Goal: Use online tool/utility: Utilize a website feature to perform a specific function

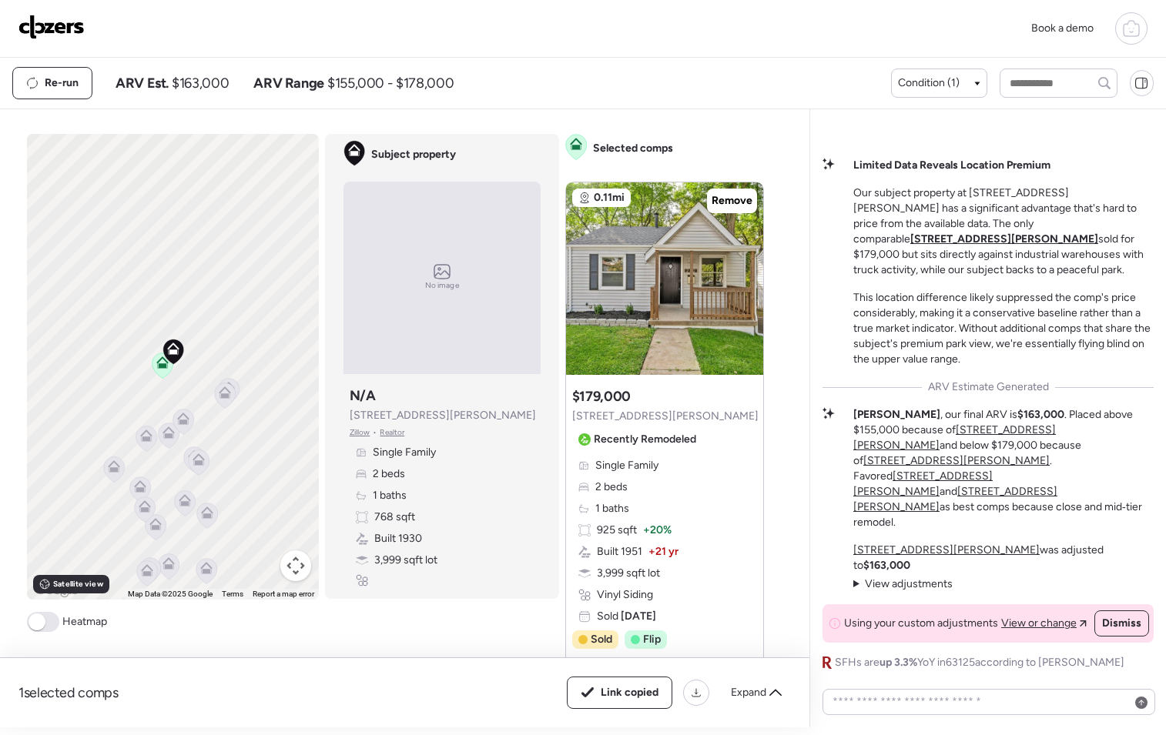
click at [62, 22] on img at bounding box center [51, 27] width 66 height 25
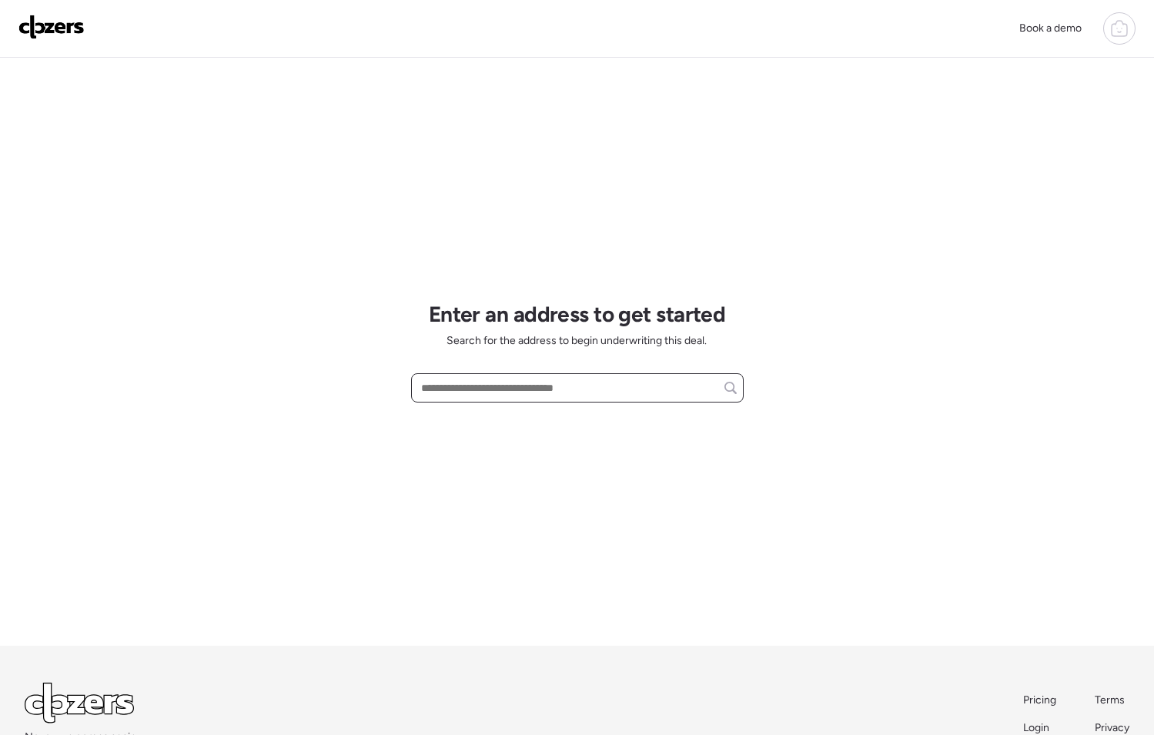
click at [457, 393] on input "text" at bounding box center [577, 388] width 319 height 22
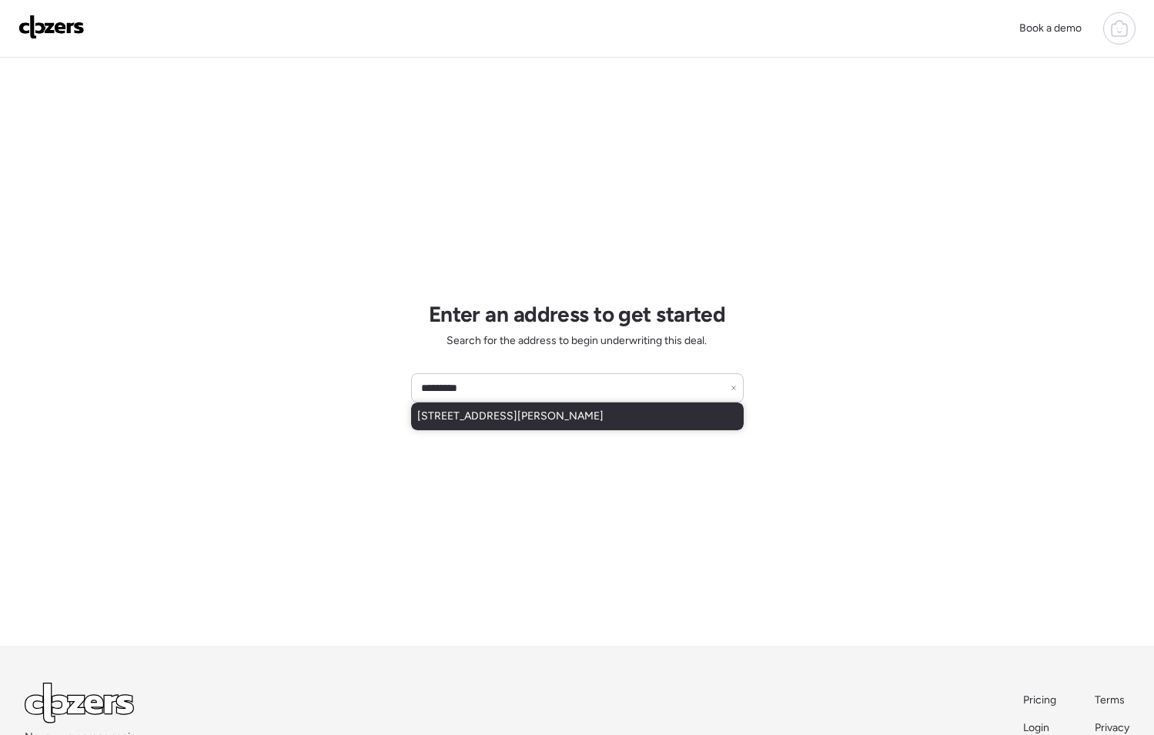
click at [462, 411] on span "[STREET_ADDRESS][PERSON_NAME]" at bounding box center [510, 416] width 186 height 15
type input "**********"
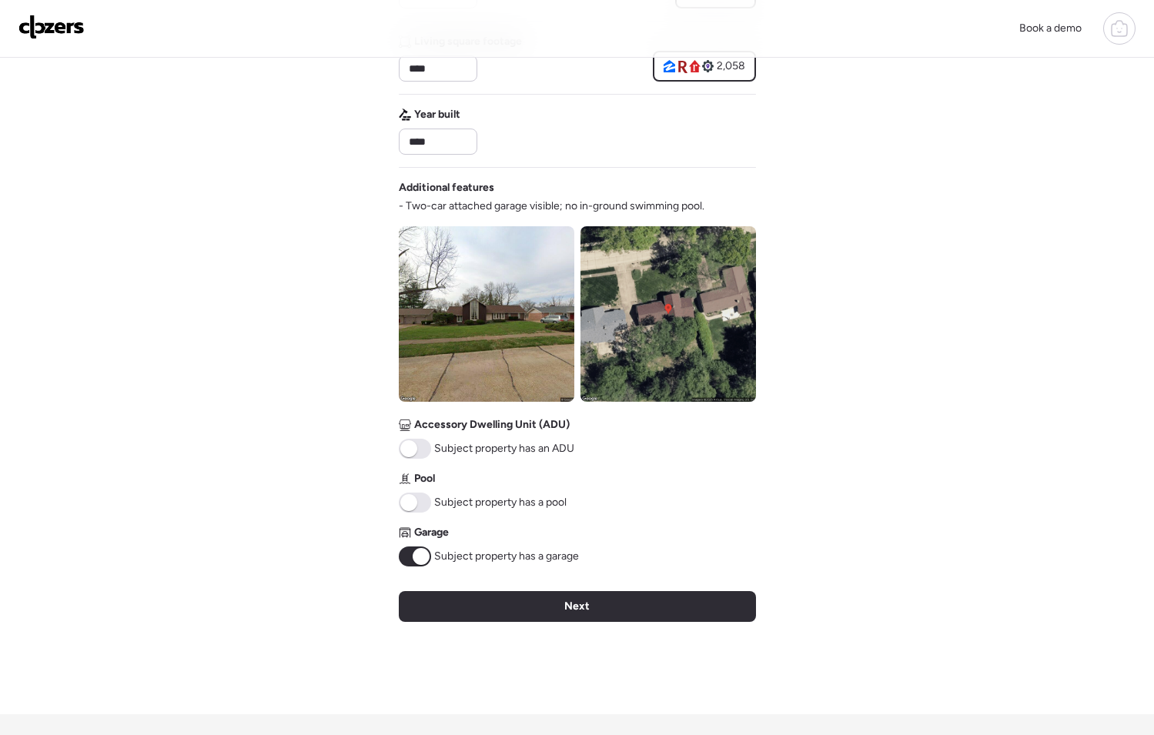
scroll to position [408, 0]
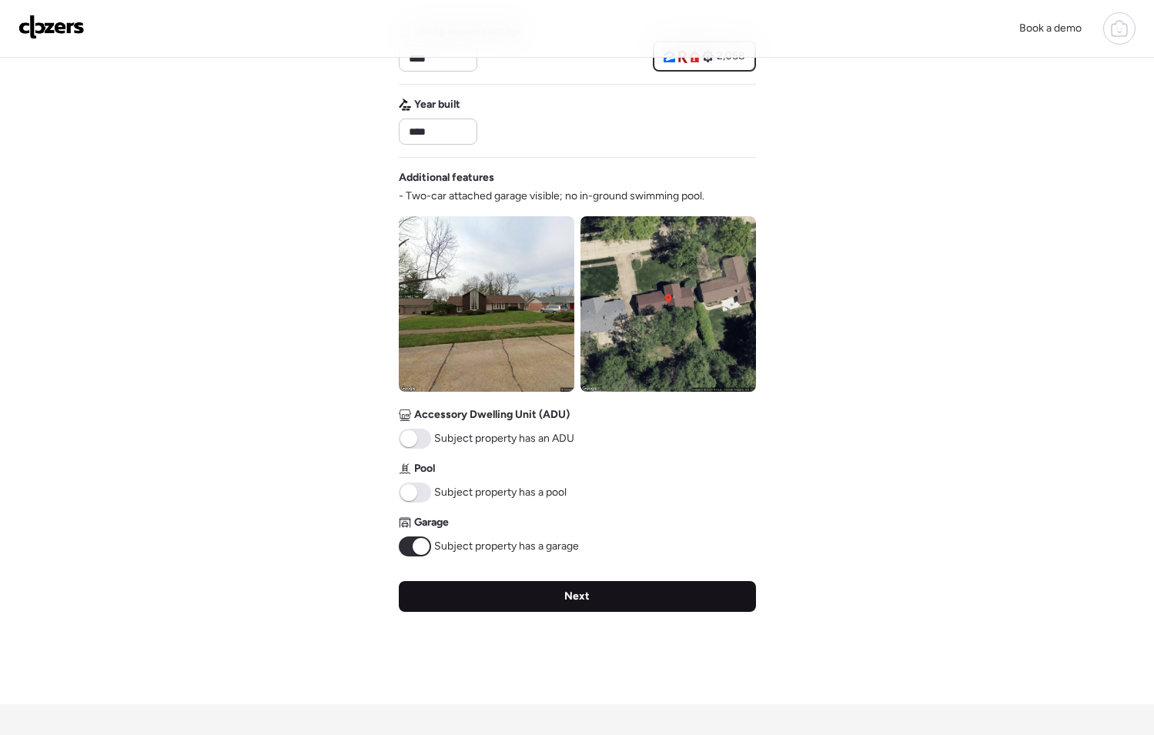
click at [596, 590] on div "Next" at bounding box center [577, 596] width 357 height 31
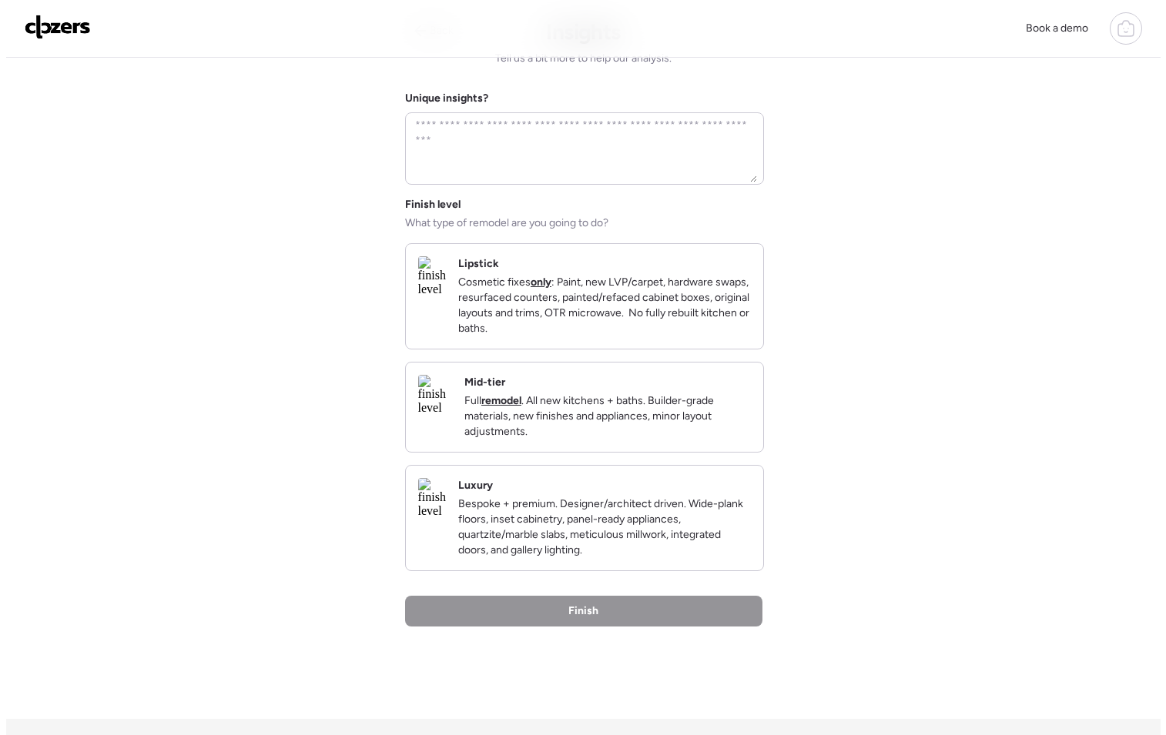
scroll to position [0, 0]
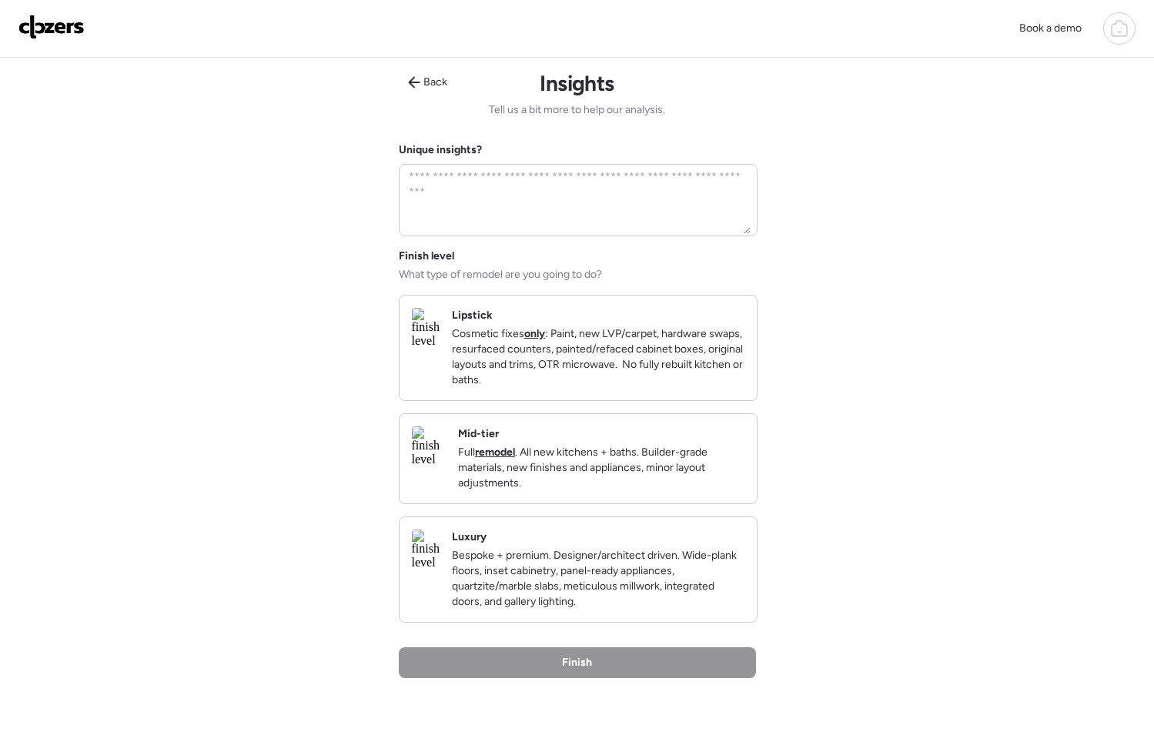
click at [594, 483] on p "Full remodel . All new kitchens + baths. Builder-grade materials, new finishes …" at bounding box center [601, 468] width 286 height 46
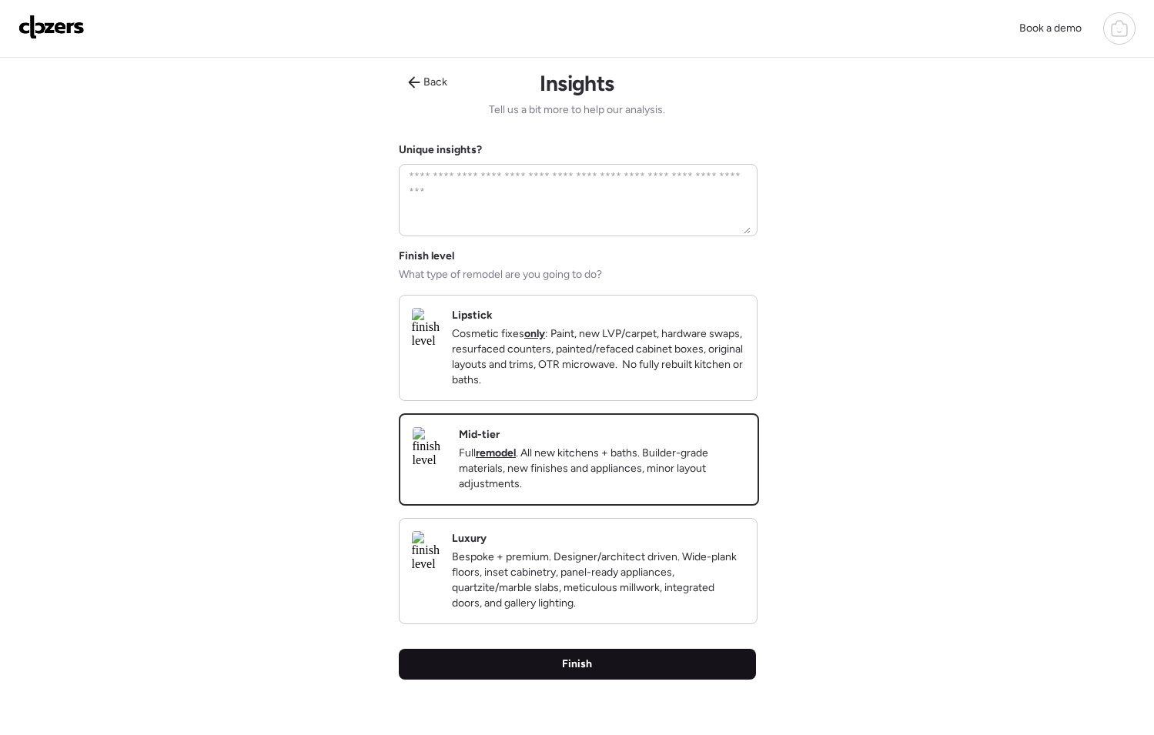
click at [649, 680] on div "Finish" at bounding box center [577, 664] width 357 height 31
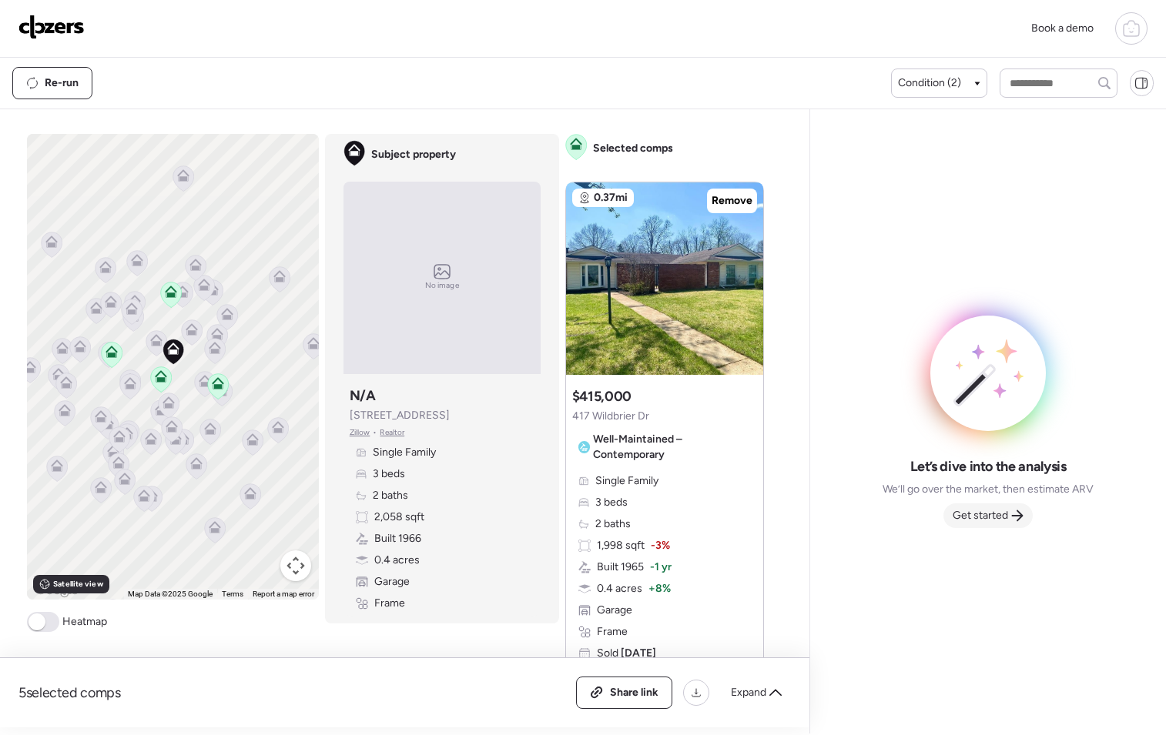
click at [989, 511] on span "Get started" at bounding box center [979, 515] width 55 height 15
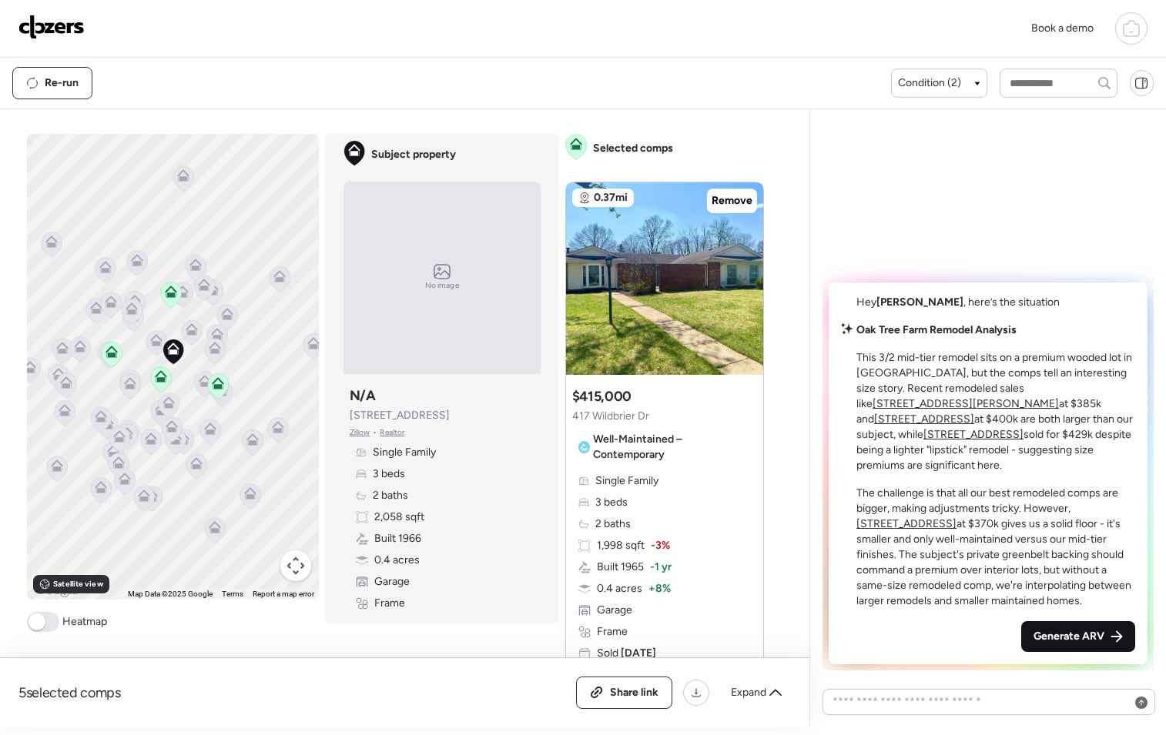
click at [1054, 631] on span "Generate ARV" at bounding box center [1068, 636] width 71 height 15
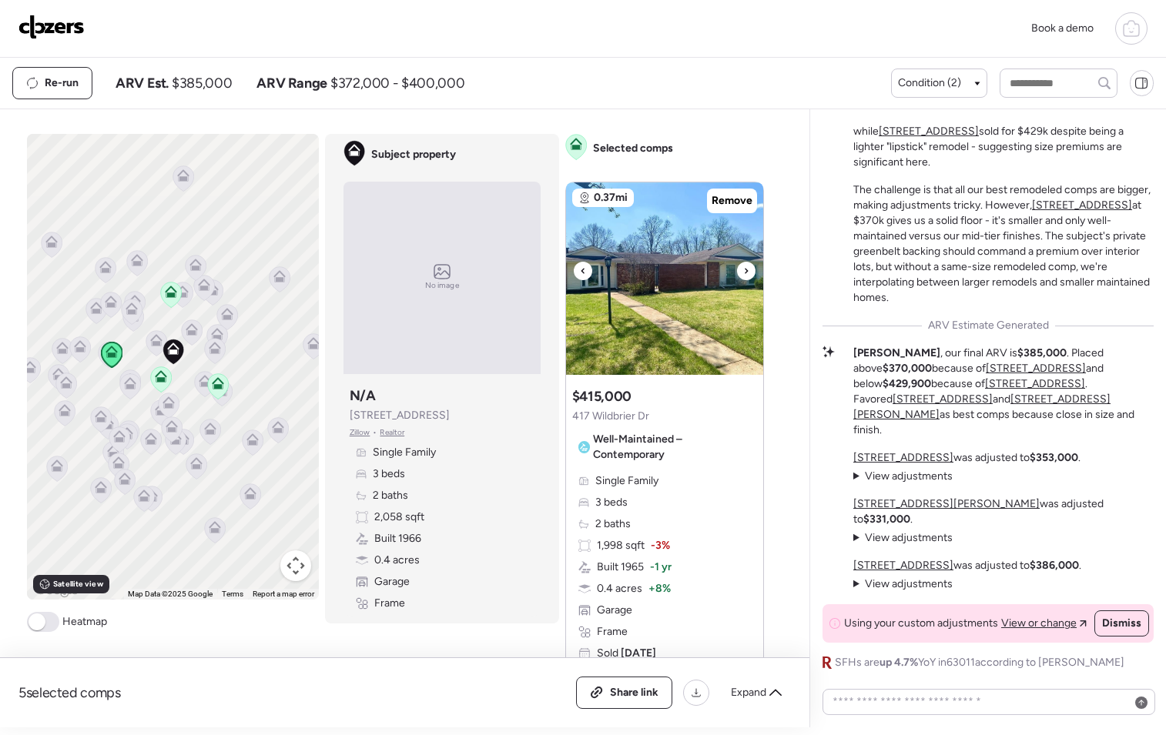
click at [743, 273] on icon at bounding box center [746, 271] width 6 height 18
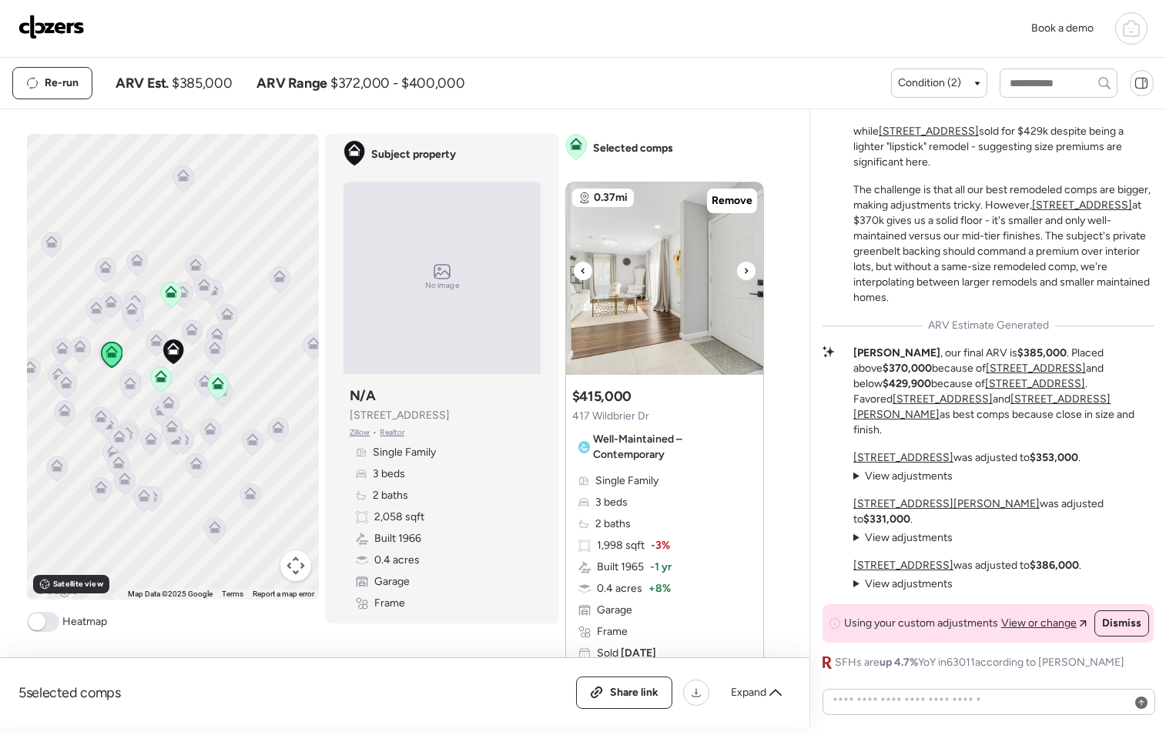
click at [743, 273] on icon at bounding box center [746, 271] width 6 height 18
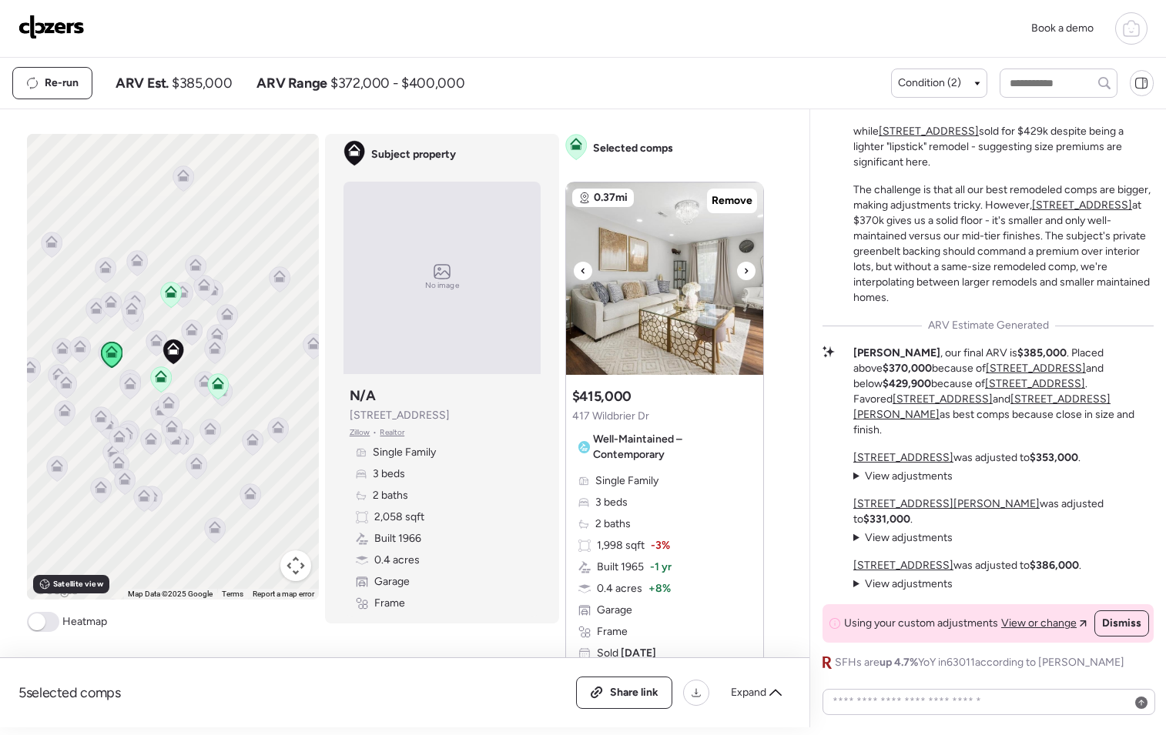
click at [743, 273] on icon at bounding box center [746, 271] width 6 height 18
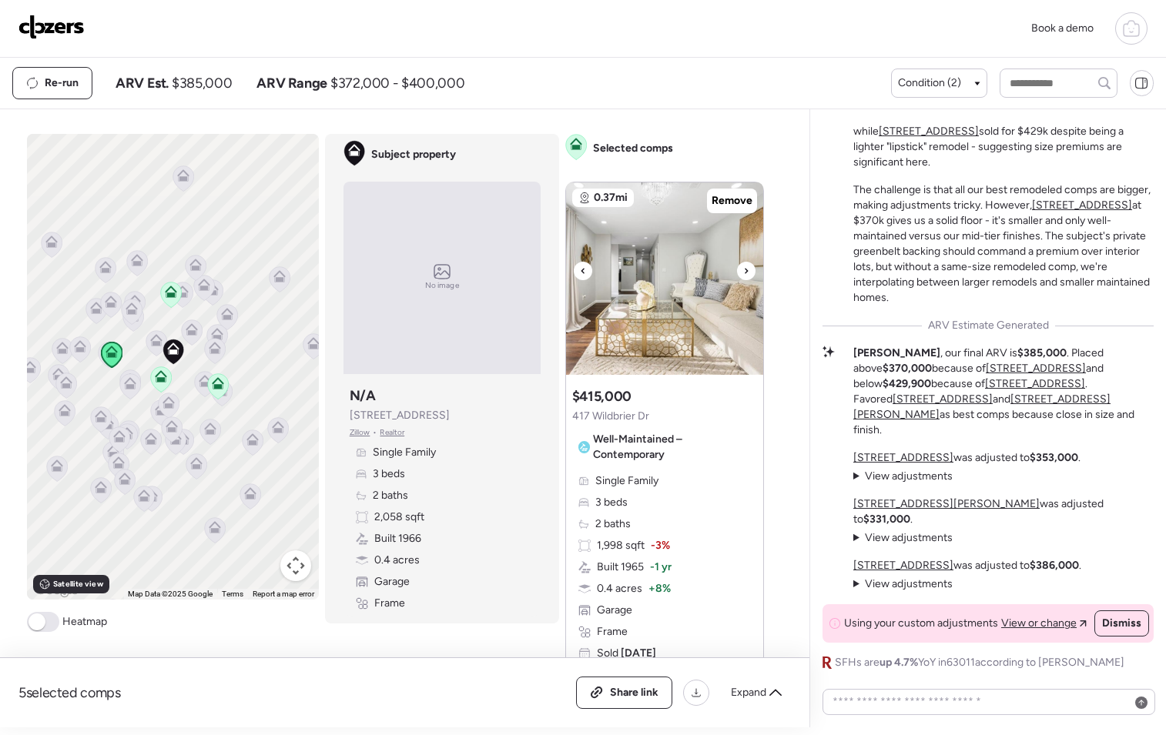
click at [743, 273] on icon at bounding box center [746, 271] width 6 height 18
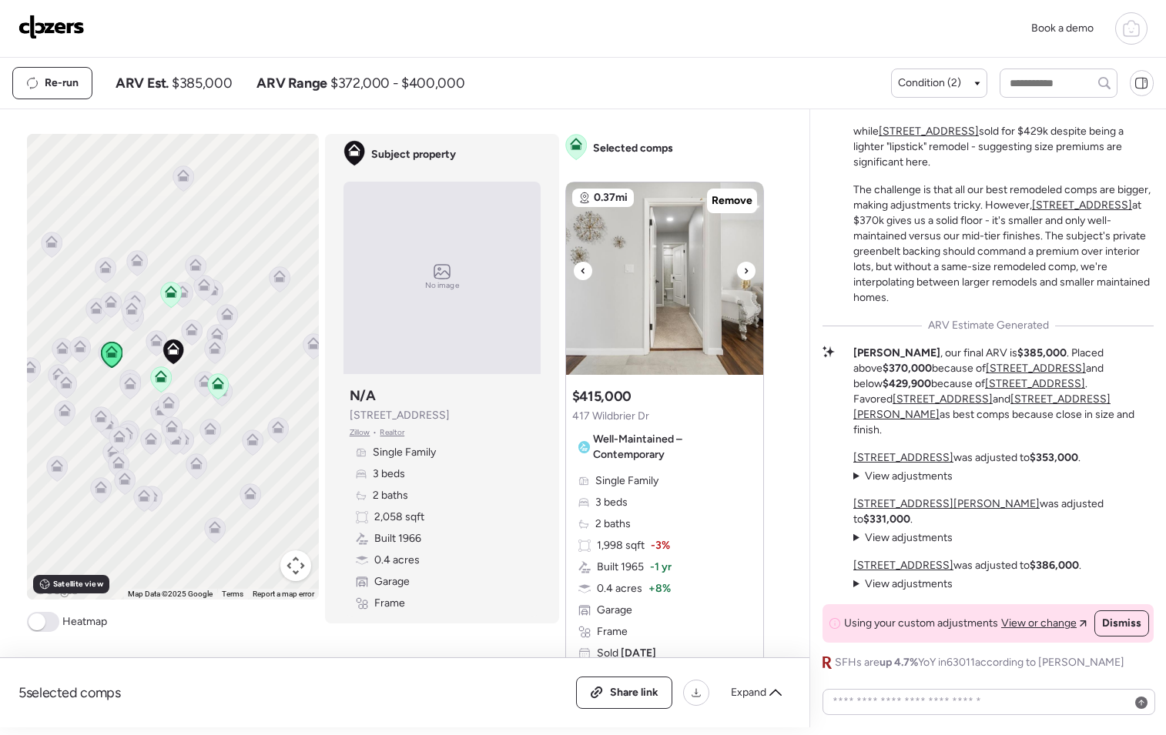
click at [743, 273] on icon at bounding box center [746, 271] width 6 height 18
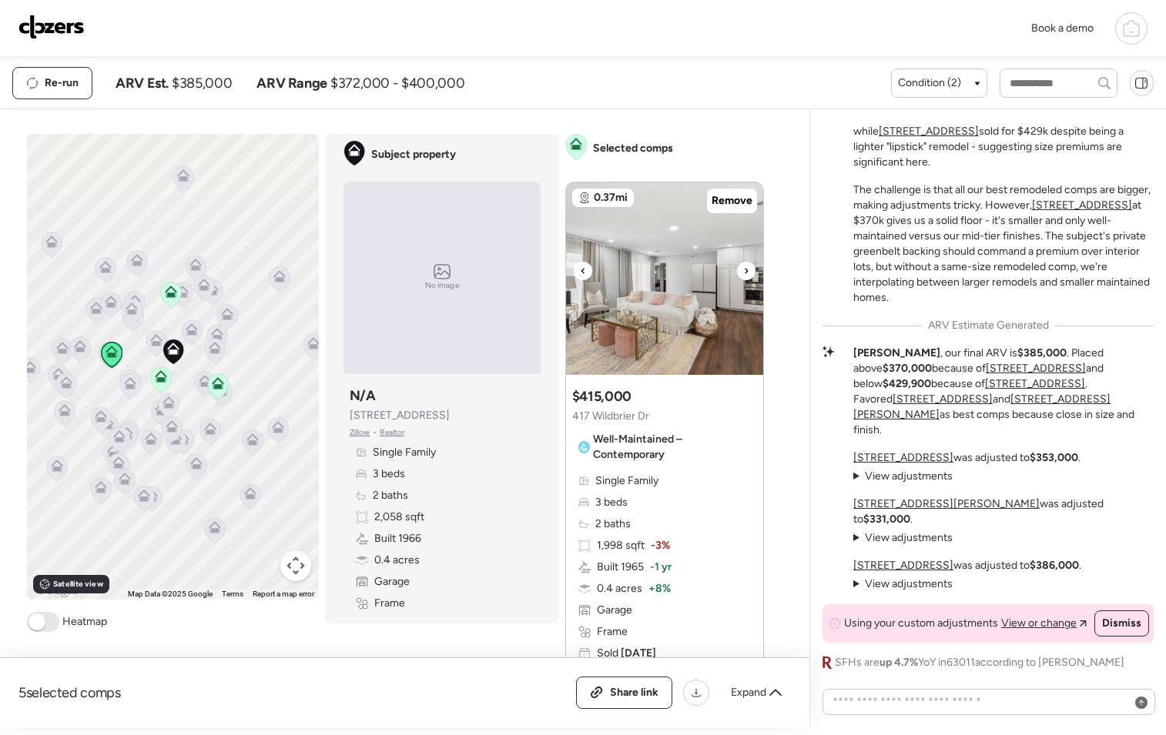
click at [743, 273] on icon at bounding box center [746, 271] width 6 height 18
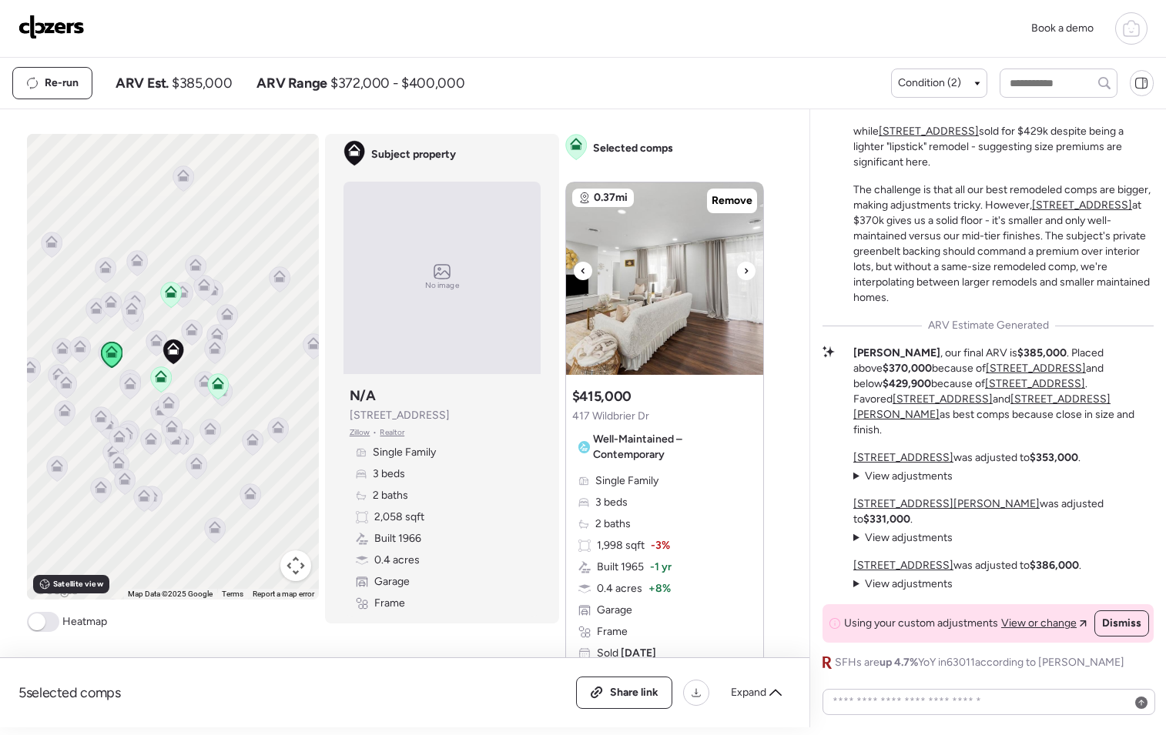
click at [745, 273] on icon at bounding box center [746, 270] width 3 height 5
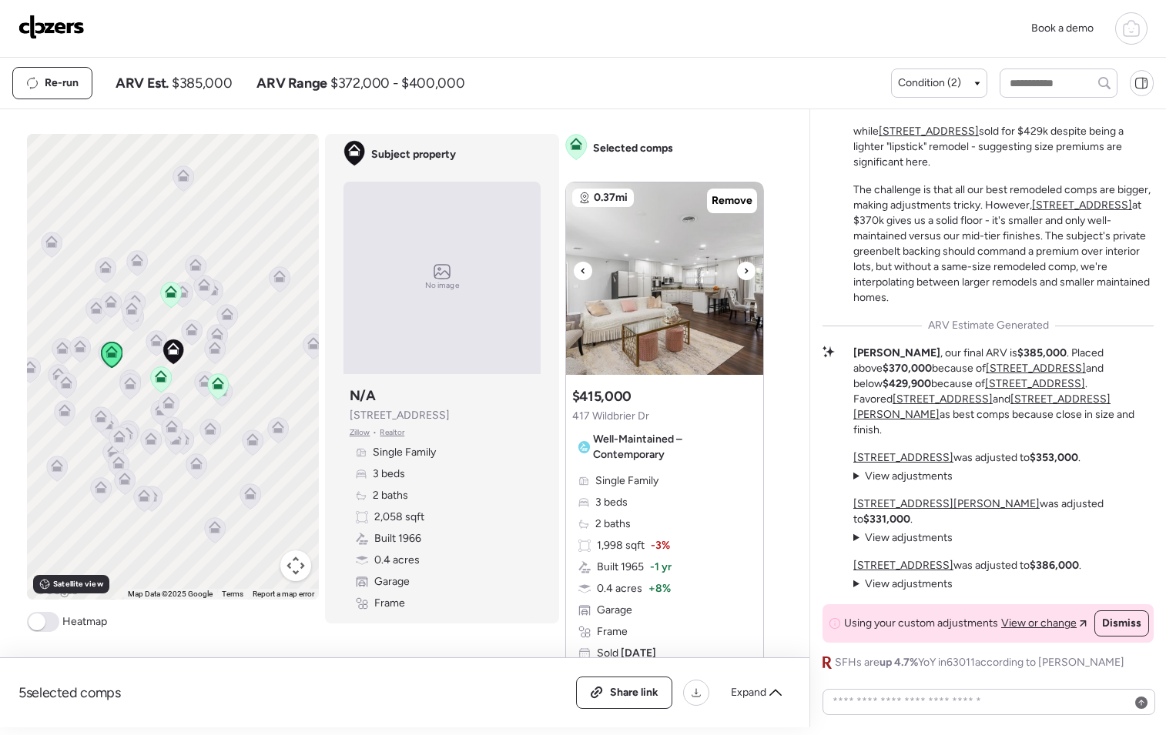
click at [737, 274] on div at bounding box center [746, 271] width 18 height 18
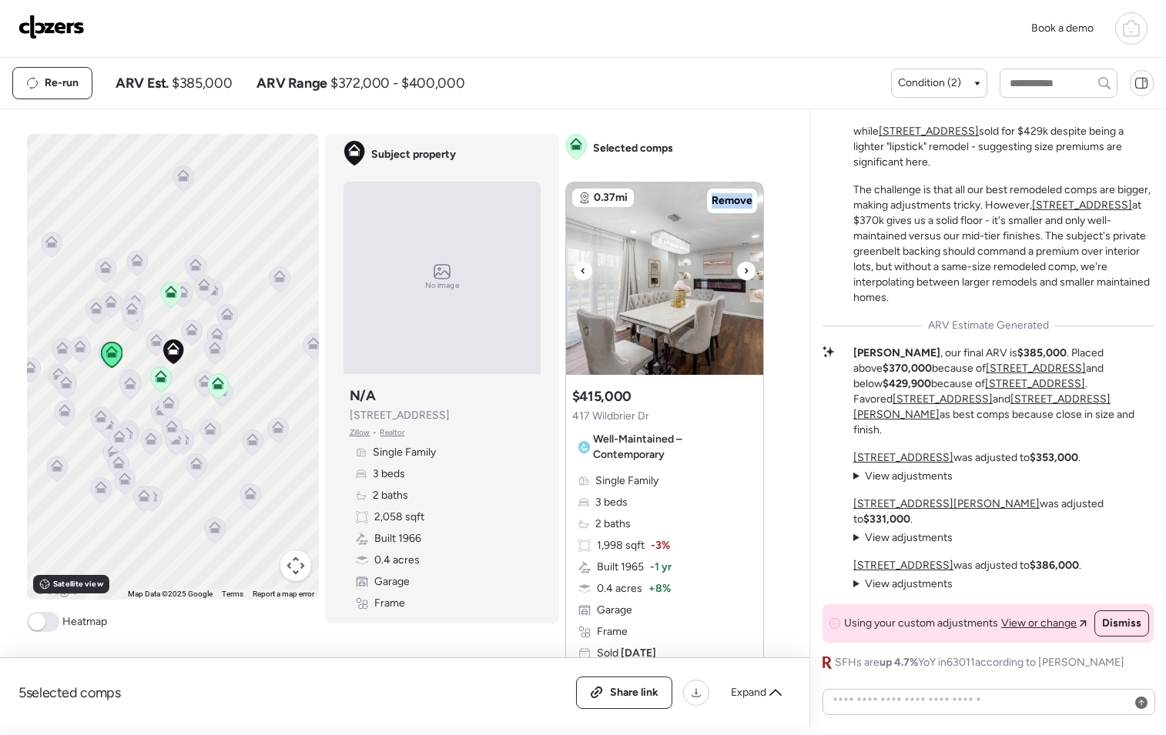
click at [737, 274] on div at bounding box center [746, 271] width 18 height 18
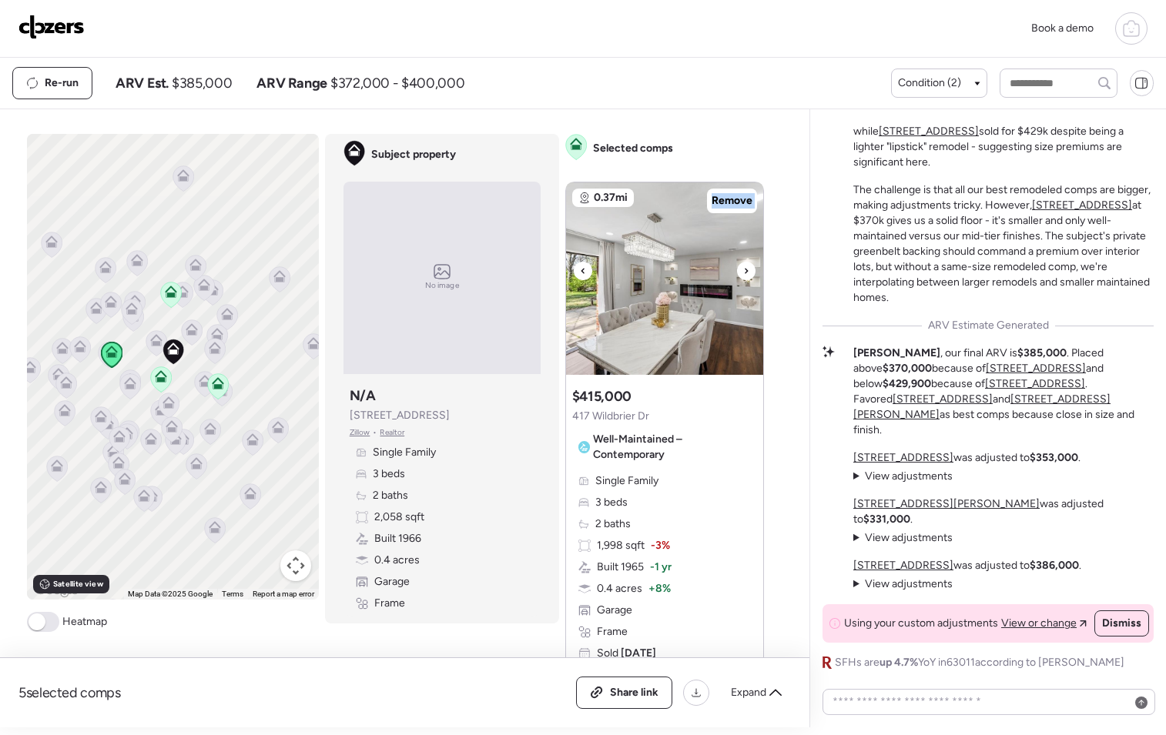
click at [737, 274] on div at bounding box center [746, 271] width 18 height 18
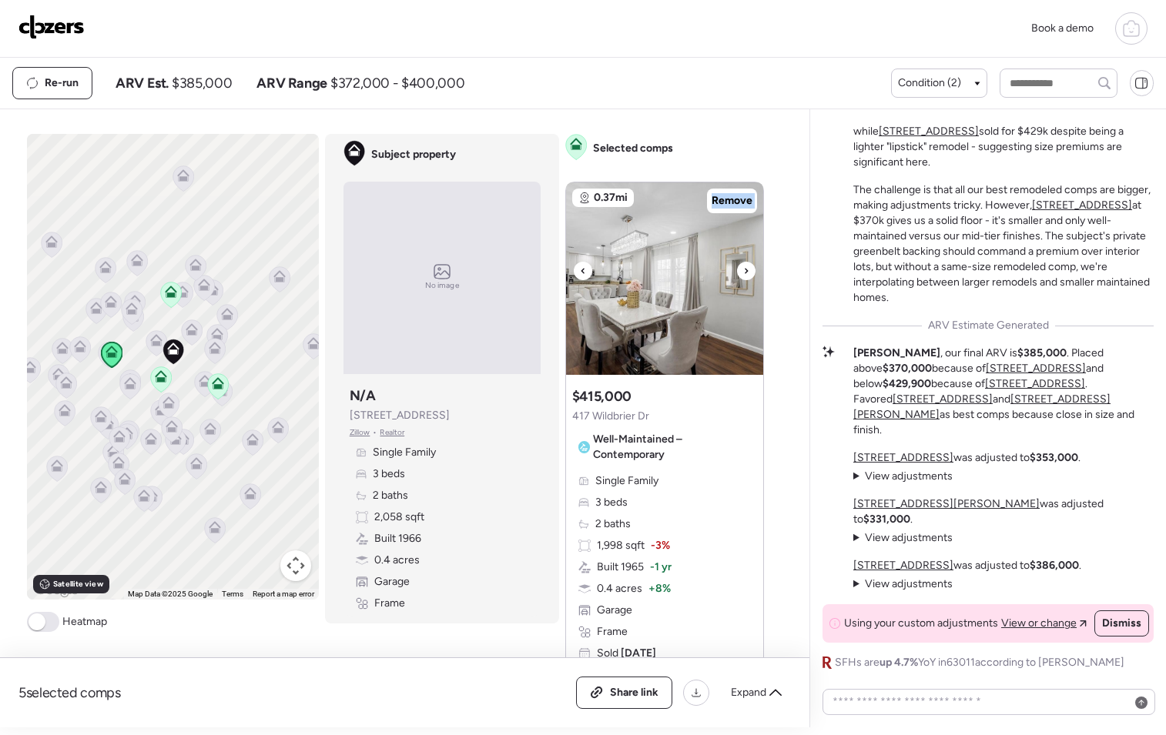
click at [737, 274] on div at bounding box center [746, 271] width 18 height 18
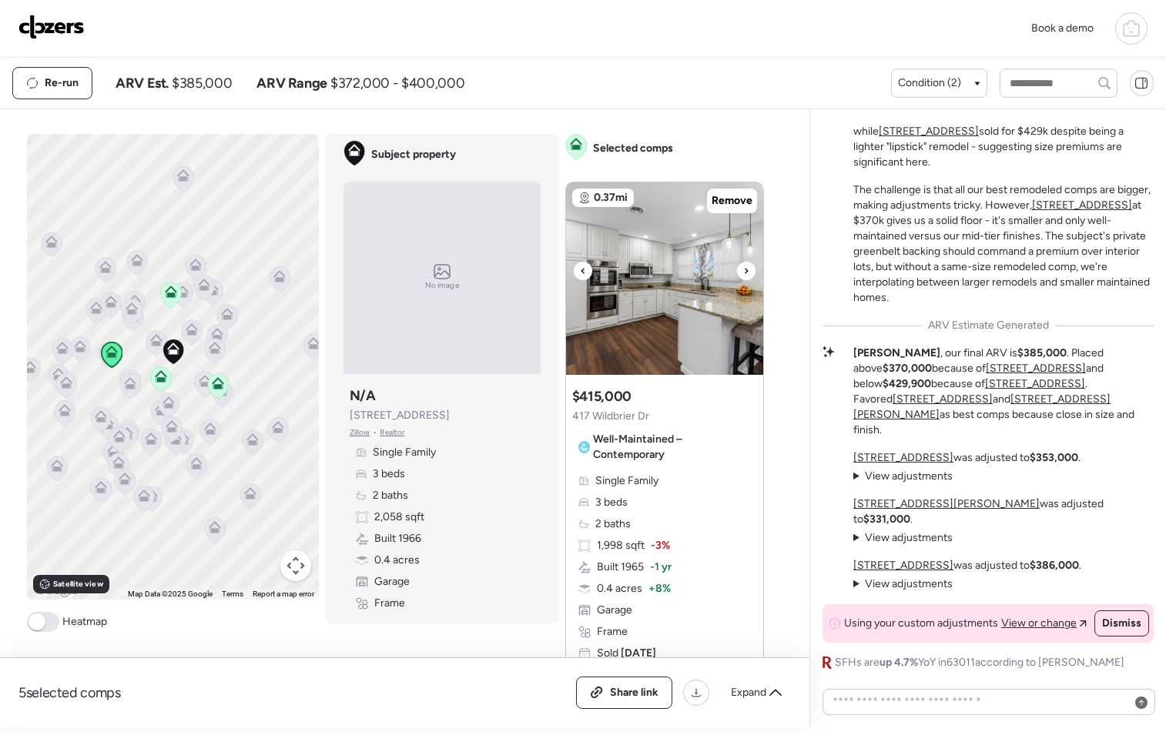
click at [737, 274] on div at bounding box center [746, 271] width 18 height 18
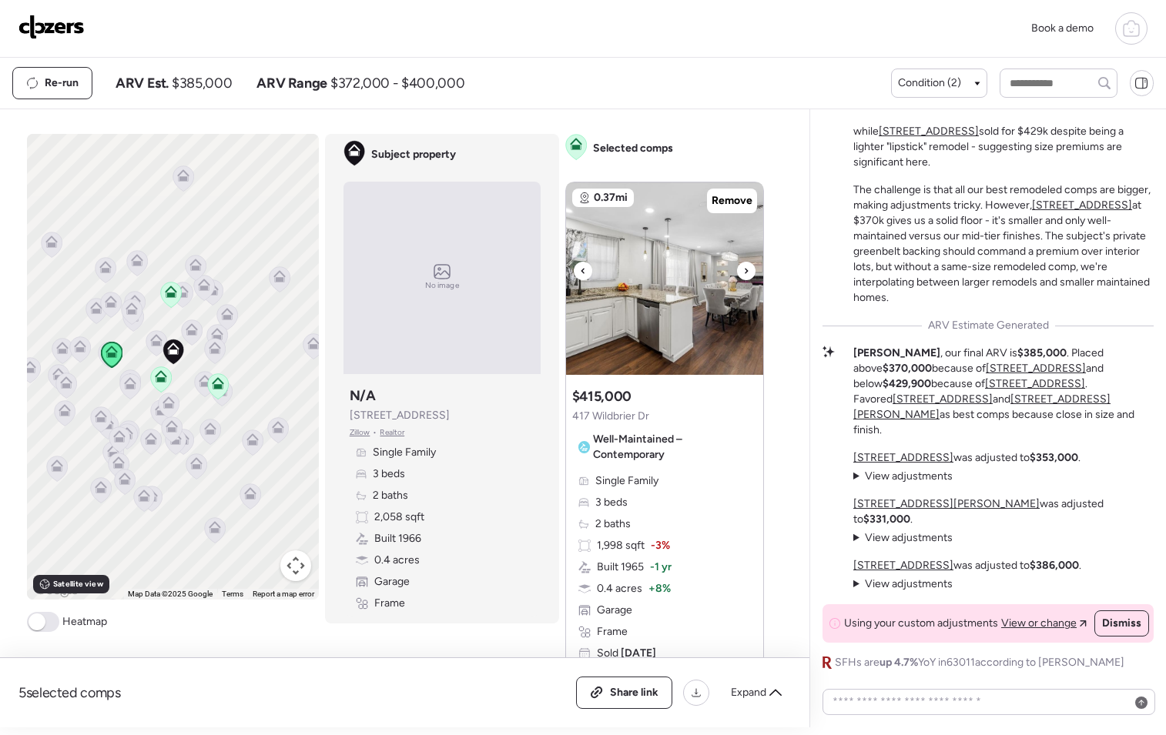
click at [737, 274] on div at bounding box center [746, 271] width 18 height 18
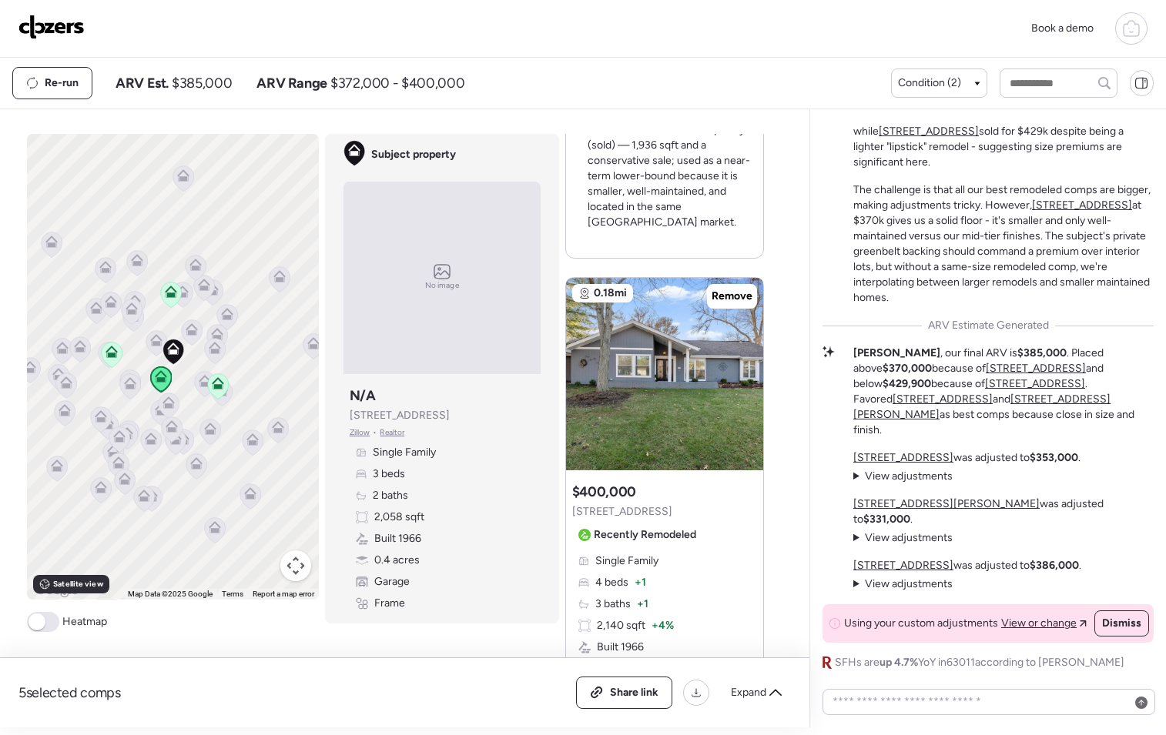
scroll to position [1387, 0]
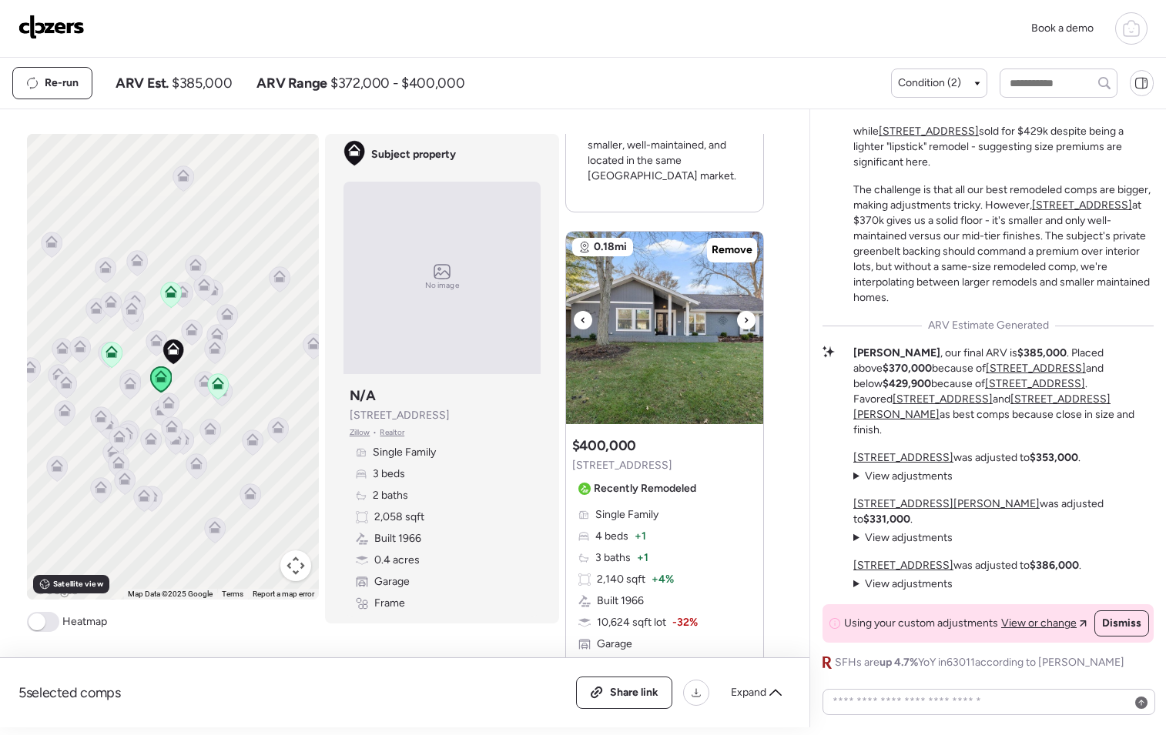
click at [743, 320] on icon at bounding box center [746, 320] width 6 height 18
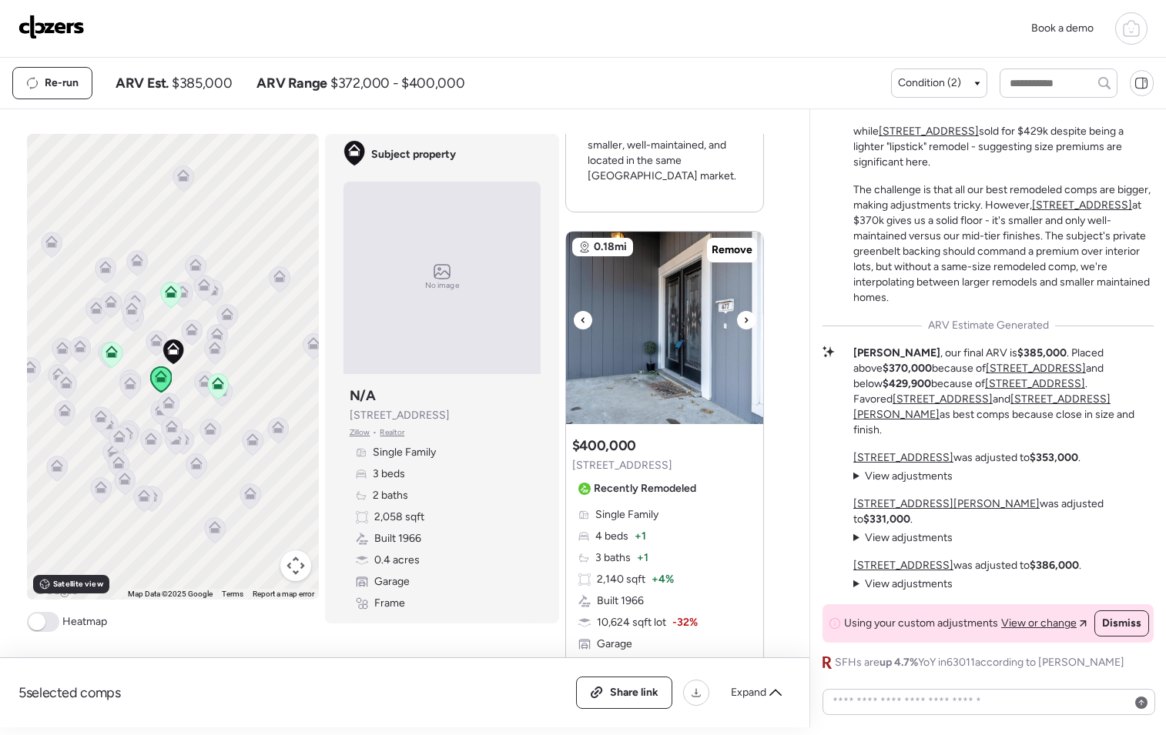
click at [743, 320] on icon at bounding box center [746, 320] width 6 height 18
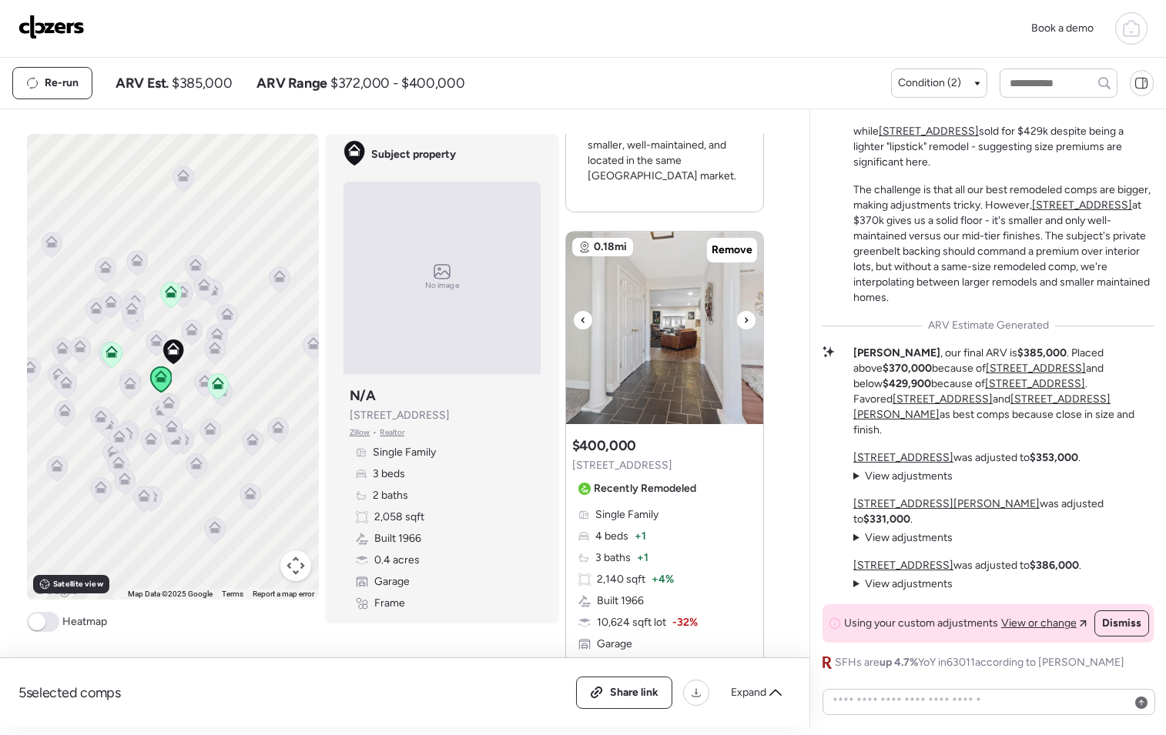
click at [743, 320] on icon at bounding box center [746, 320] width 6 height 18
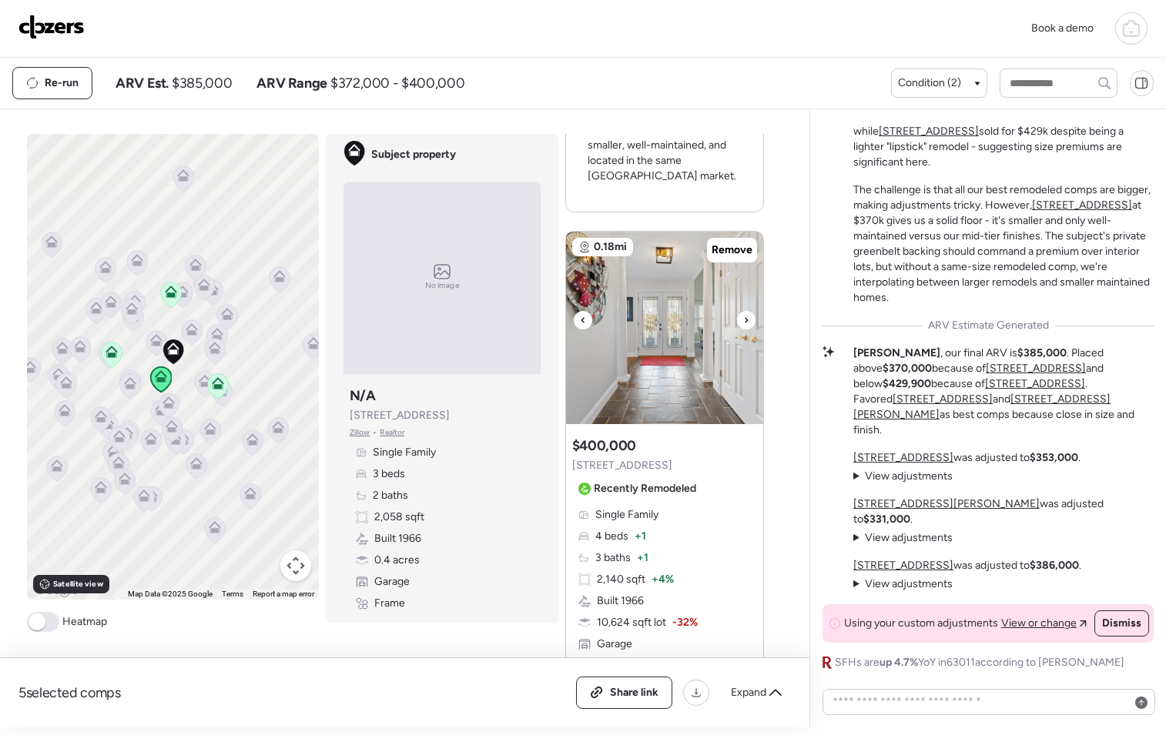
click at [743, 320] on icon at bounding box center [746, 320] width 6 height 18
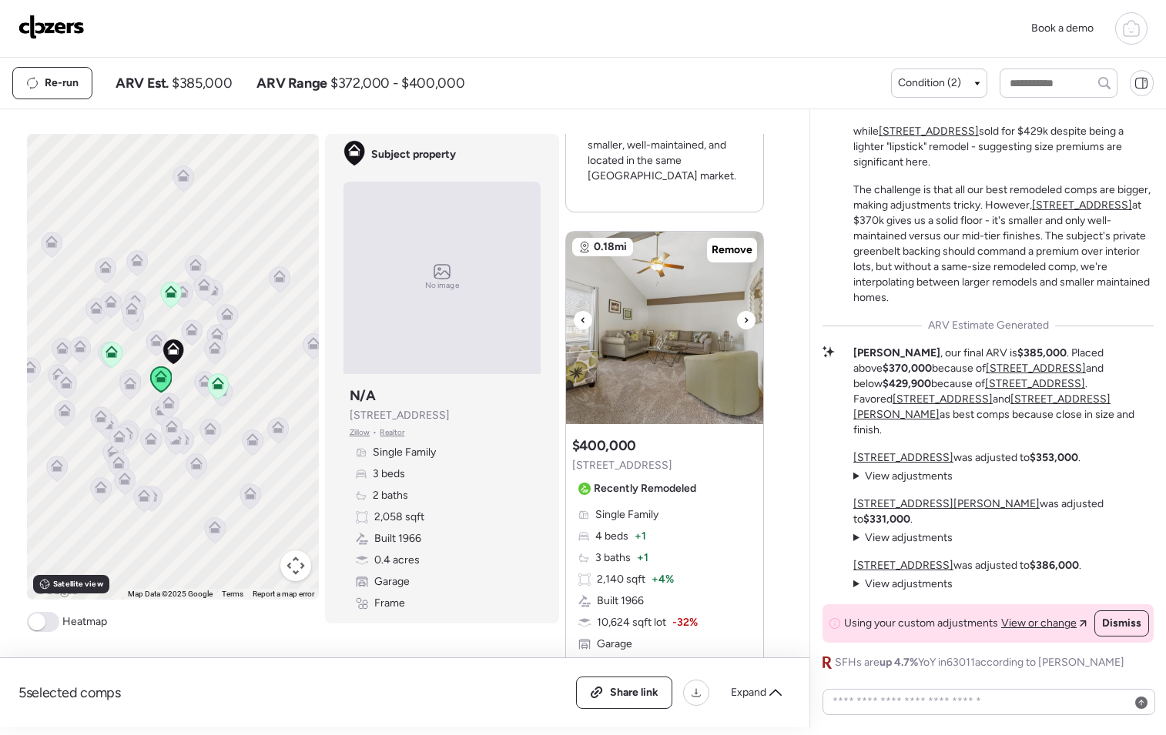
click at [743, 320] on icon at bounding box center [746, 320] width 6 height 18
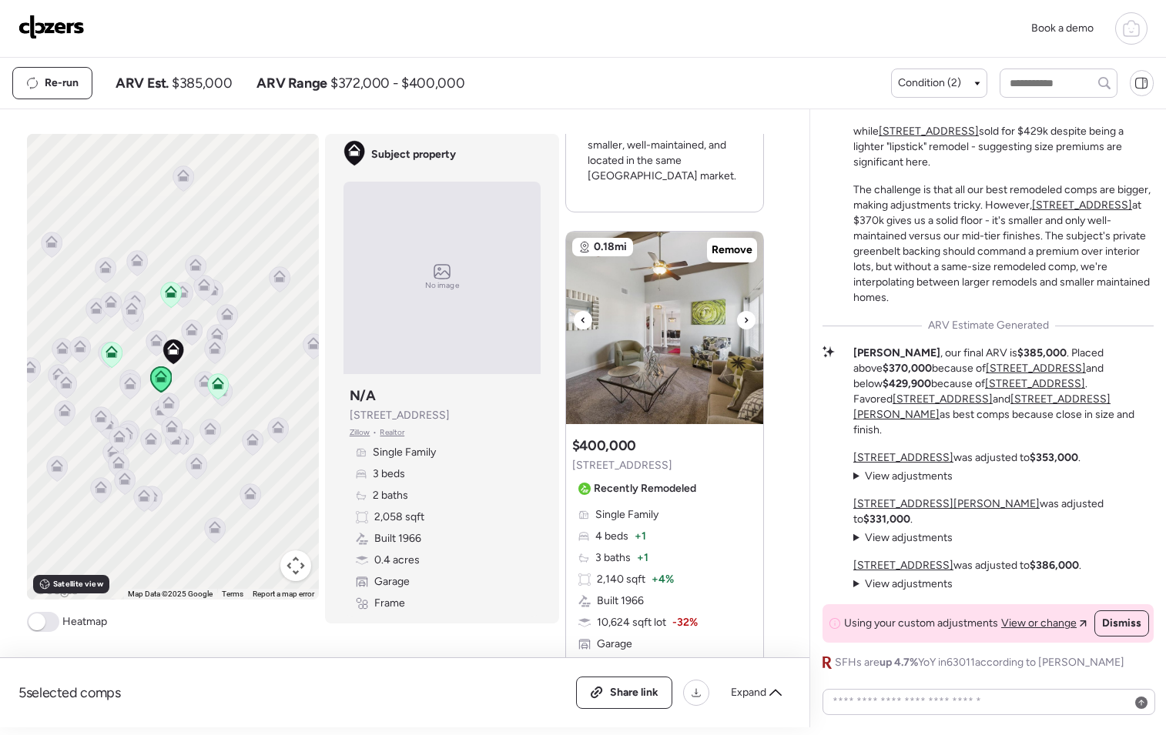
click at [743, 320] on icon at bounding box center [746, 320] width 6 height 18
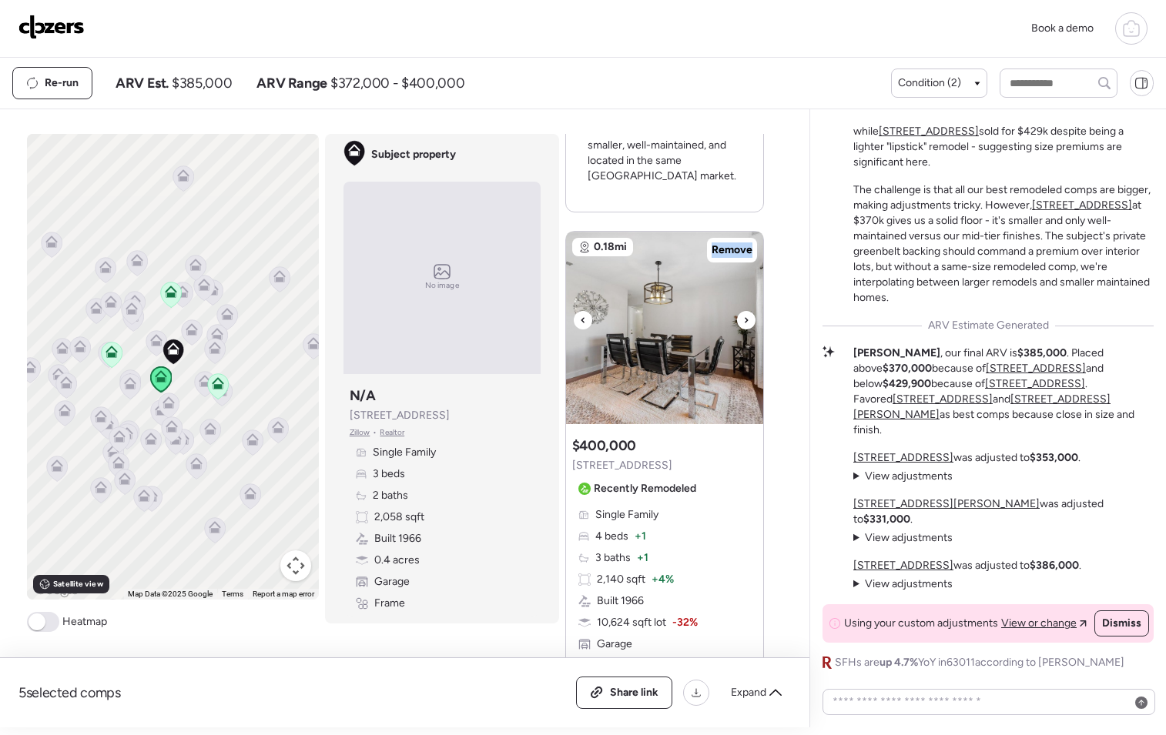
click at [743, 320] on icon at bounding box center [746, 320] width 6 height 18
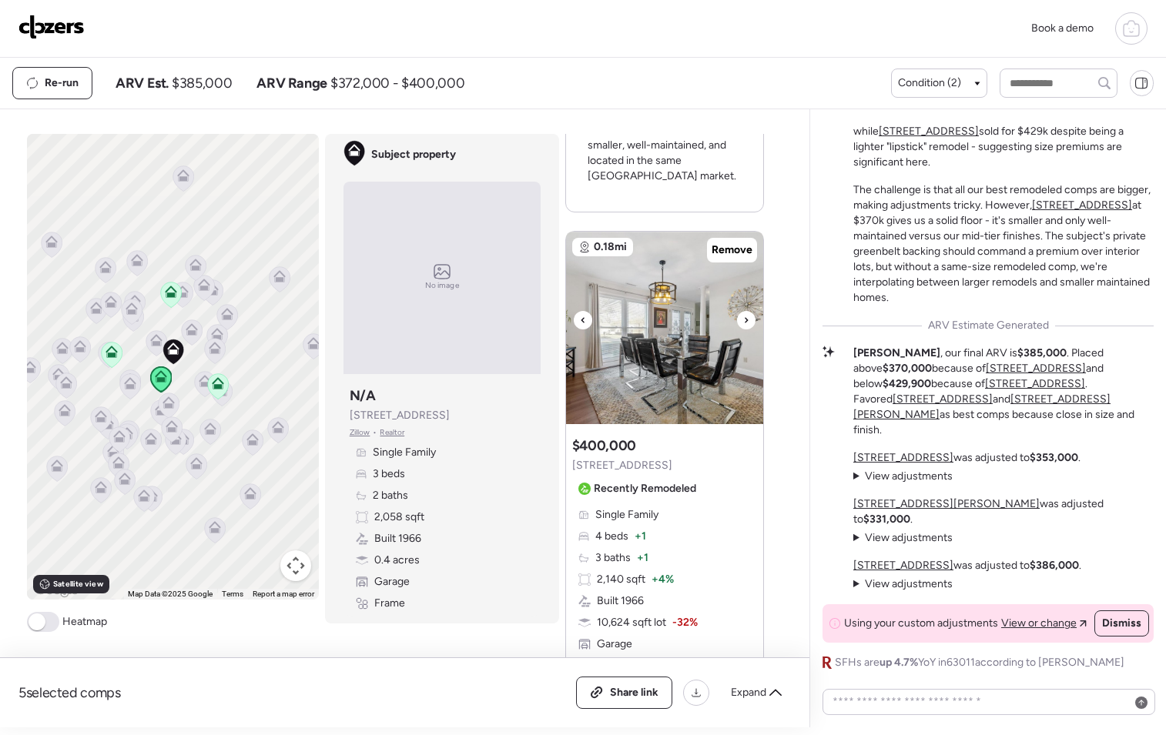
click at [743, 320] on icon at bounding box center [746, 320] width 6 height 18
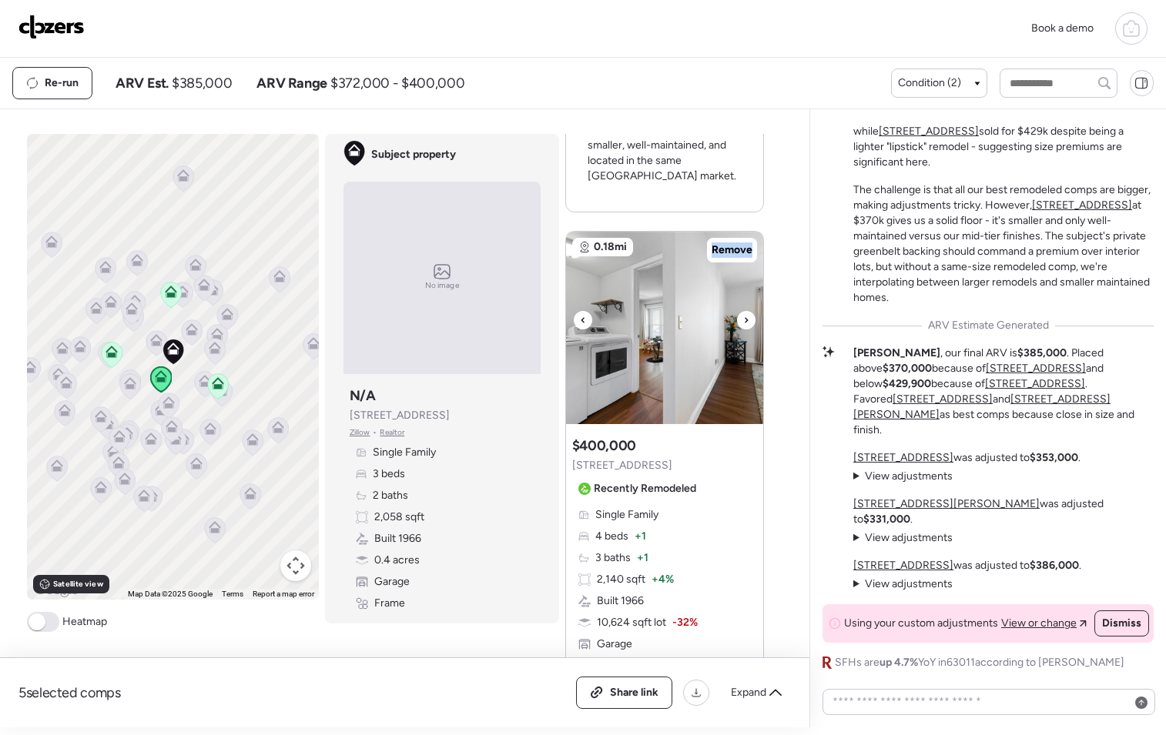
click at [743, 320] on icon at bounding box center [746, 320] width 6 height 18
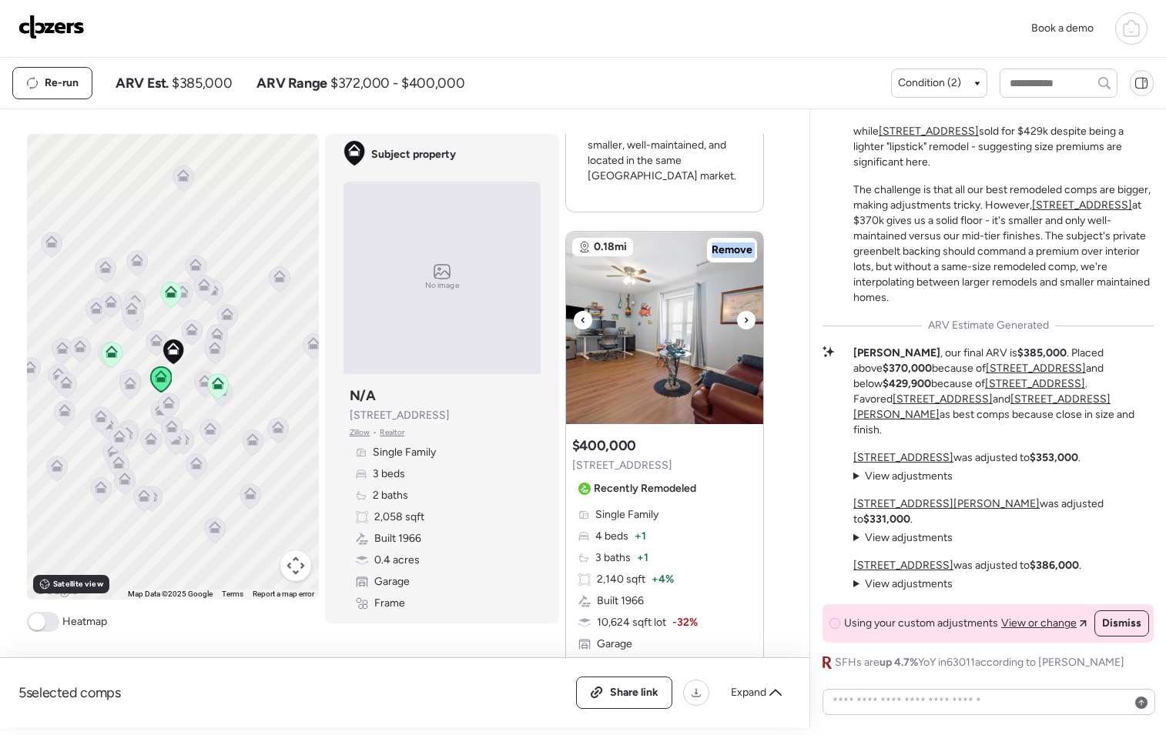
click at [743, 320] on icon at bounding box center [746, 320] width 6 height 18
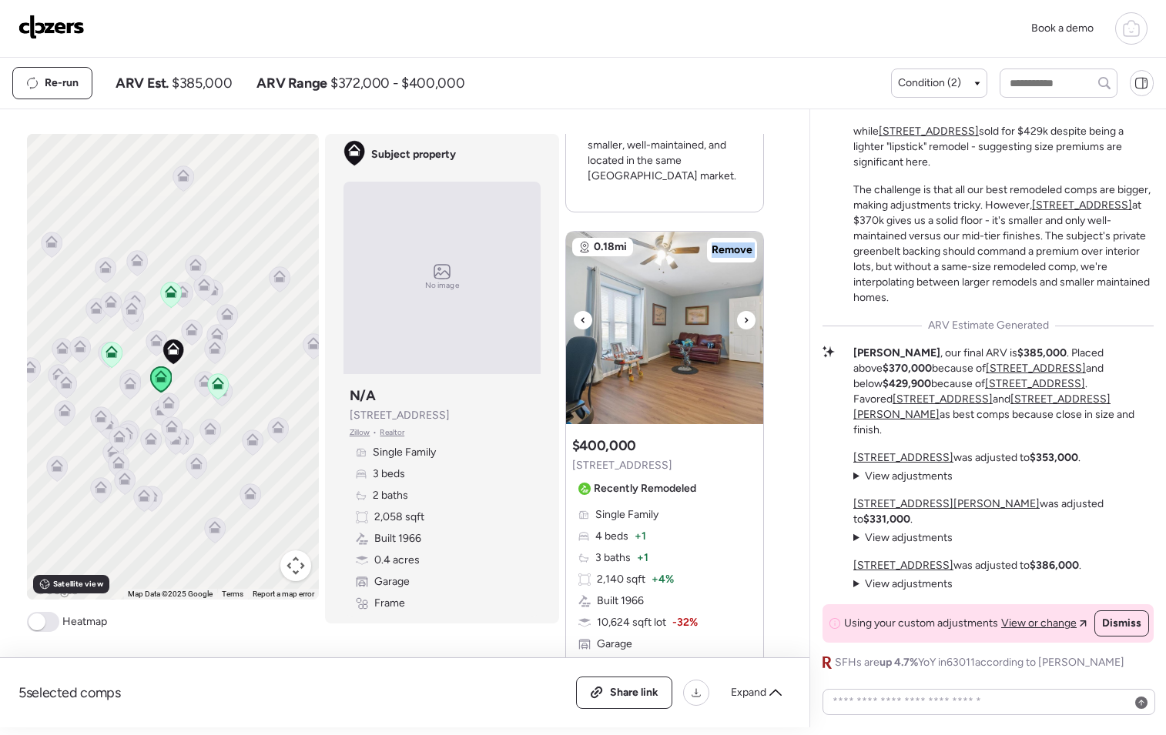
click at [743, 320] on icon at bounding box center [746, 320] width 6 height 18
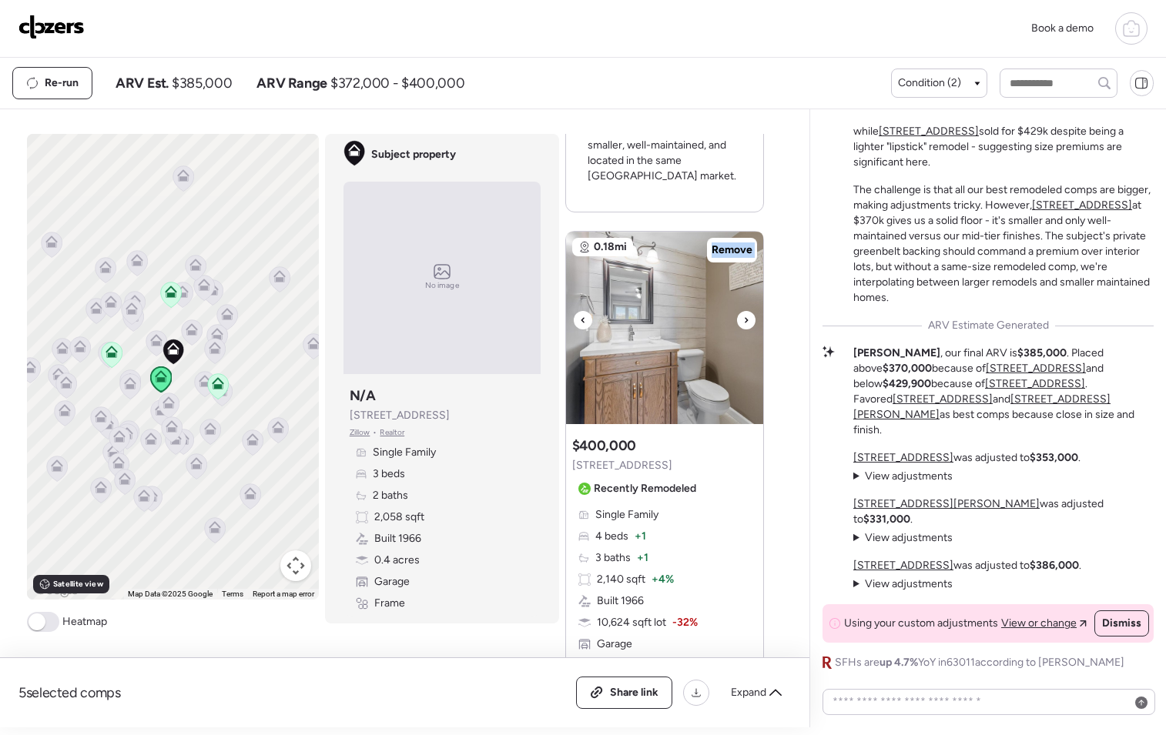
click at [743, 320] on icon at bounding box center [746, 320] width 6 height 18
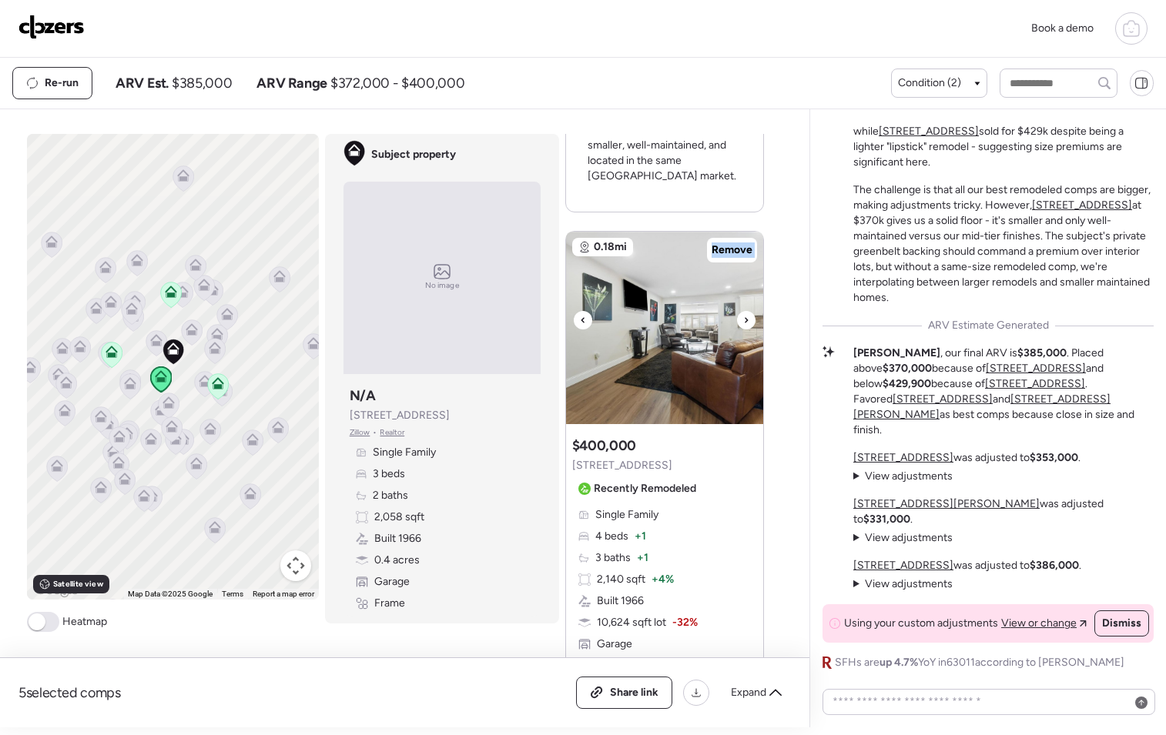
click at [743, 320] on icon at bounding box center [746, 320] width 6 height 18
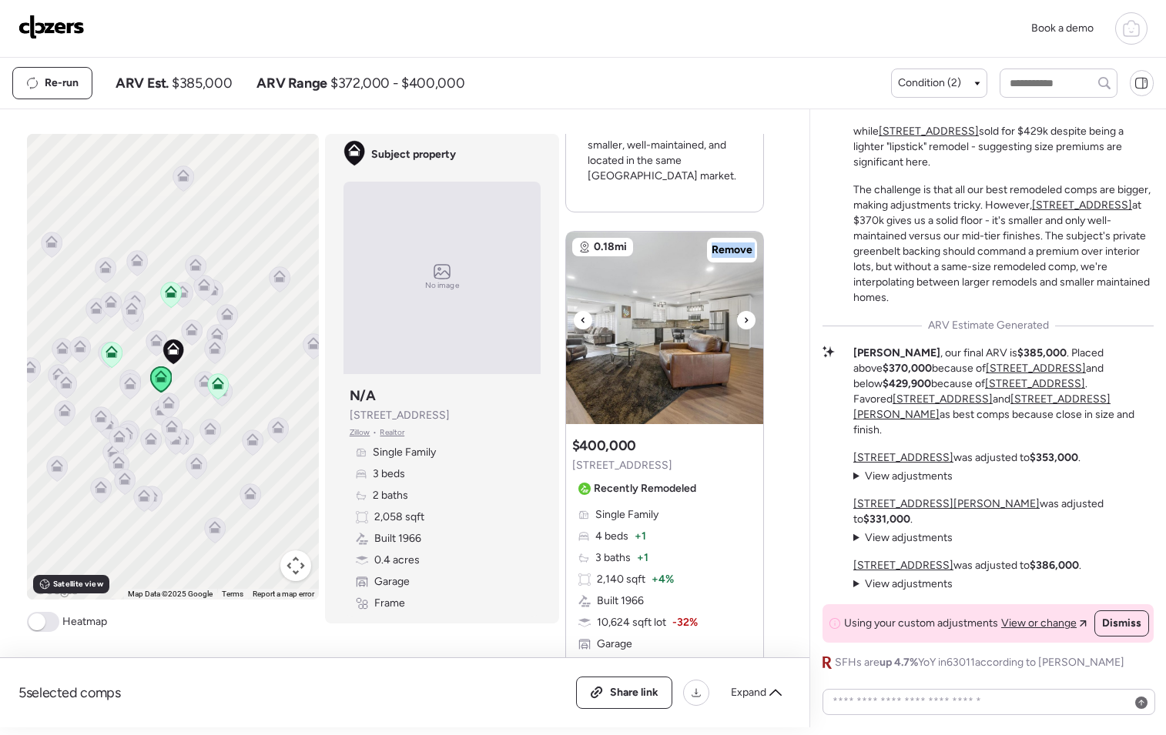
click at [743, 320] on icon at bounding box center [746, 320] width 6 height 18
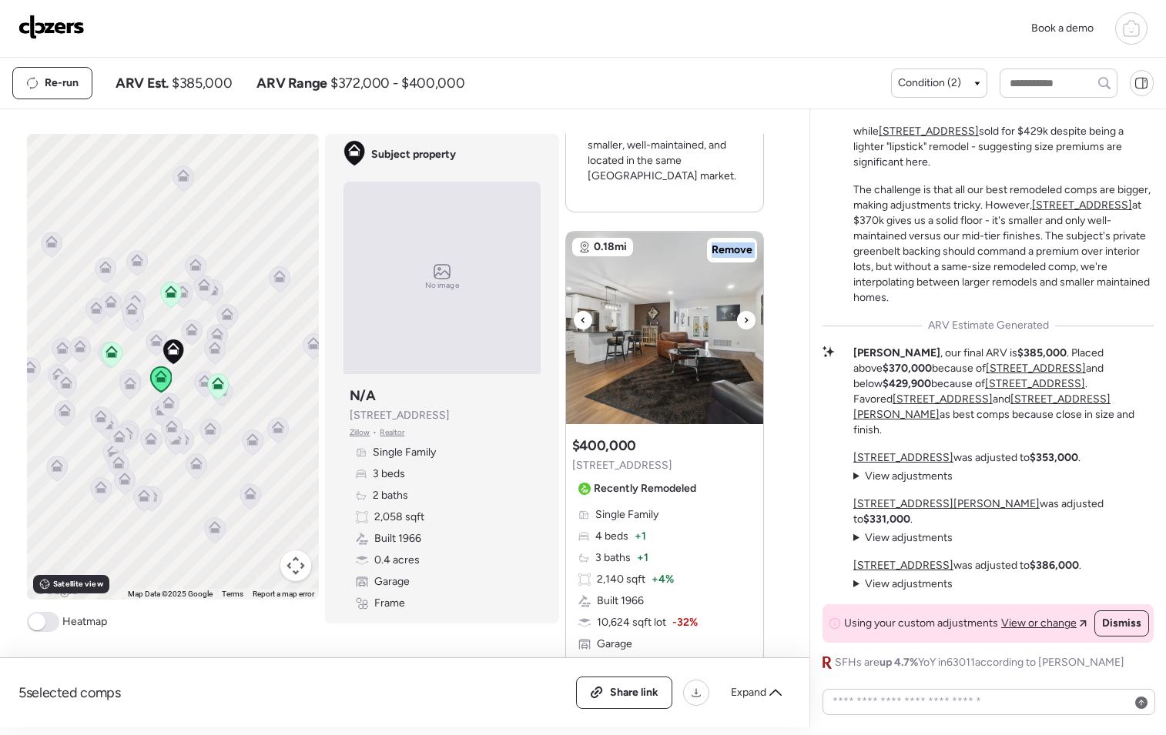
click at [743, 320] on icon at bounding box center [746, 320] width 6 height 18
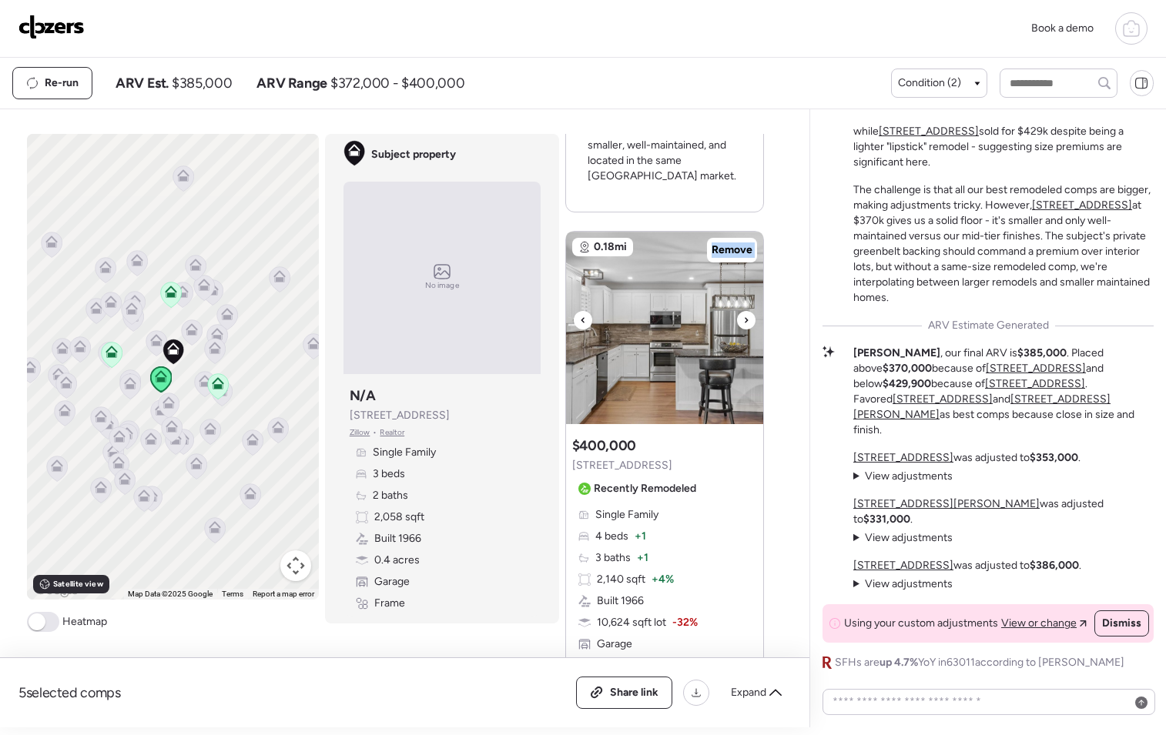
click at [743, 320] on icon at bounding box center [746, 320] width 6 height 18
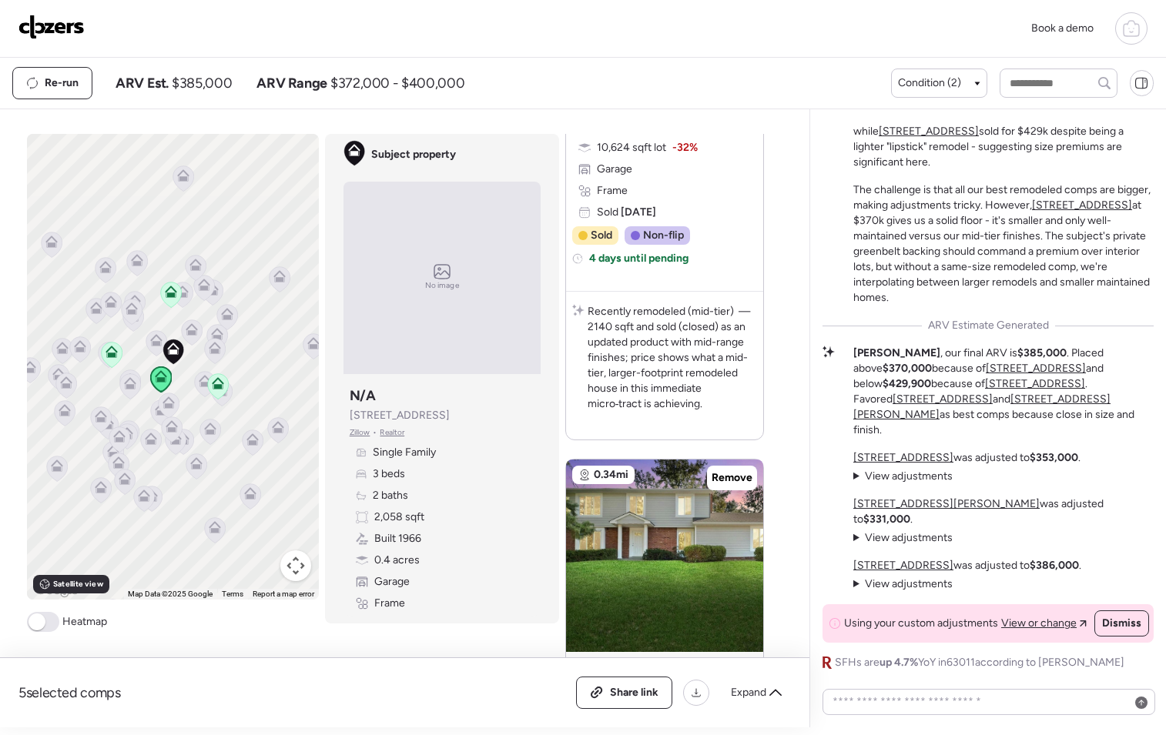
scroll to position [2079, 0]
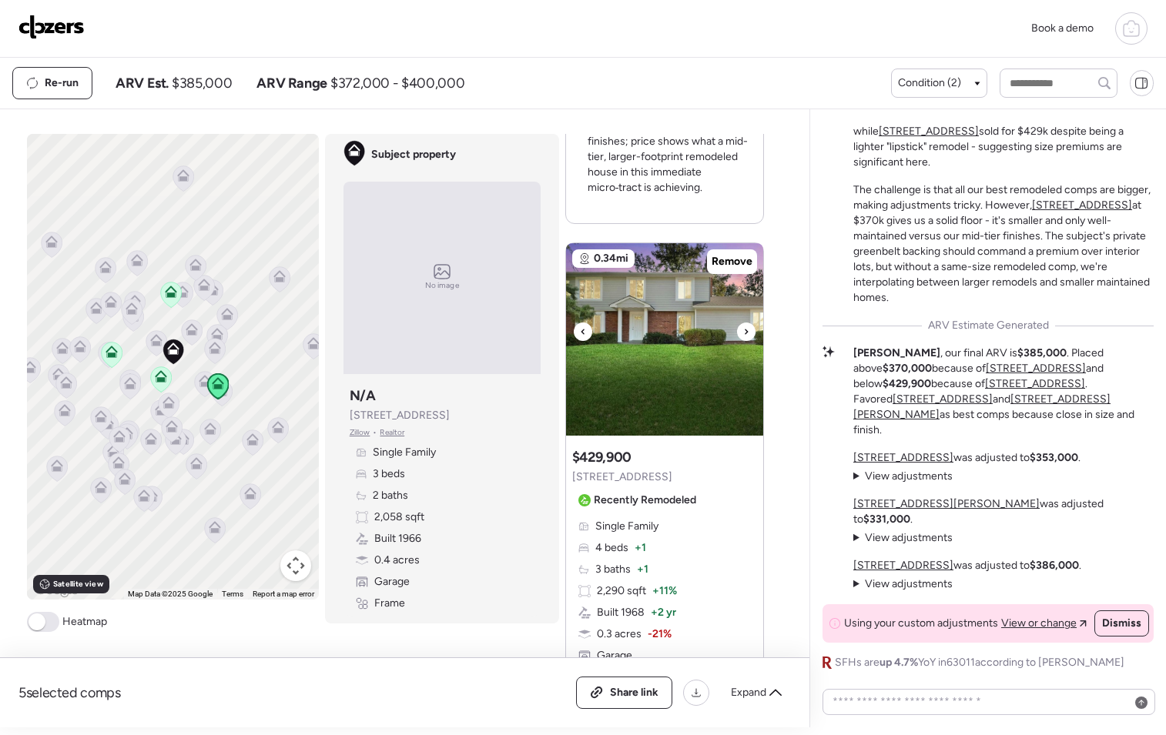
click at [743, 327] on icon at bounding box center [746, 332] width 6 height 18
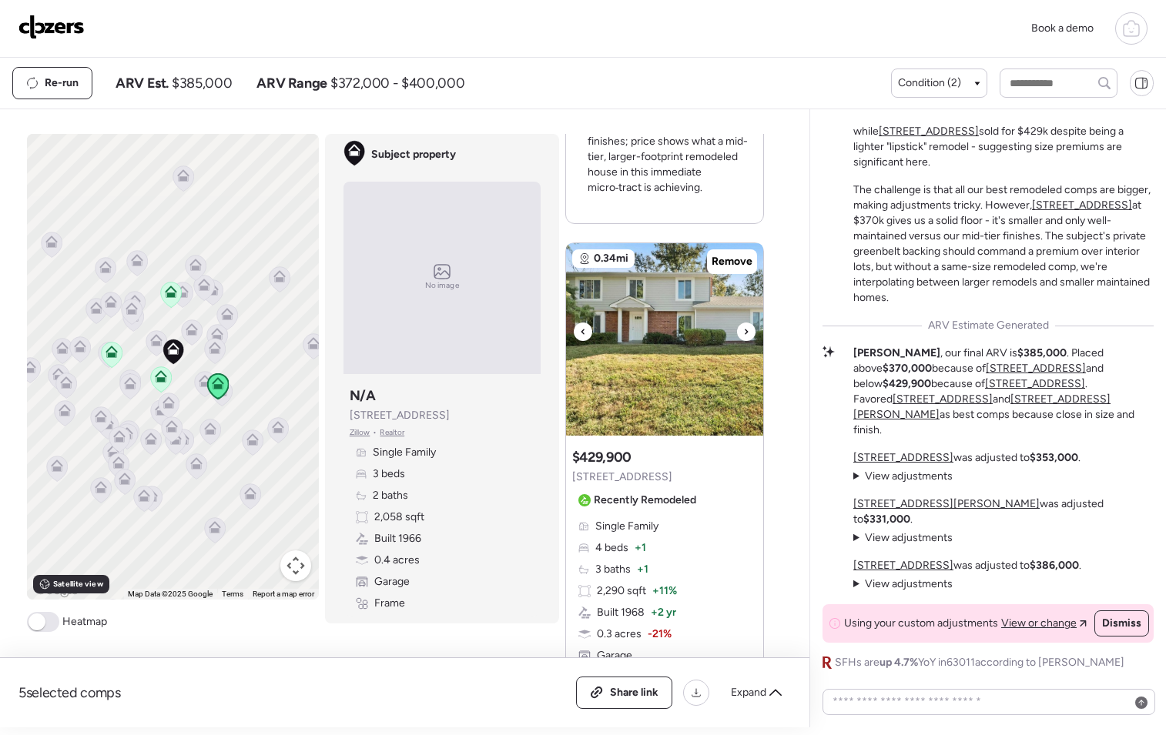
click at [743, 327] on icon at bounding box center [746, 332] width 6 height 18
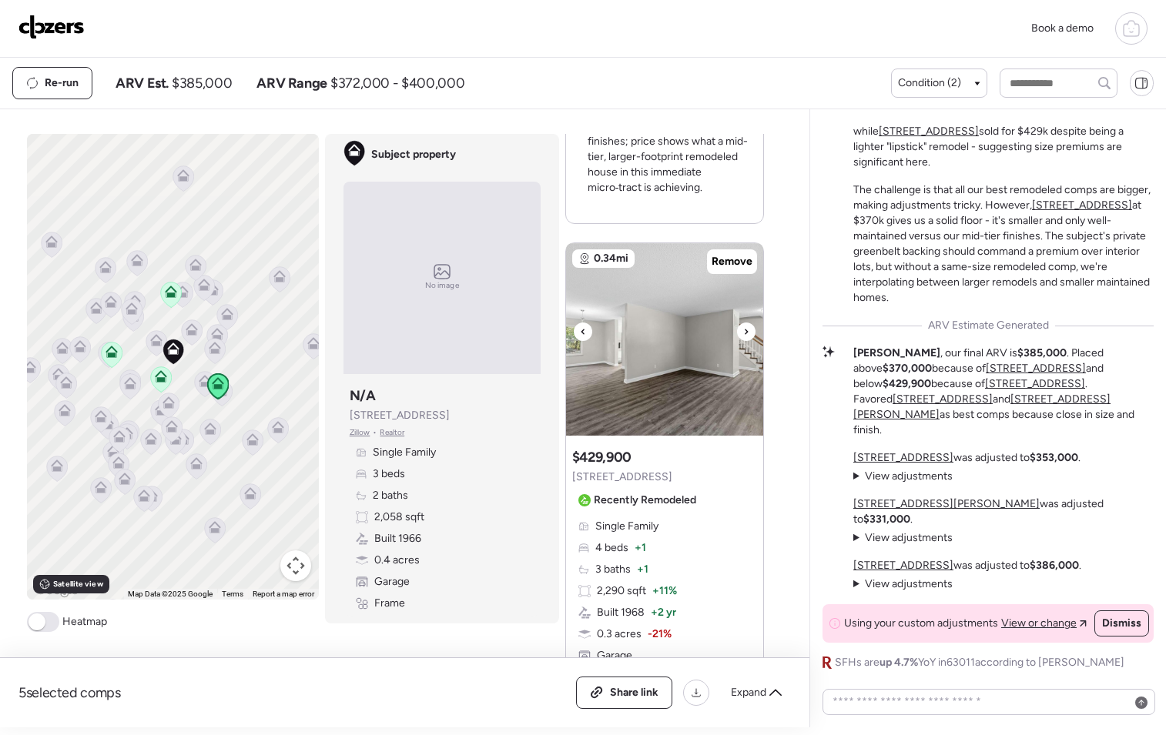
click at [743, 327] on icon at bounding box center [746, 332] width 6 height 18
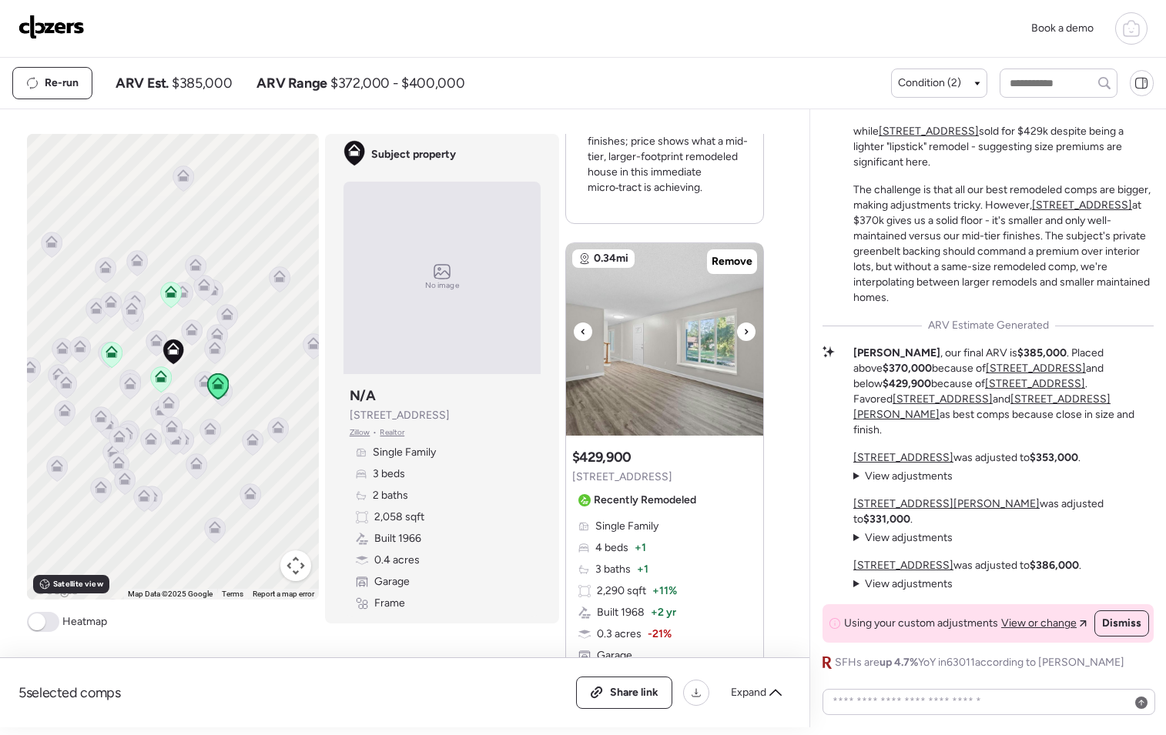
click at [743, 327] on icon at bounding box center [746, 332] width 6 height 18
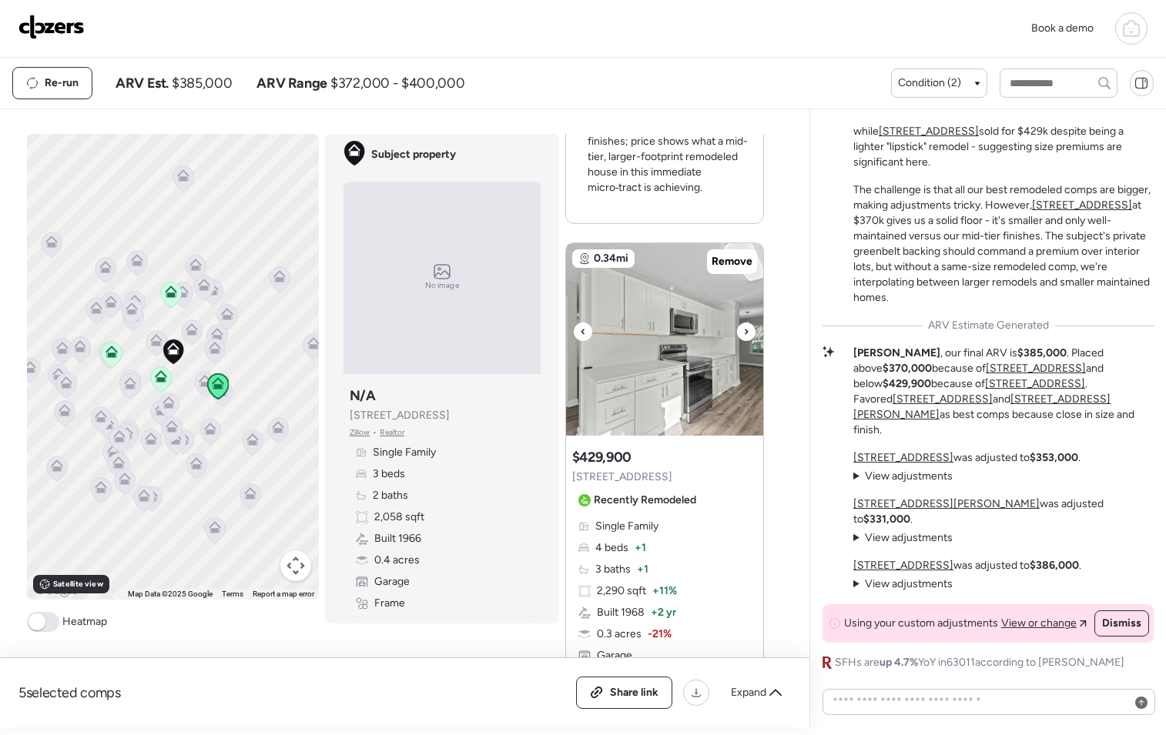
click at [743, 327] on icon at bounding box center [746, 332] width 6 height 18
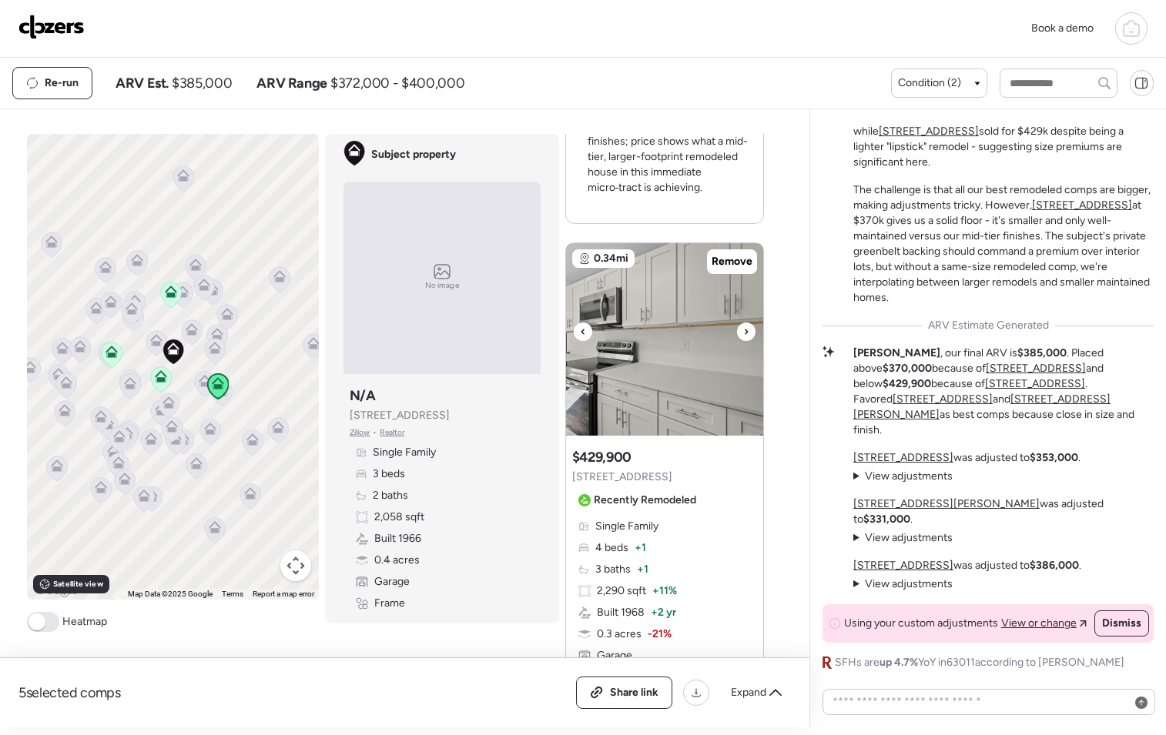
click at [743, 327] on icon at bounding box center [746, 332] width 6 height 18
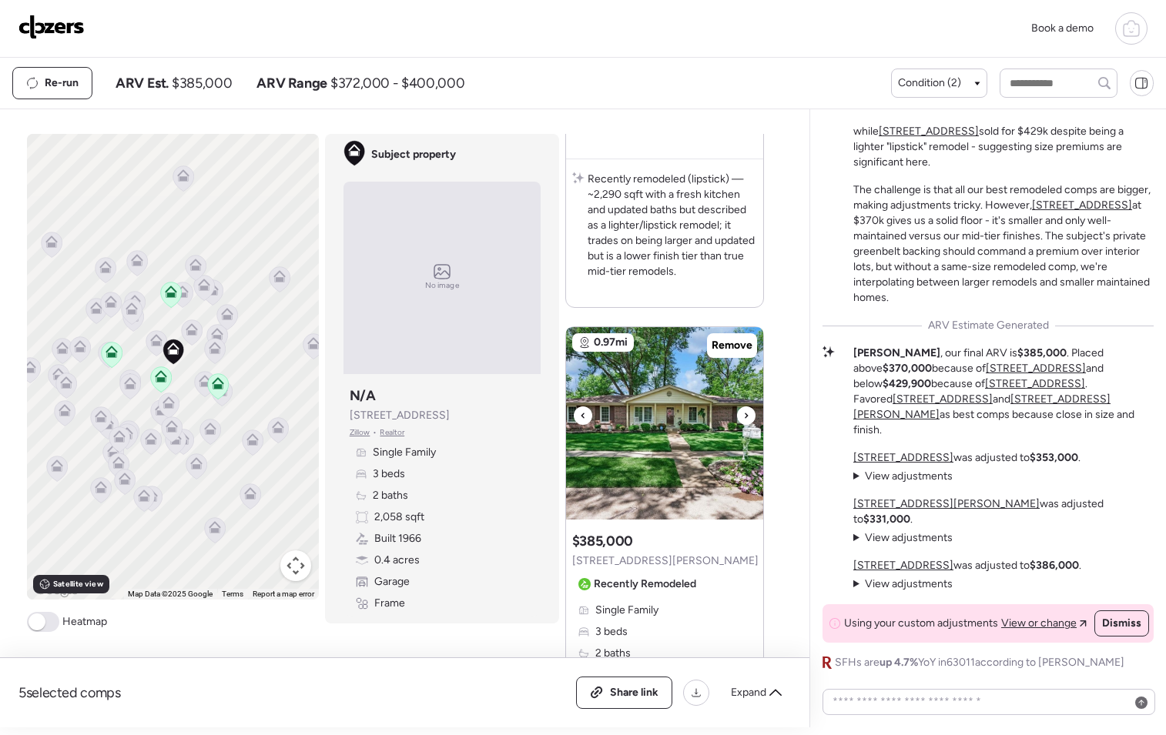
scroll to position [2699, 0]
click at [743, 413] on icon at bounding box center [746, 415] width 6 height 18
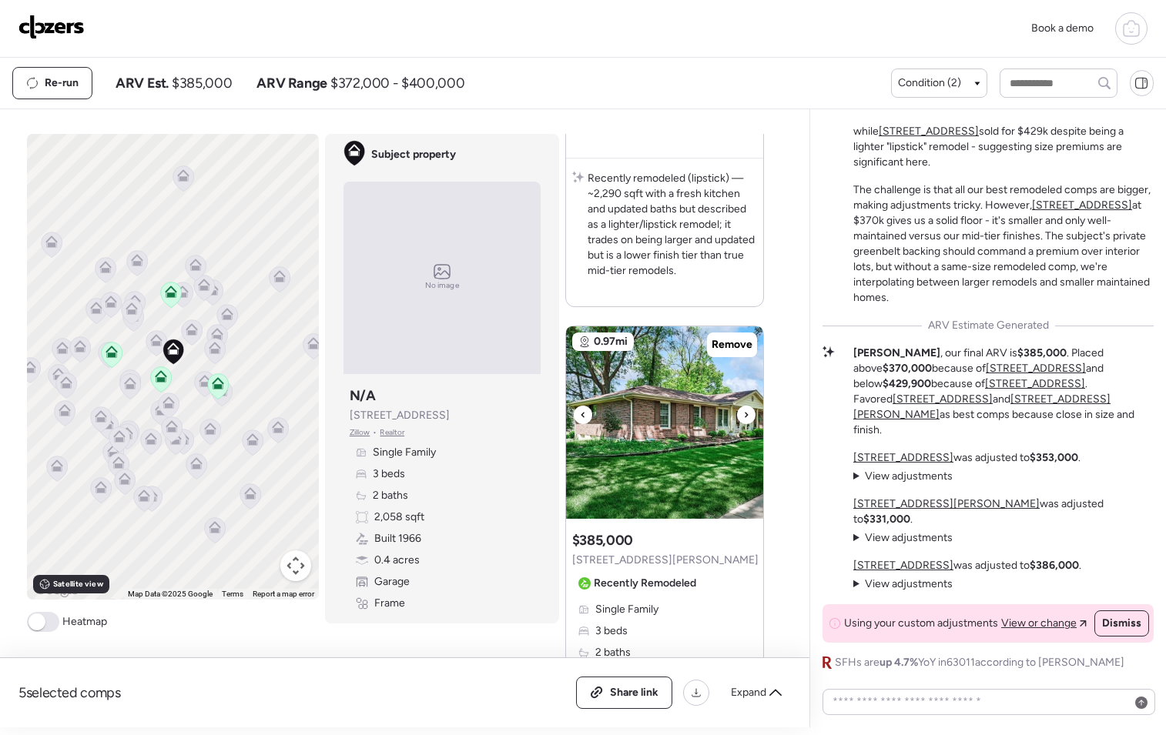
click at [743, 414] on icon at bounding box center [746, 415] width 6 height 18
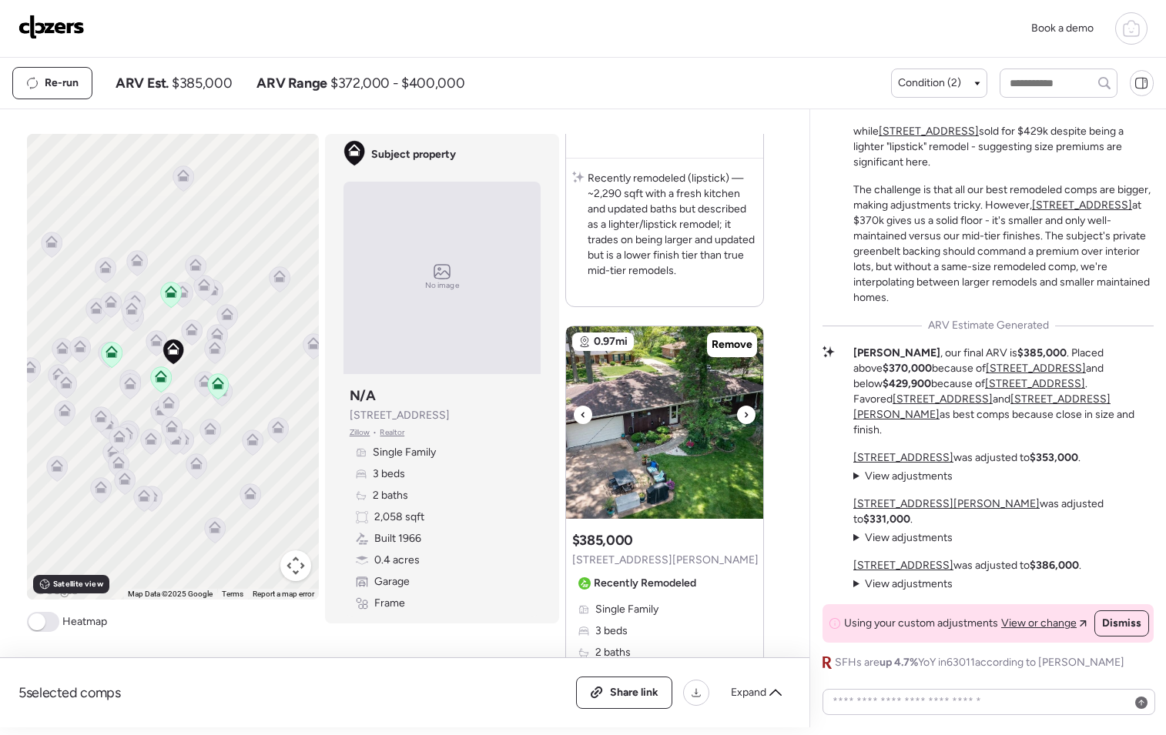
click at [743, 414] on icon at bounding box center [746, 415] width 6 height 18
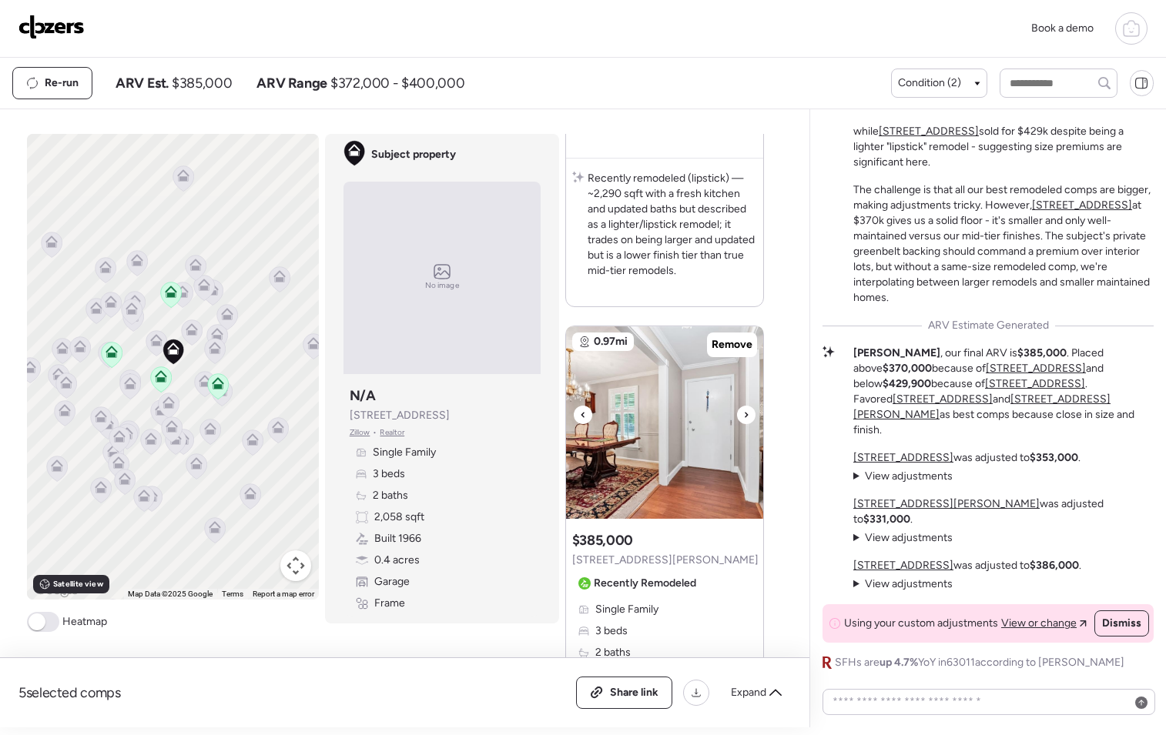
click at [743, 414] on icon at bounding box center [746, 415] width 6 height 18
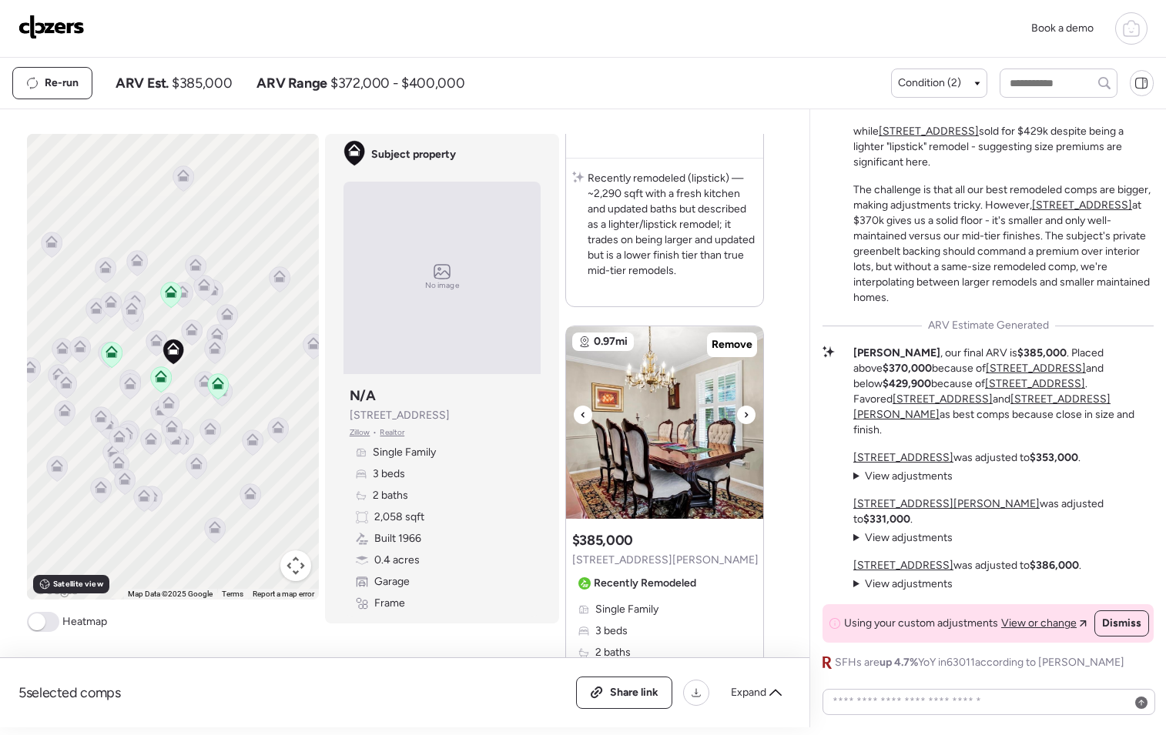
click at [743, 414] on icon at bounding box center [746, 415] width 6 height 18
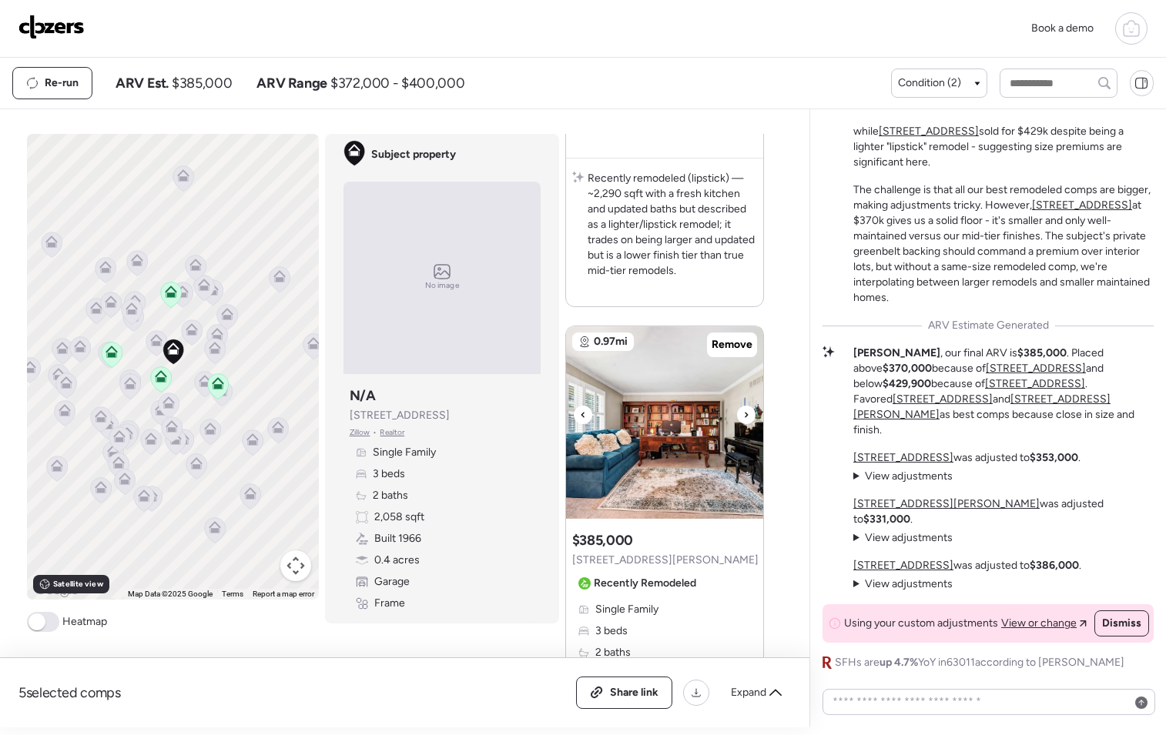
click at [743, 414] on icon at bounding box center [746, 415] width 6 height 18
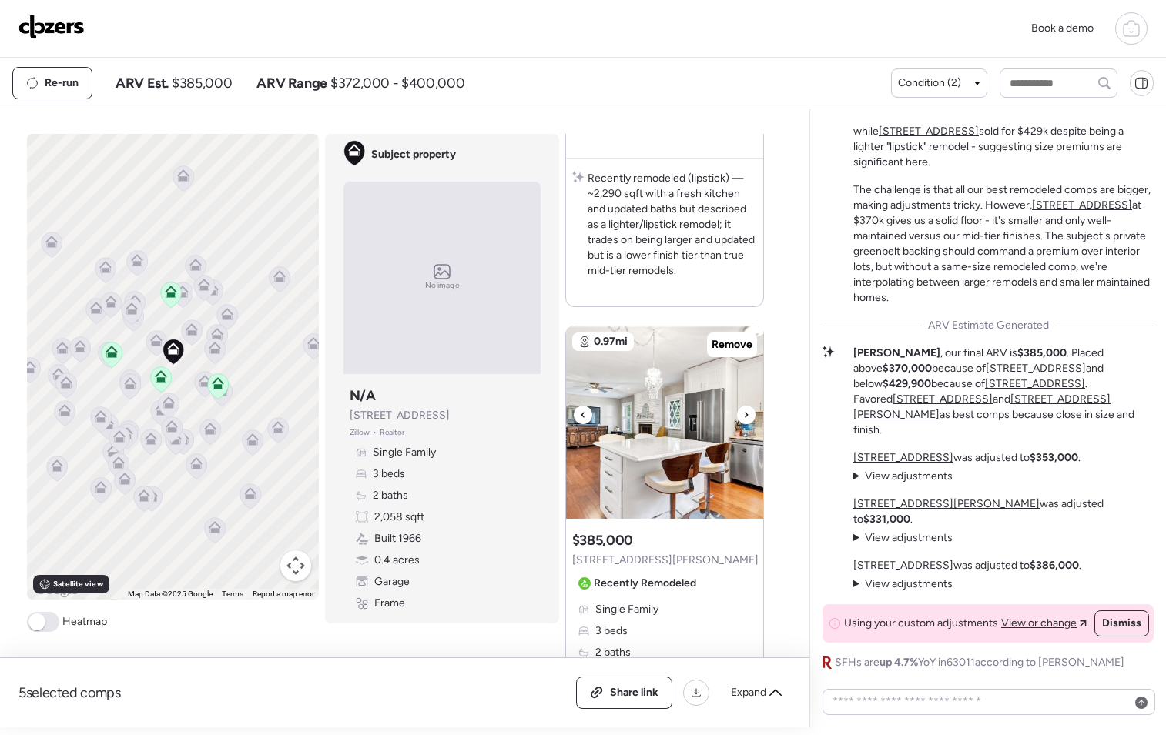
click at [743, 414] on icon at bounding box center [746, 415] width 6 height 18
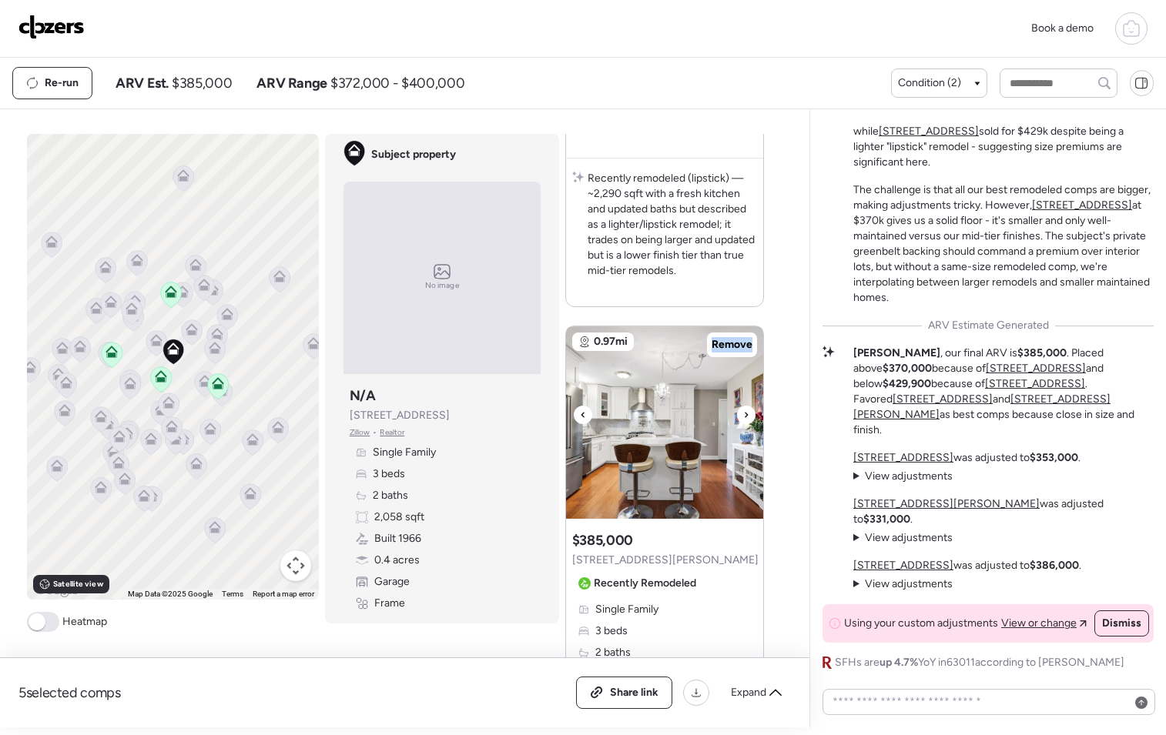
click at [743, 414] on icon at bounding box center [746, 415] width 6 height 18
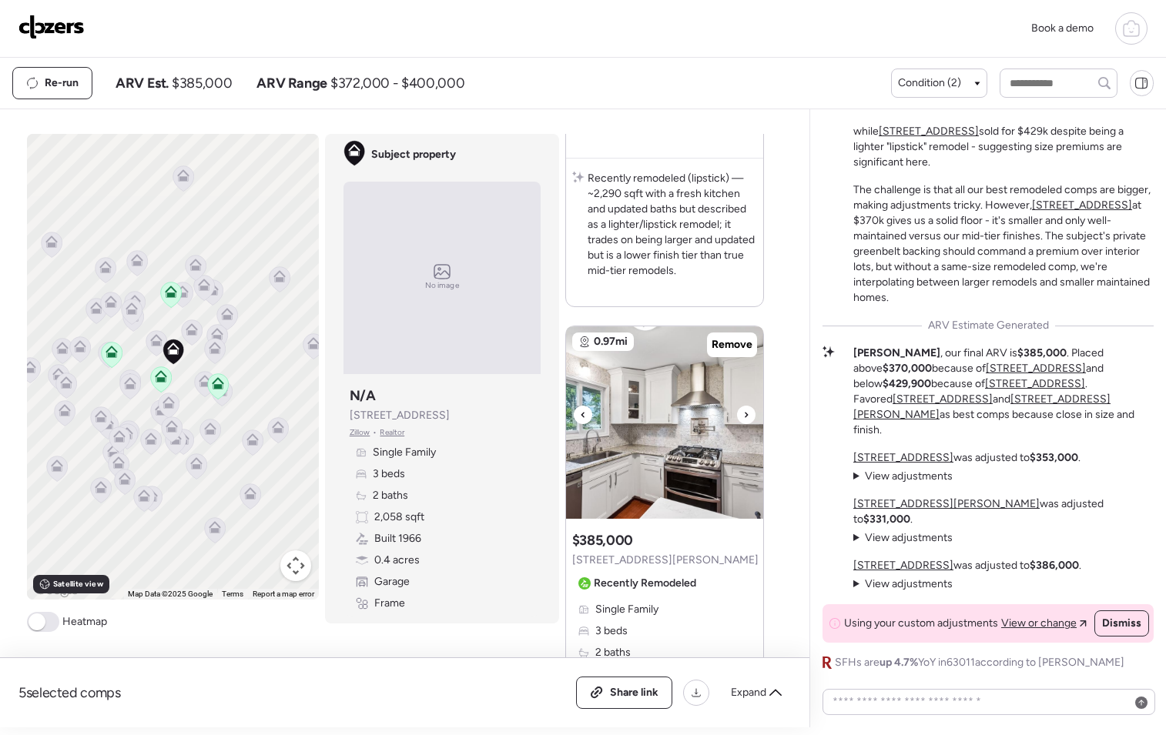
click at [743, 414] on icon at bounding box center [746, 415] width 6 height 18
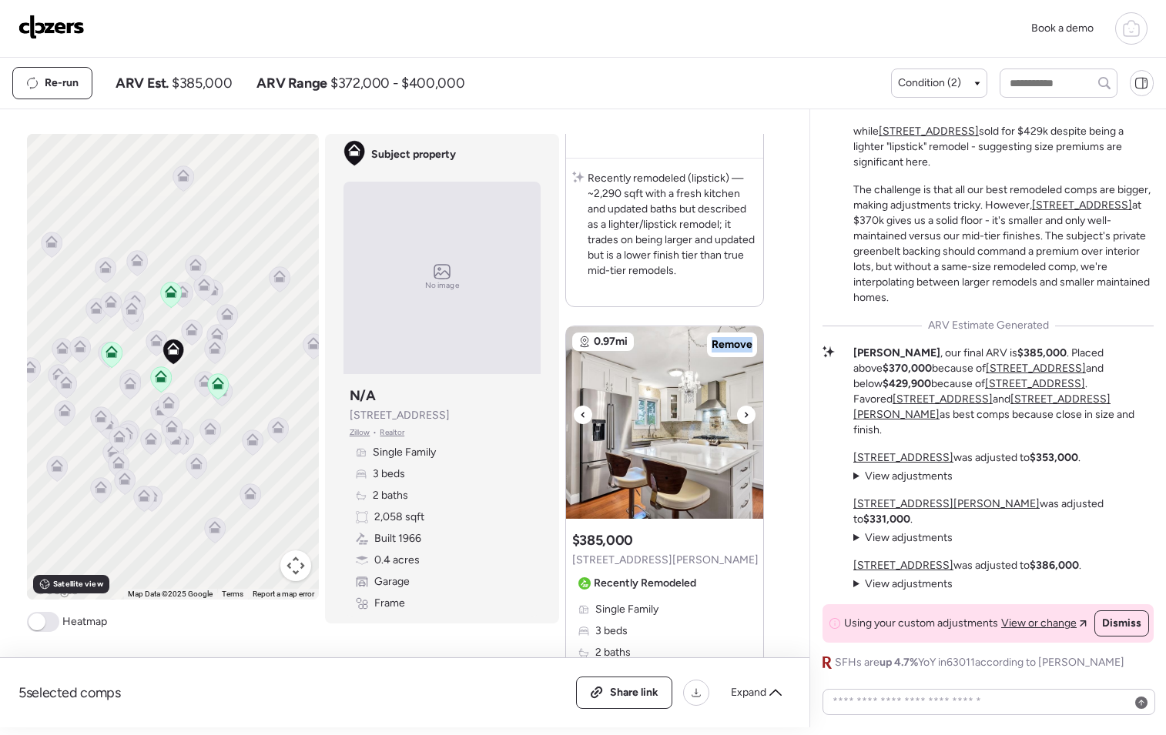
click at [743, 414] on icon at bounding box center [746, 415] width 6 height 18
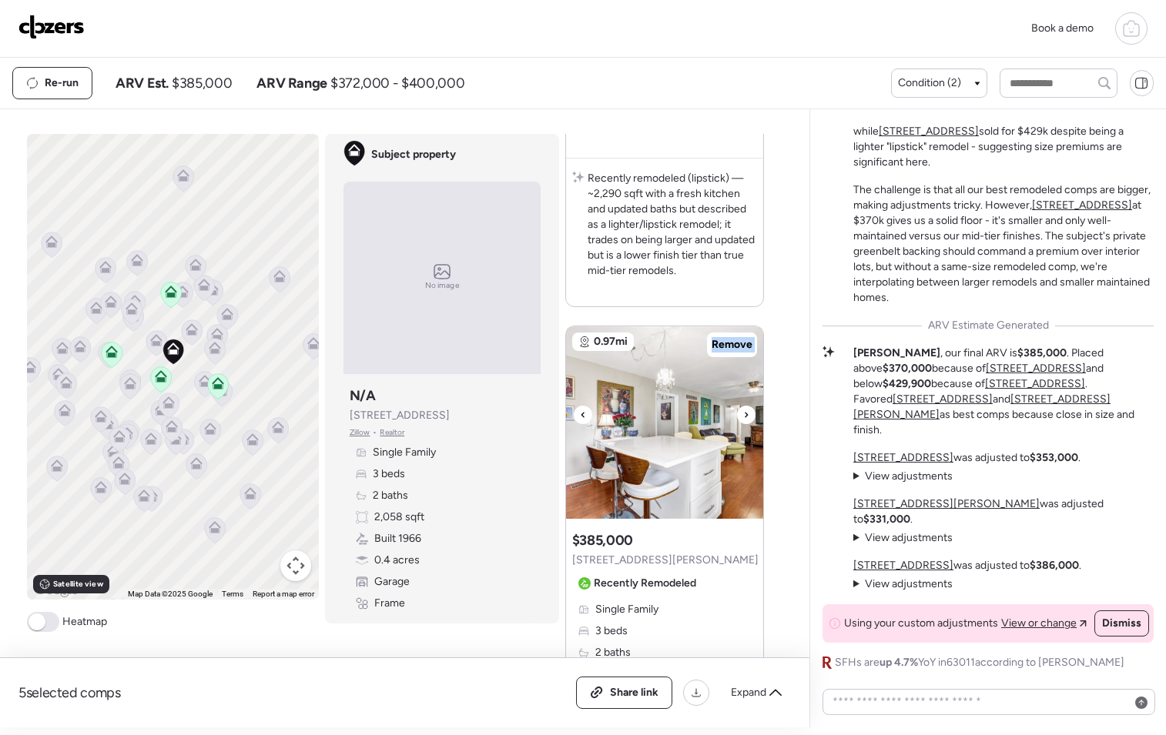
click at [743, 414] on icon at bounding box center [746, 415] width 6 height 18
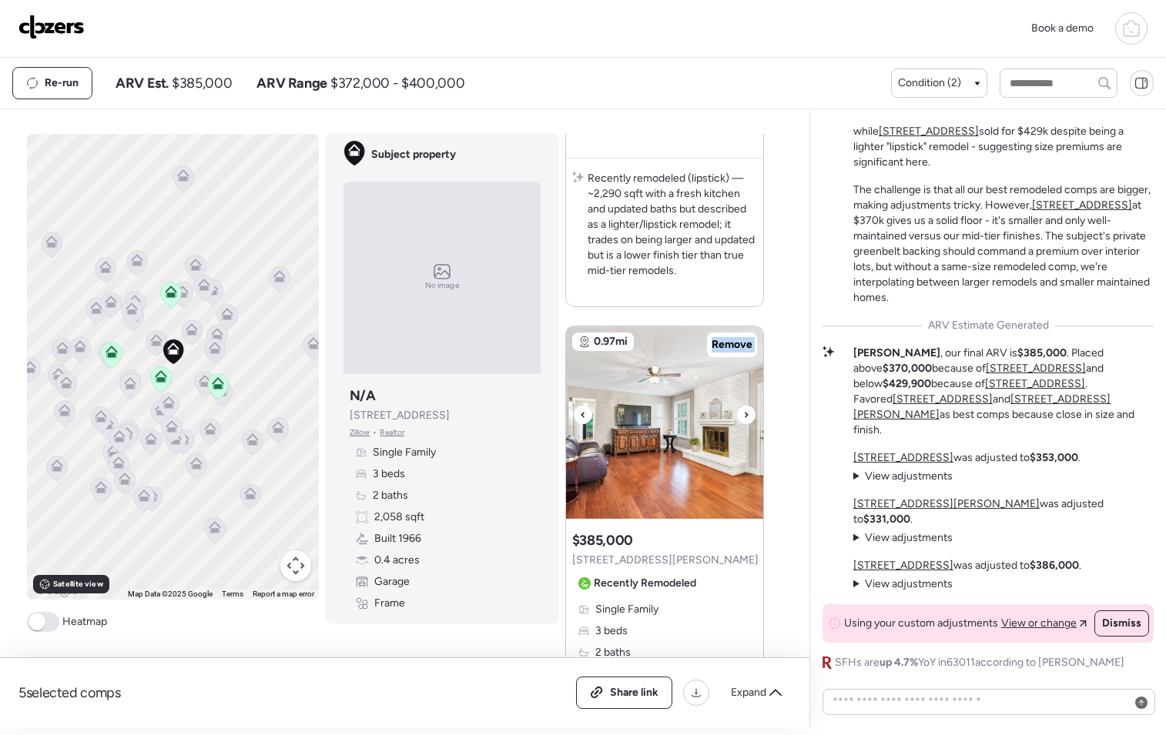
click at [743, 414] on icon at bounding box center [746, 415] width 6 height 18
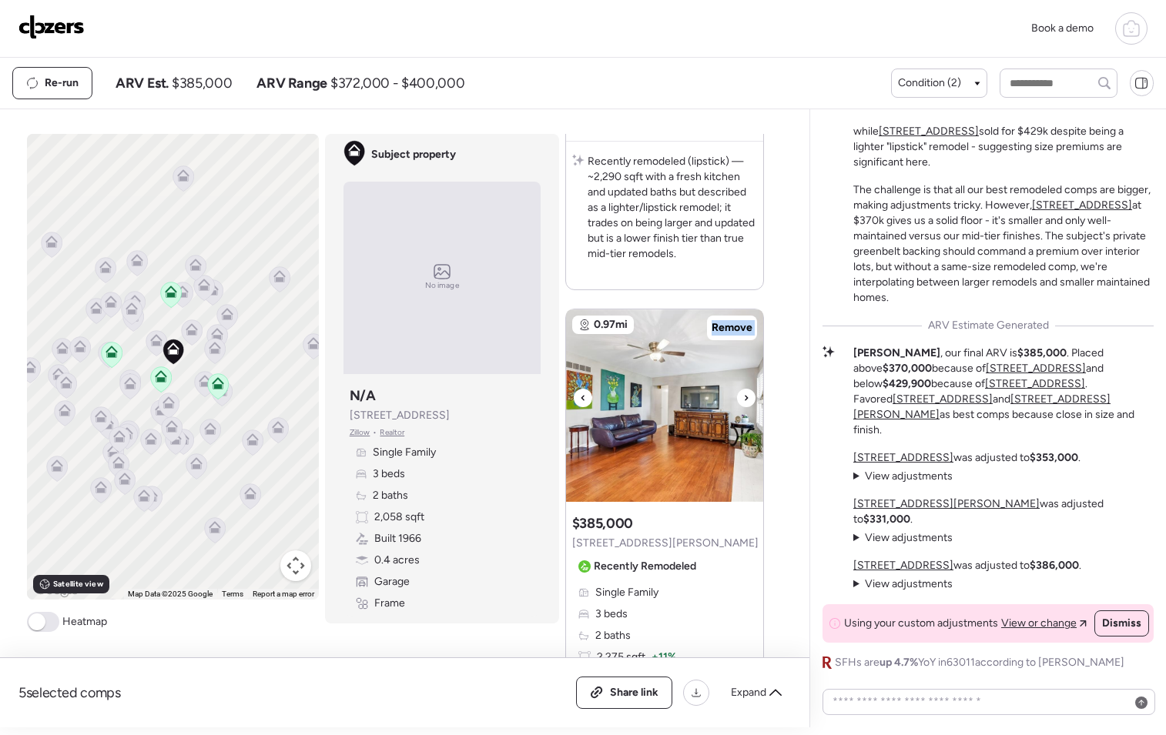
scroll to position [2805, 0]
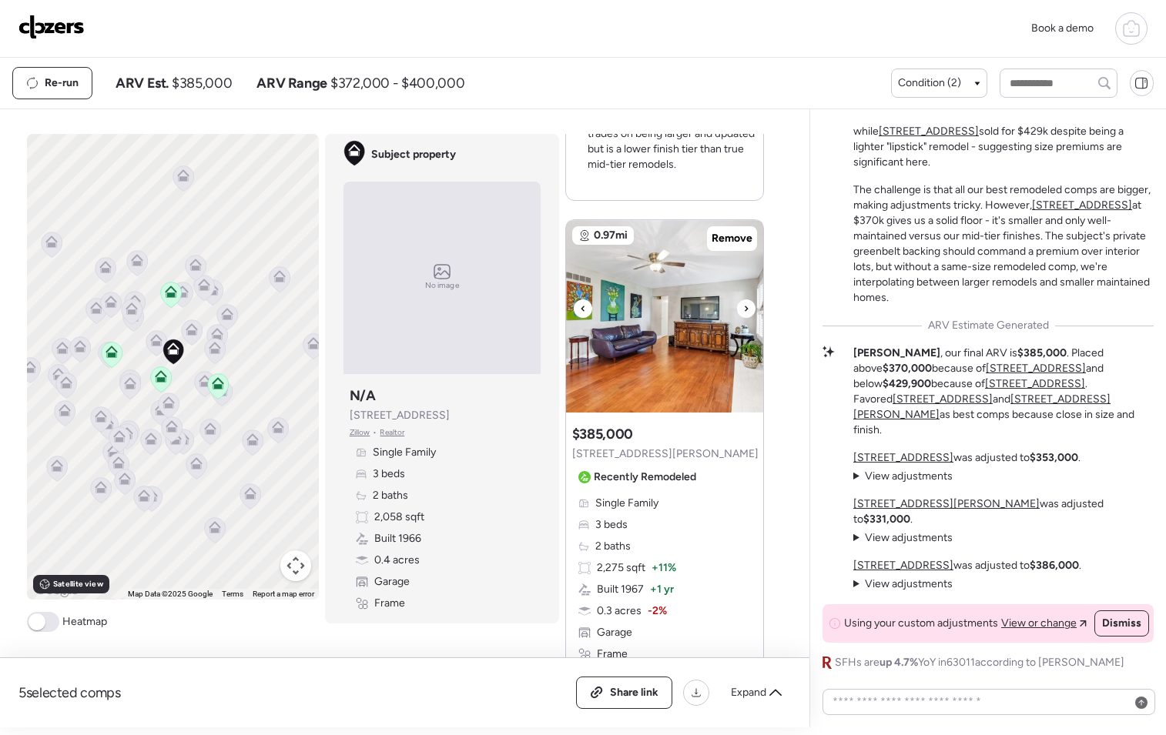
click at [743, 306] on icon at bounding box center [746, 309] width 6 height 18
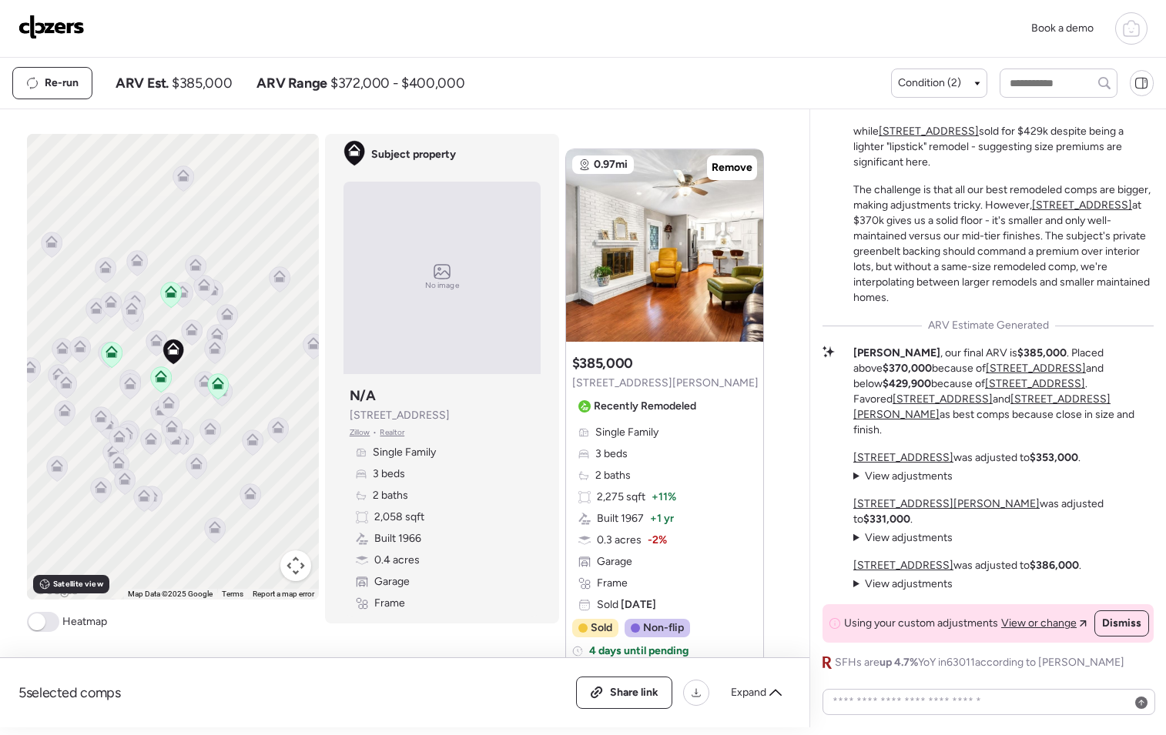
scroll to position [2807, 0]
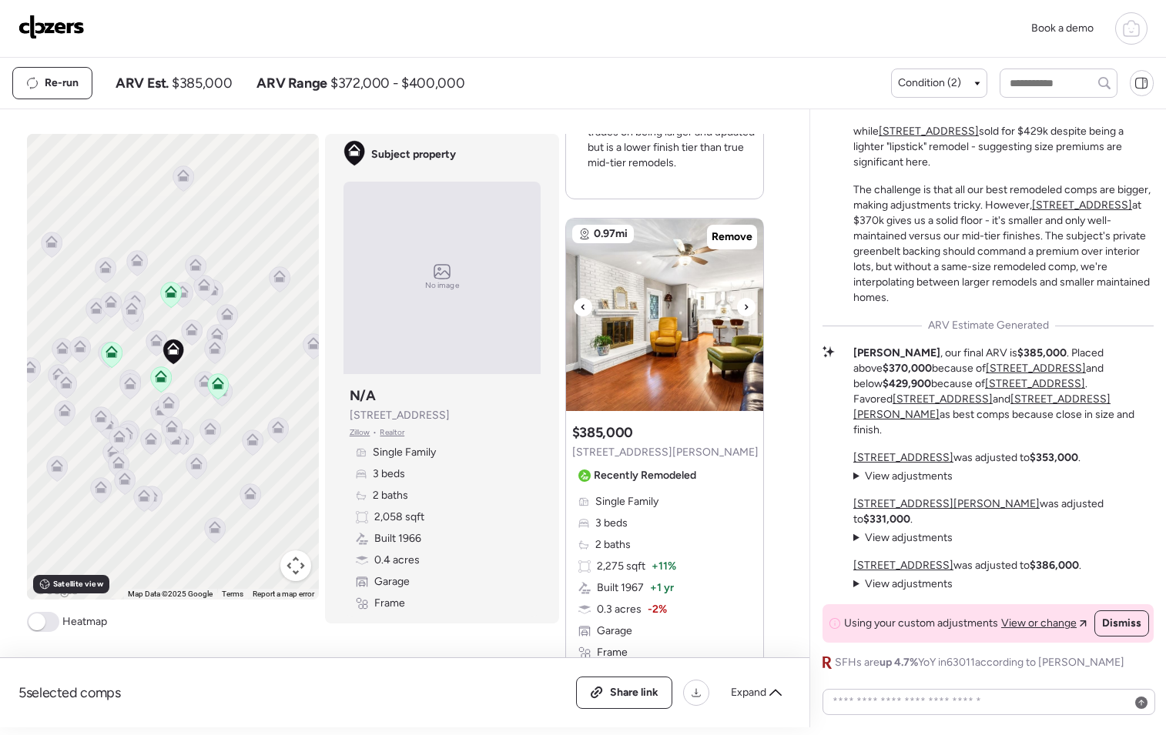
click at [737, 307] on div at bounding box center [746, 307] width 18 height 18
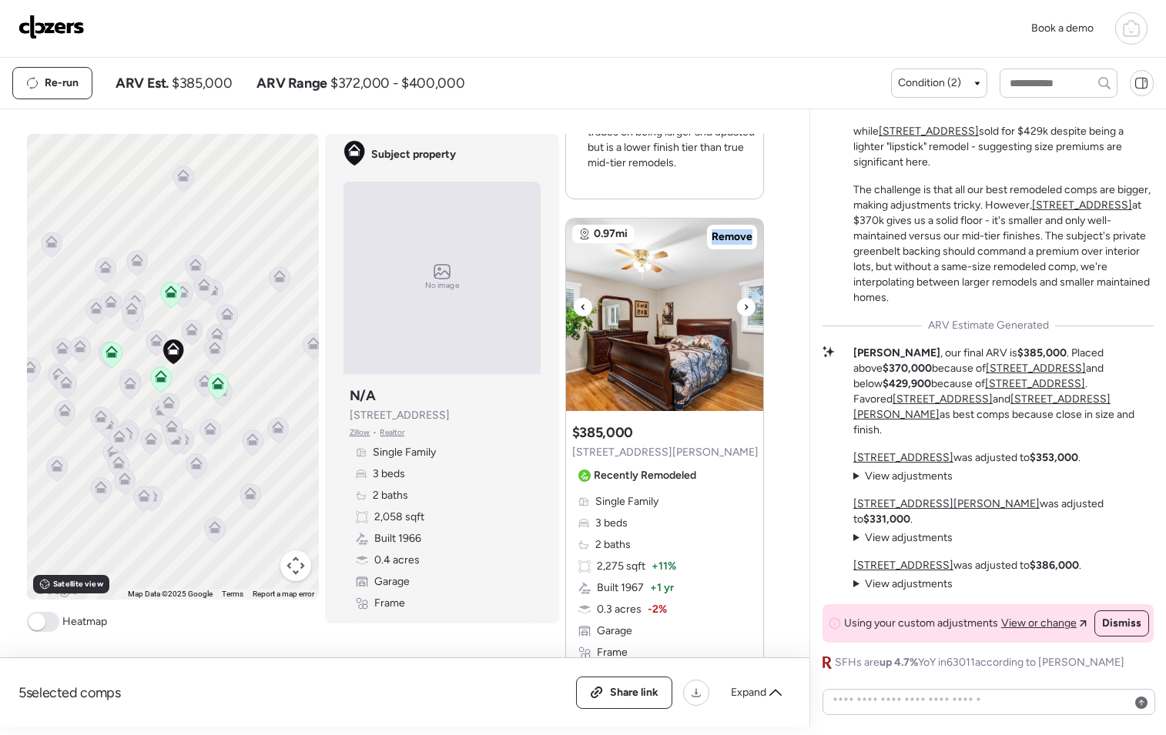
click at [737, 307] on div at bounding box center [746, 307] width 18 height 18
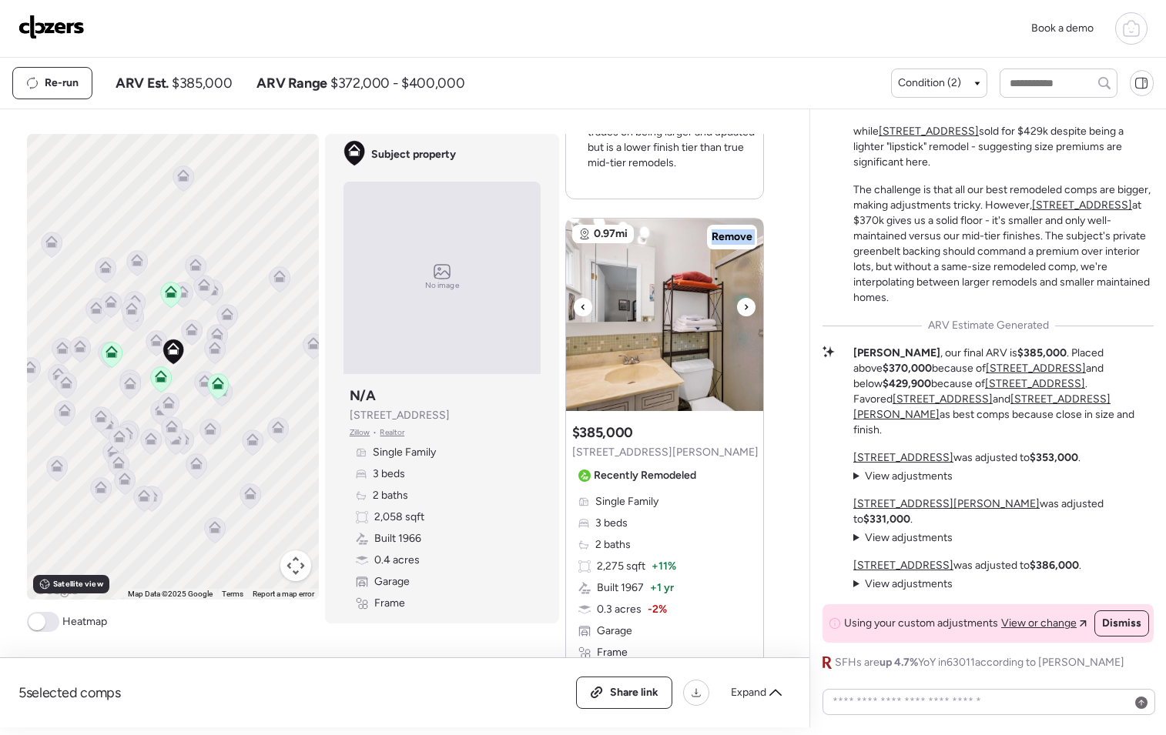
click at [737, 307] on div at bounding box center [746, 307] width 18 height 18
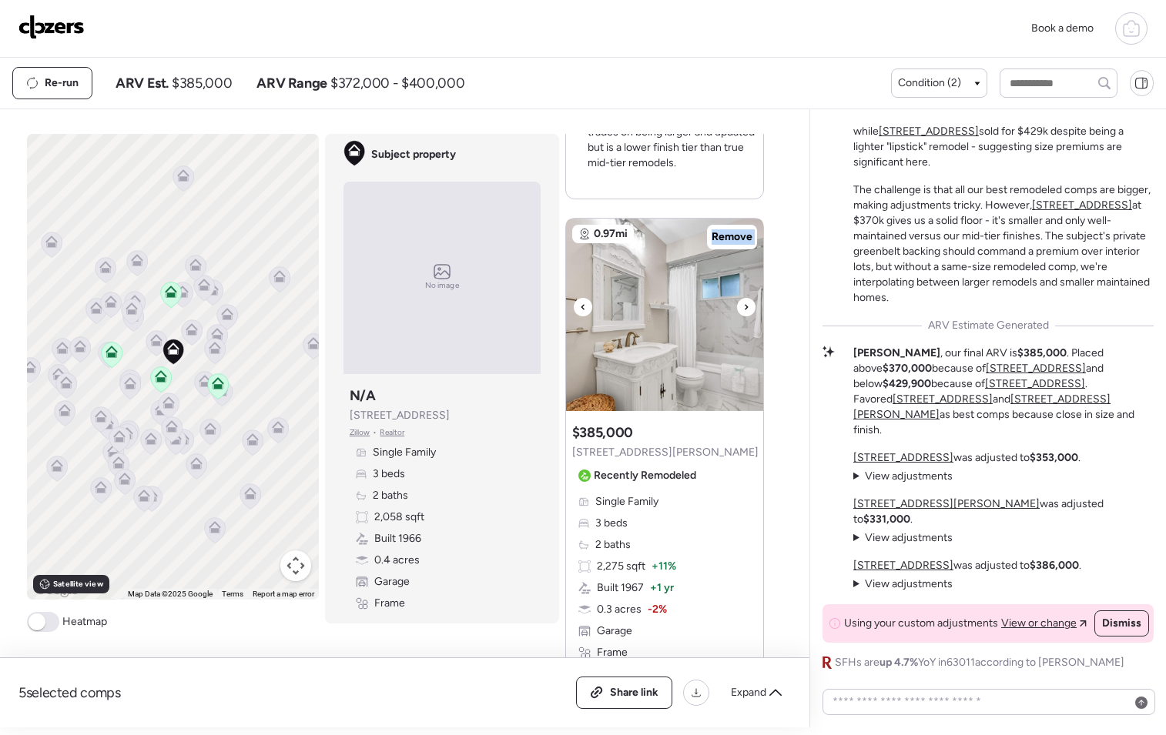
click at [737, 307] on div at bounding box center [746, 307] width 18 height 18
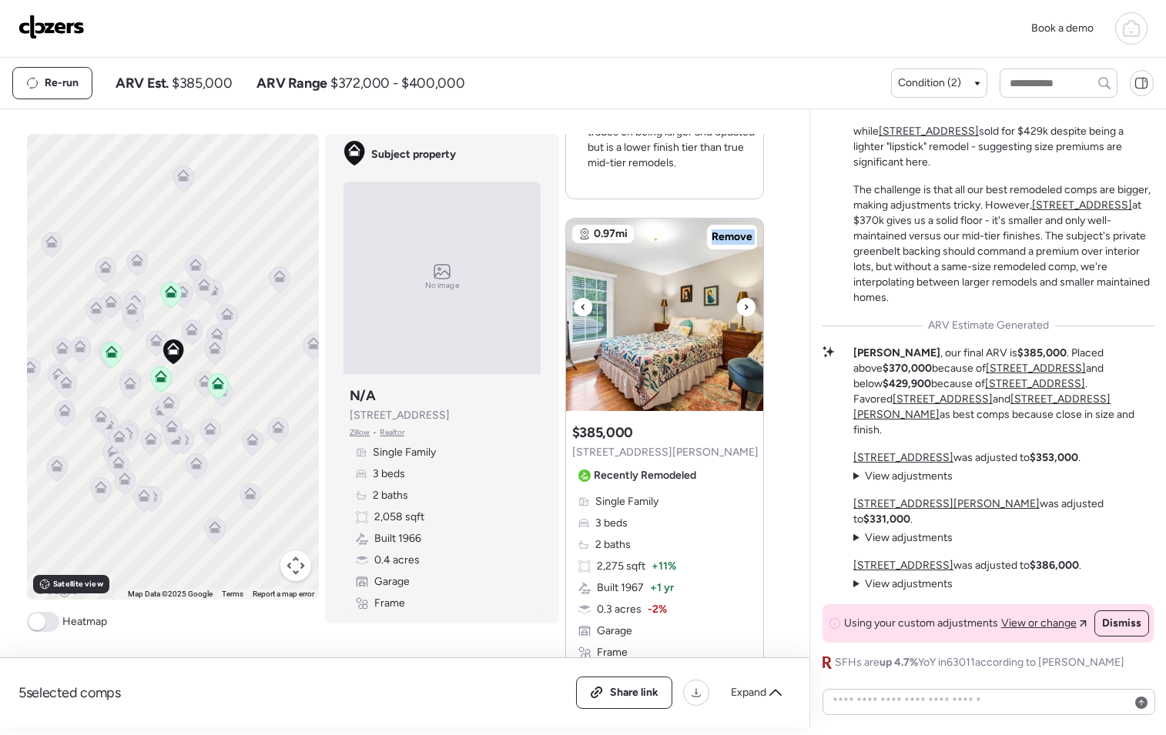
click at [737, 307] on div at bounding box center [746, 307] width 18 height 18
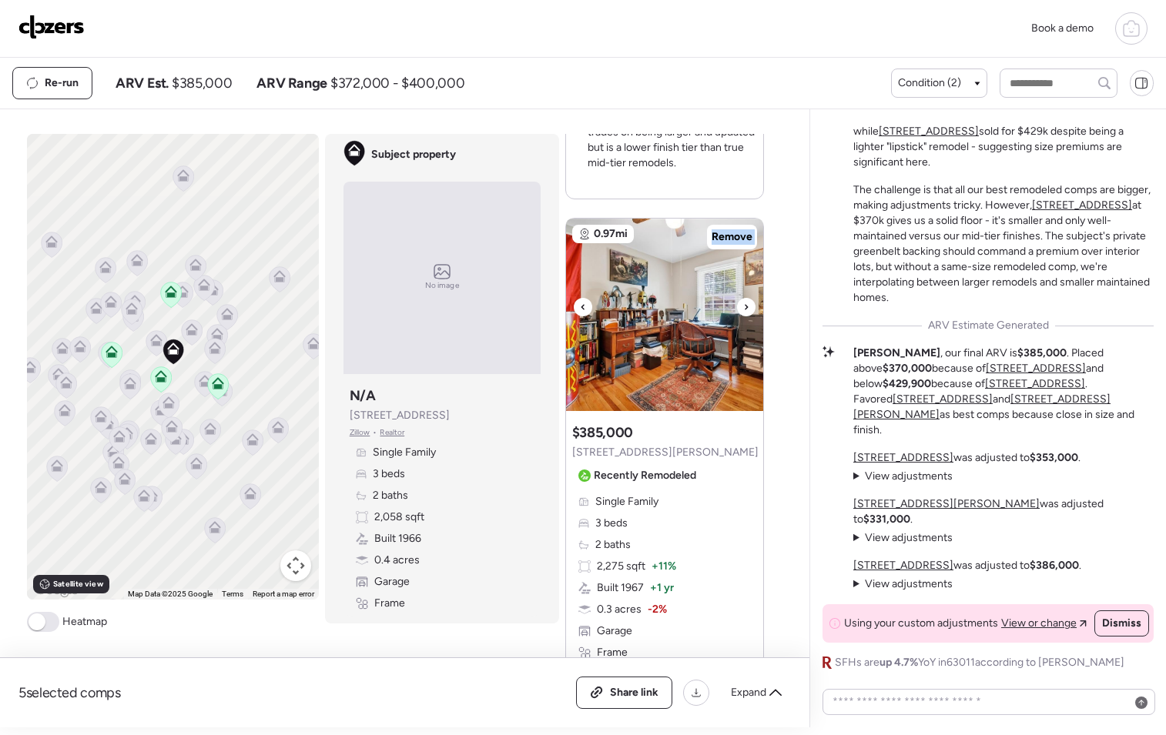
click at [737, 307] on div at bounding box center [746, 307] width 18 height 18
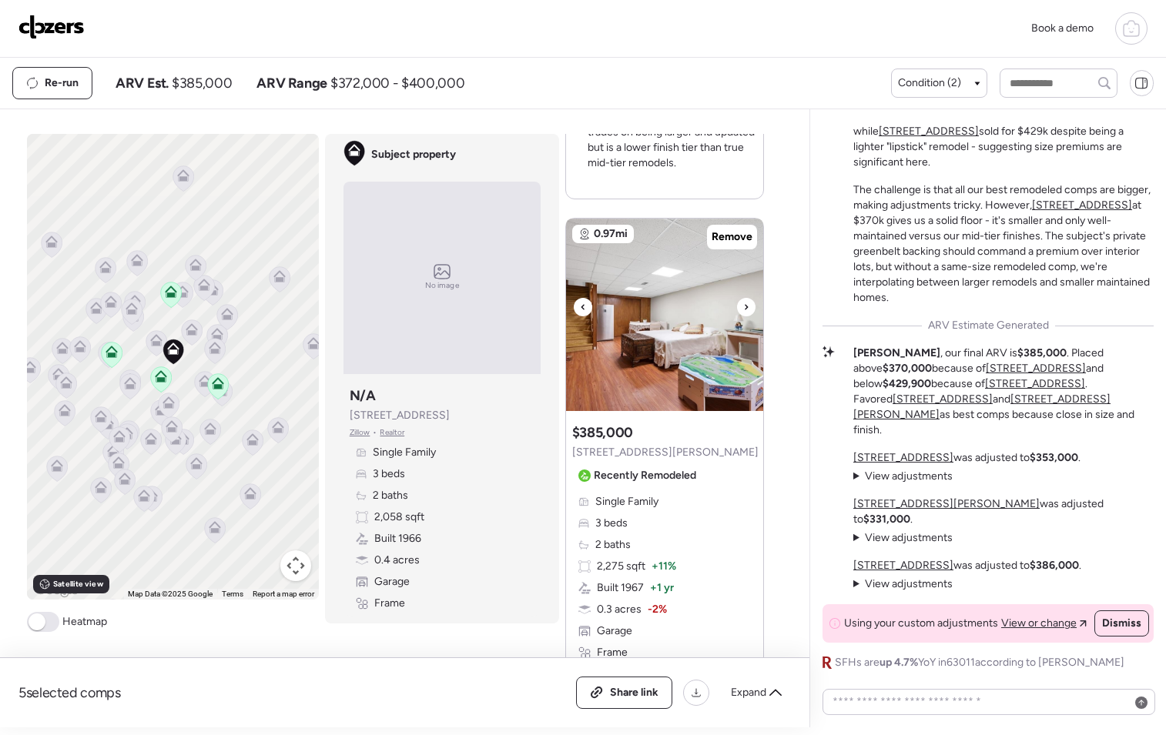
click at [737, 309] on div at bounding box center [746, 307] width 18 height 18
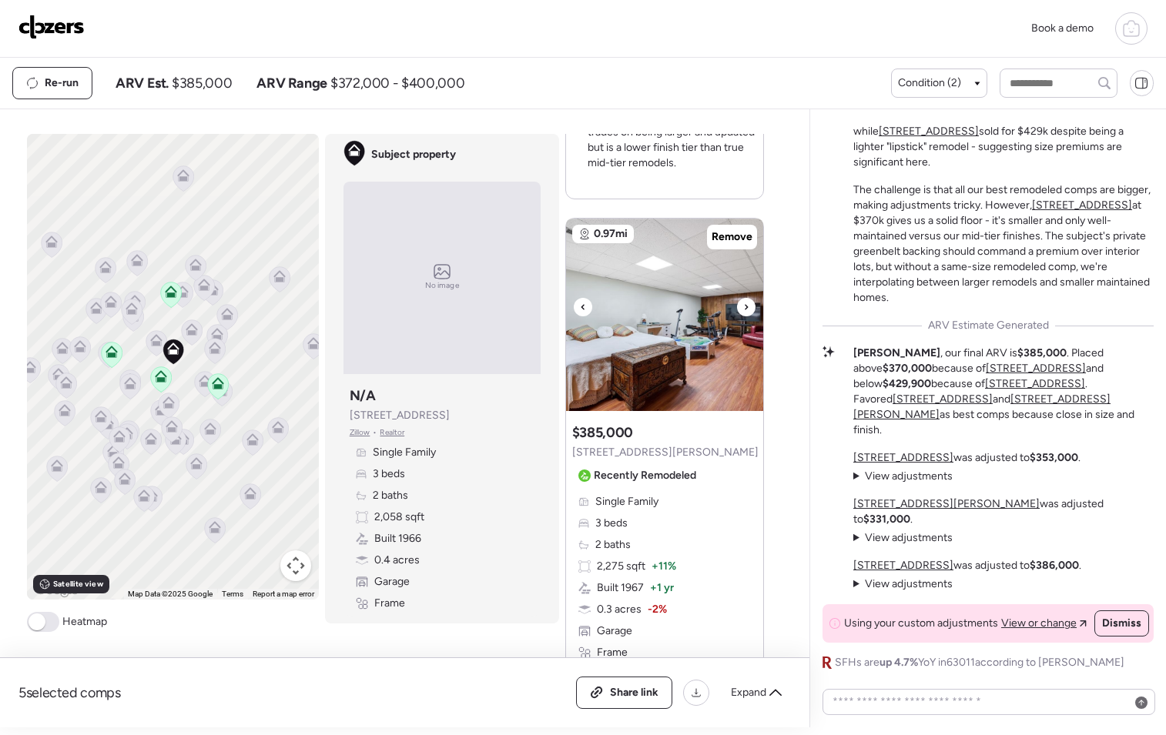
click at [737, 309] on div at bounding box center [746, 307] width 18 height 18
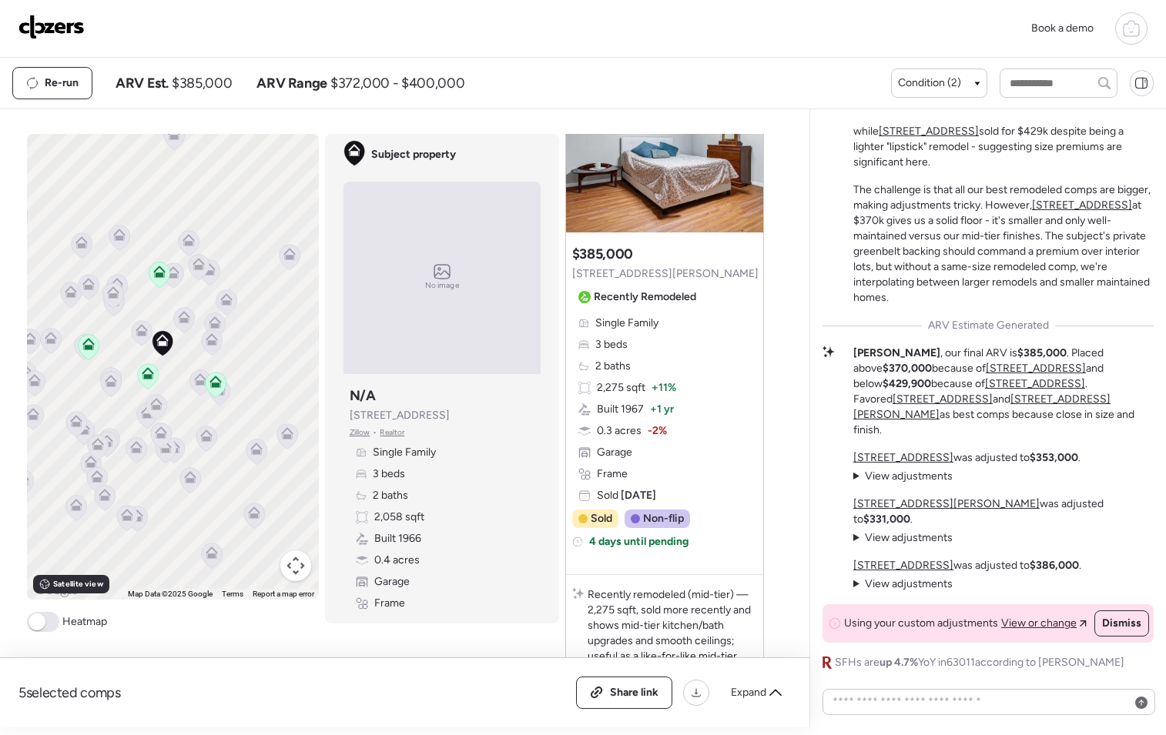
scroll to position [3135, 0]
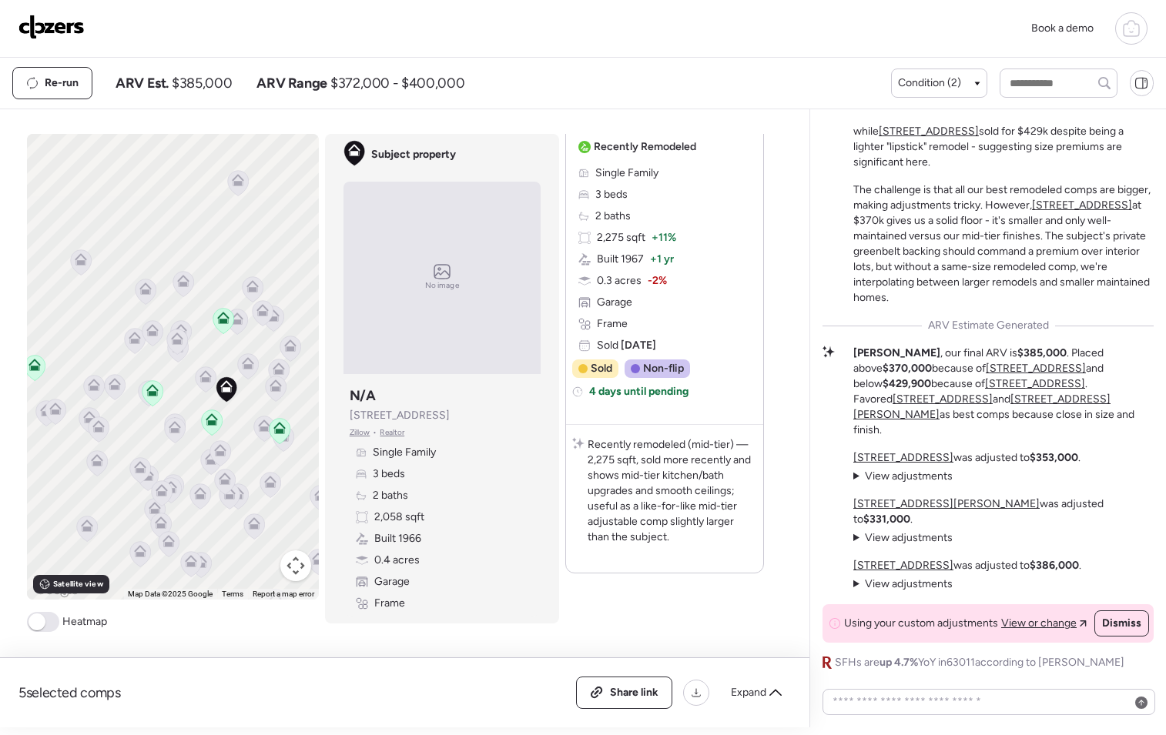
drag, startPoint x: 177, startPoint y: 432, endPoint x: 243, endPoint y: 474, distance: 78.6
click at [243, 474] on div "To activate drag with keyboard, press Alt + Enter. Once in keyboard drag state,…" at bounding box center [173, 367] width 292 height 466
click at [245, 362] on icon at bounding box center [249, 362] width 10 height 5
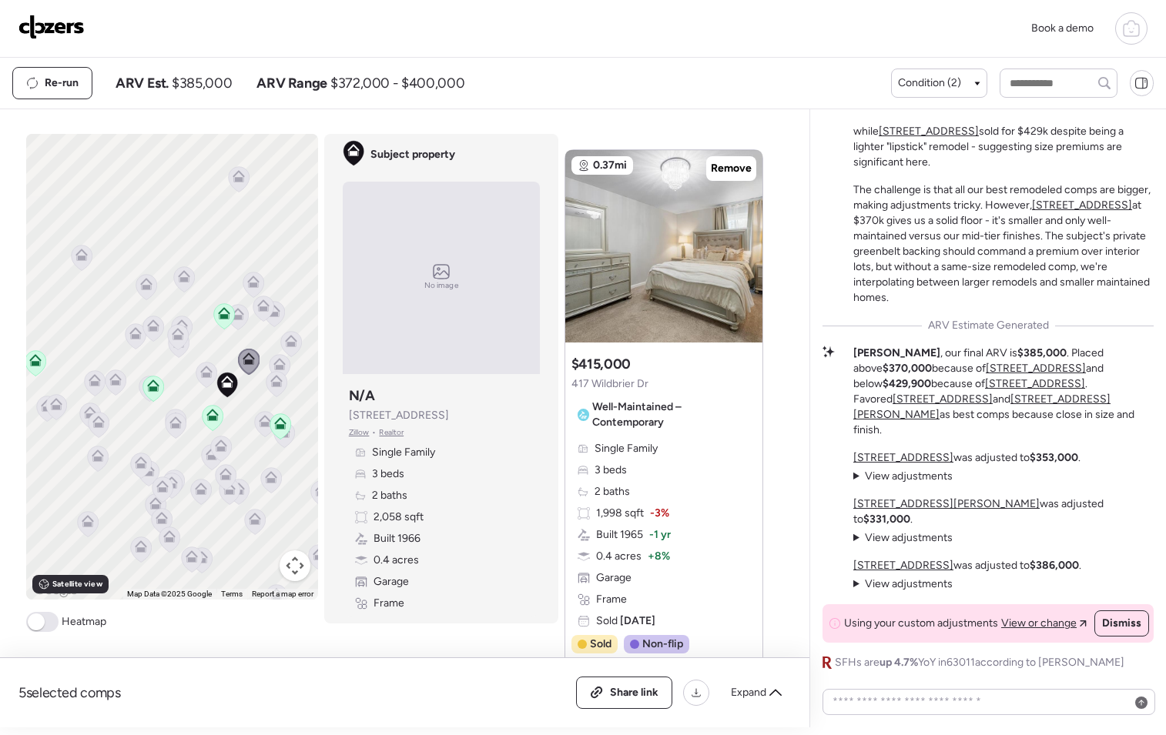
scroll to position [0, 0]
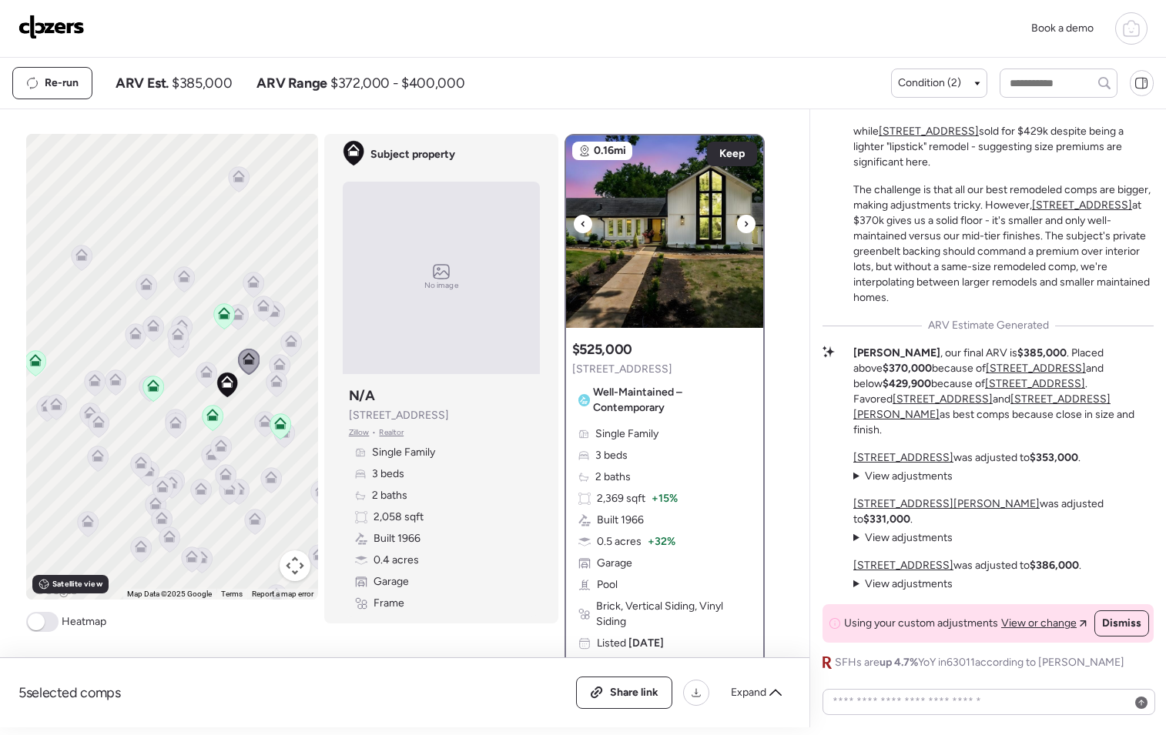
click at [737, 229] on div at bounding box center [746, 224] width 18 height 18
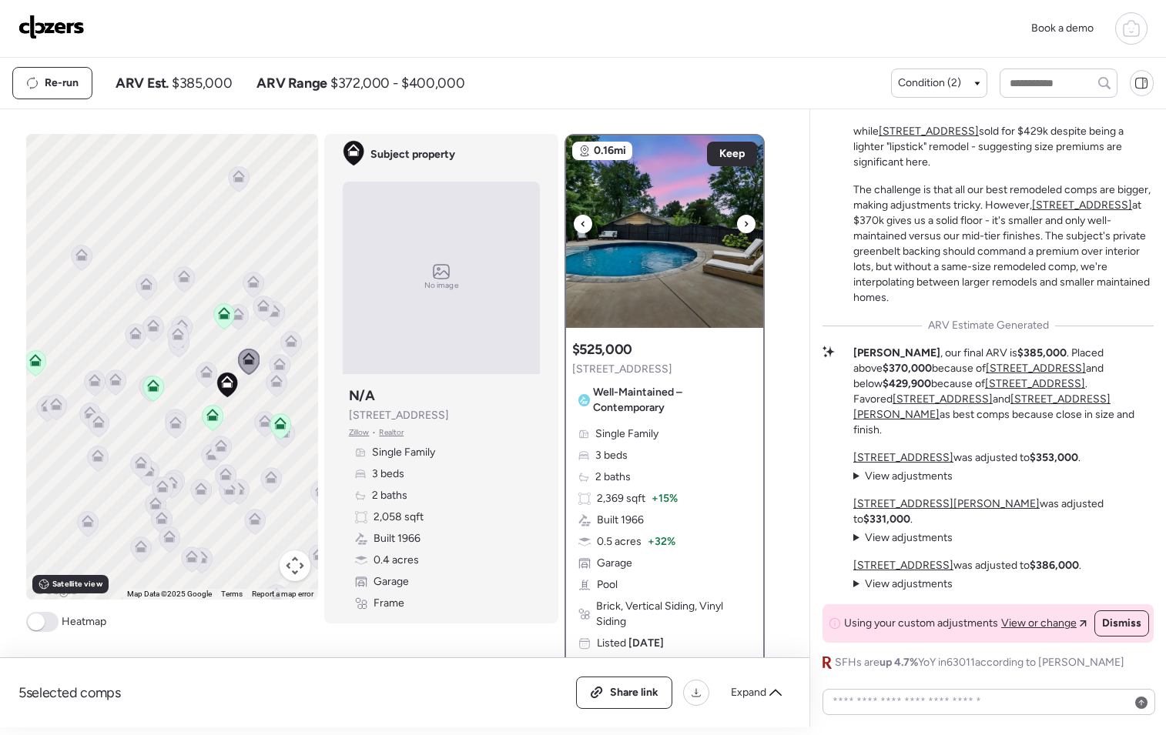
click at [733, 229] on img at bounding box center [664, 232] width 197 height 192
click at [206, 370] on icon at bounding box center [206, 372] width 12 height 12
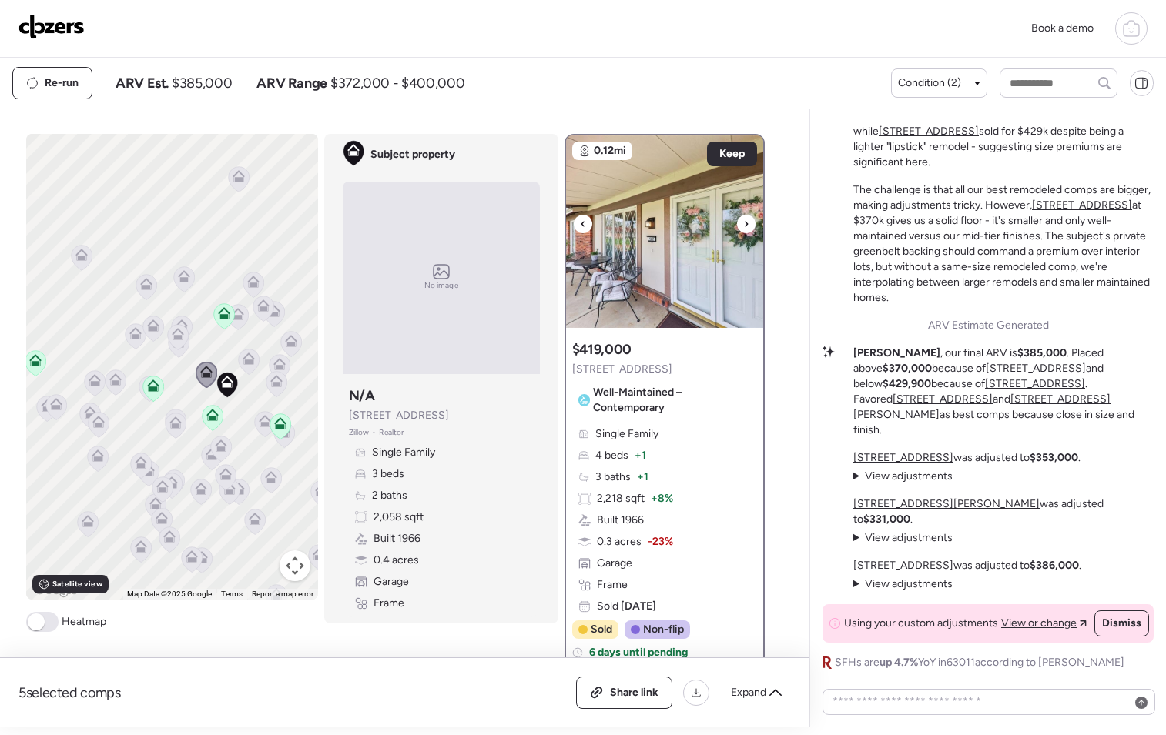
click at [745, 222] on icon at bounding box center [746, 223] width 3 height 5
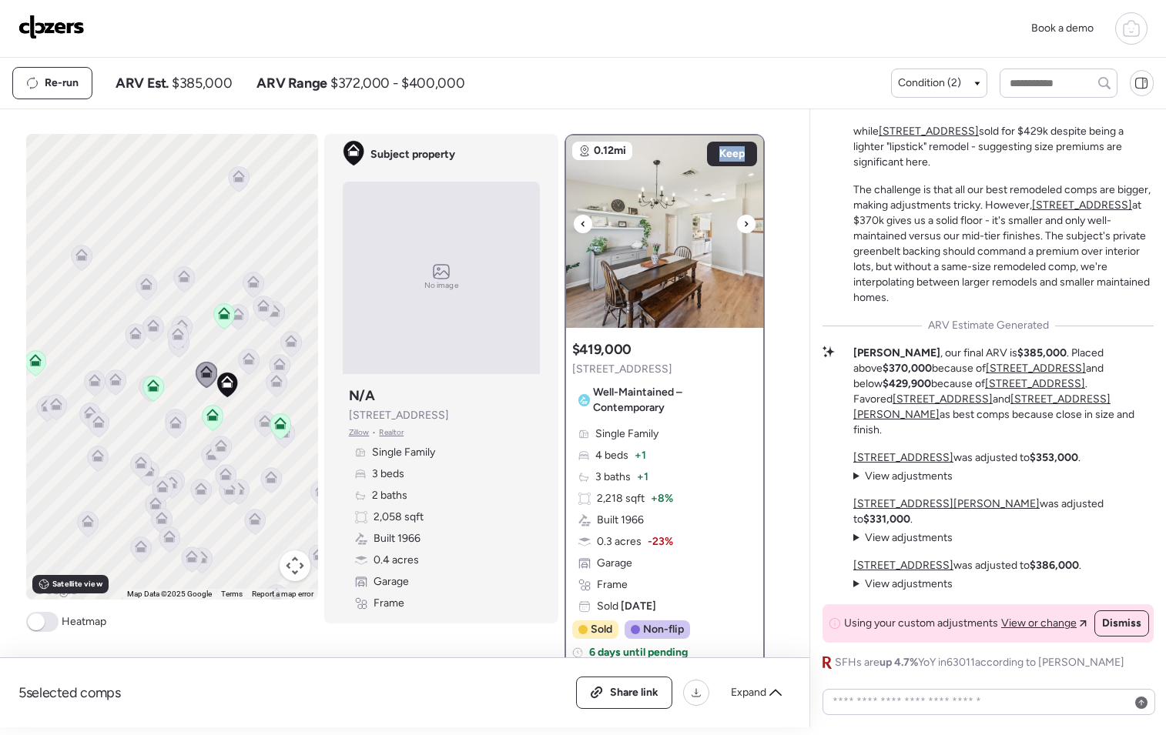
click at [745, 222] on icon at bounding box center [746, 223] width 3 height 5
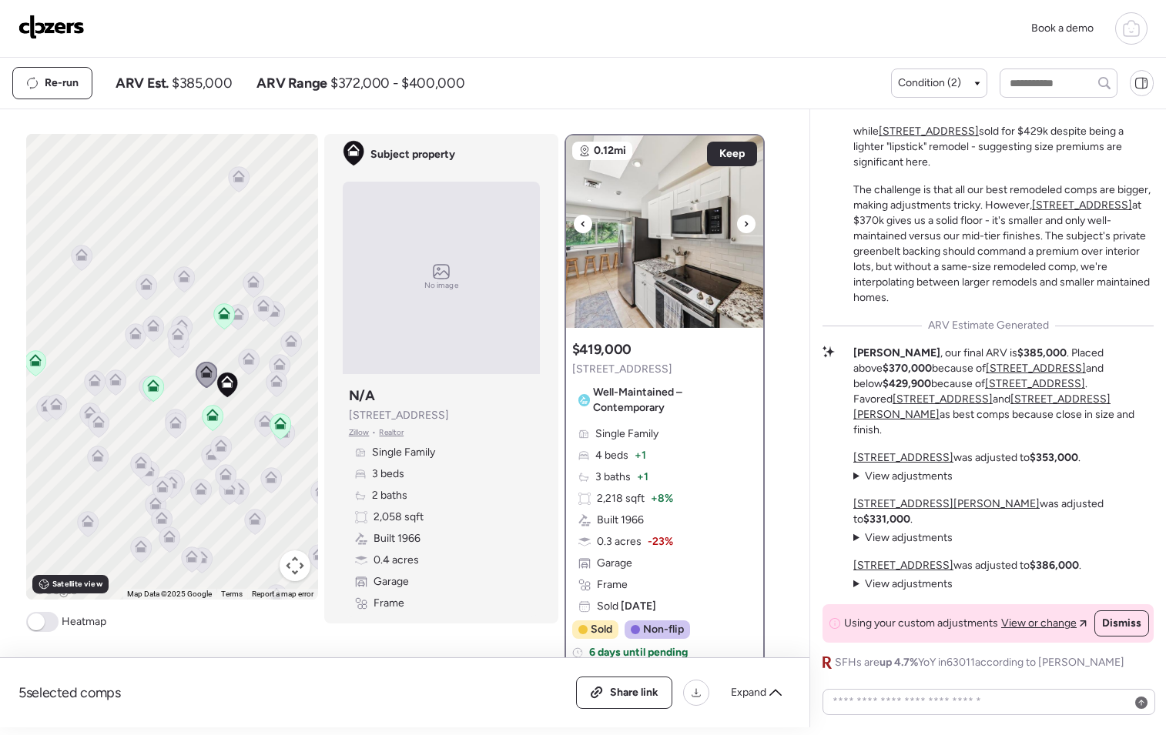
click at [745, 222] on icon at bounding box center [746, 223] width 3 height 5
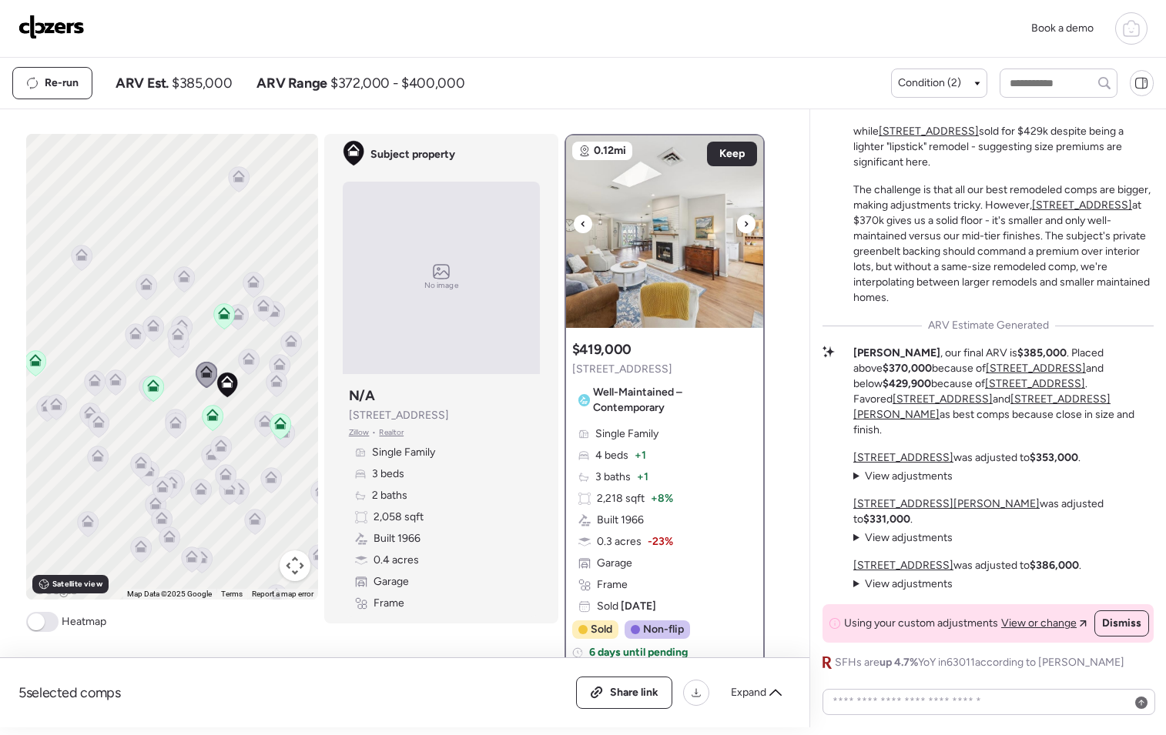
click at [745, 222] on icon at bounding box center [746, 223] width 3 height 5
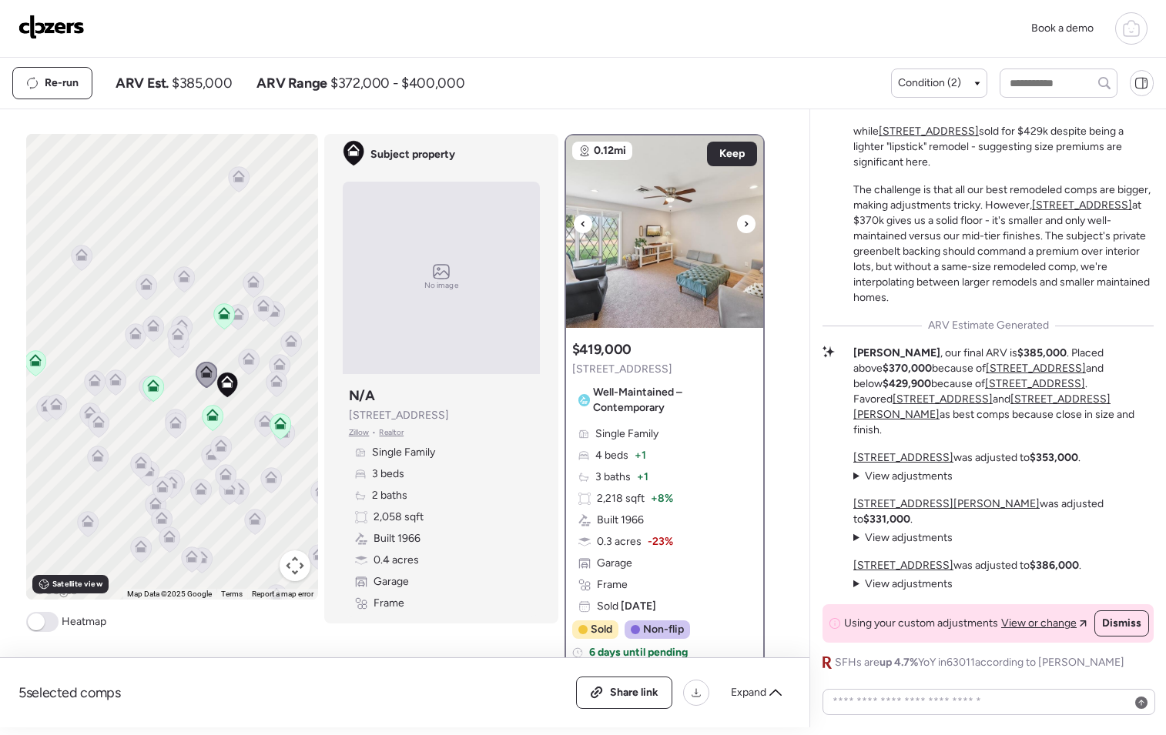
click at [745, 222] on icon at bounding box center [746, 223] width 3 height 5
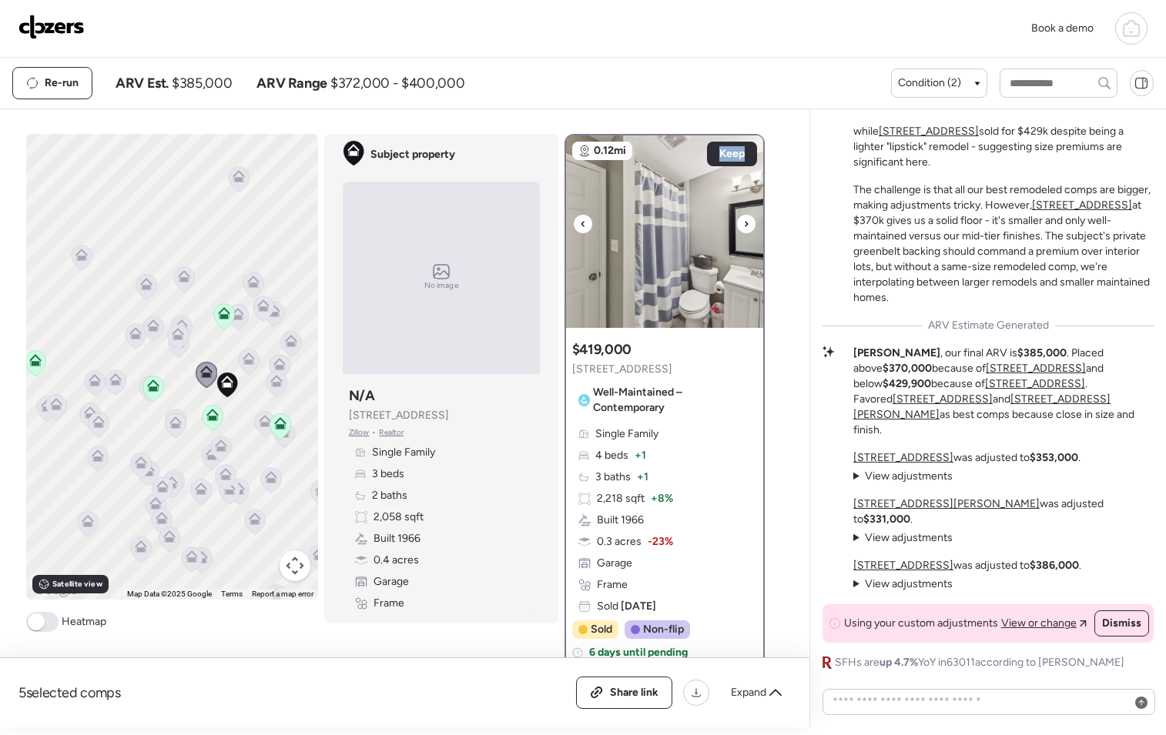
click at [743, 223] on icon at bounding box center [746, 224] width 6 height 18
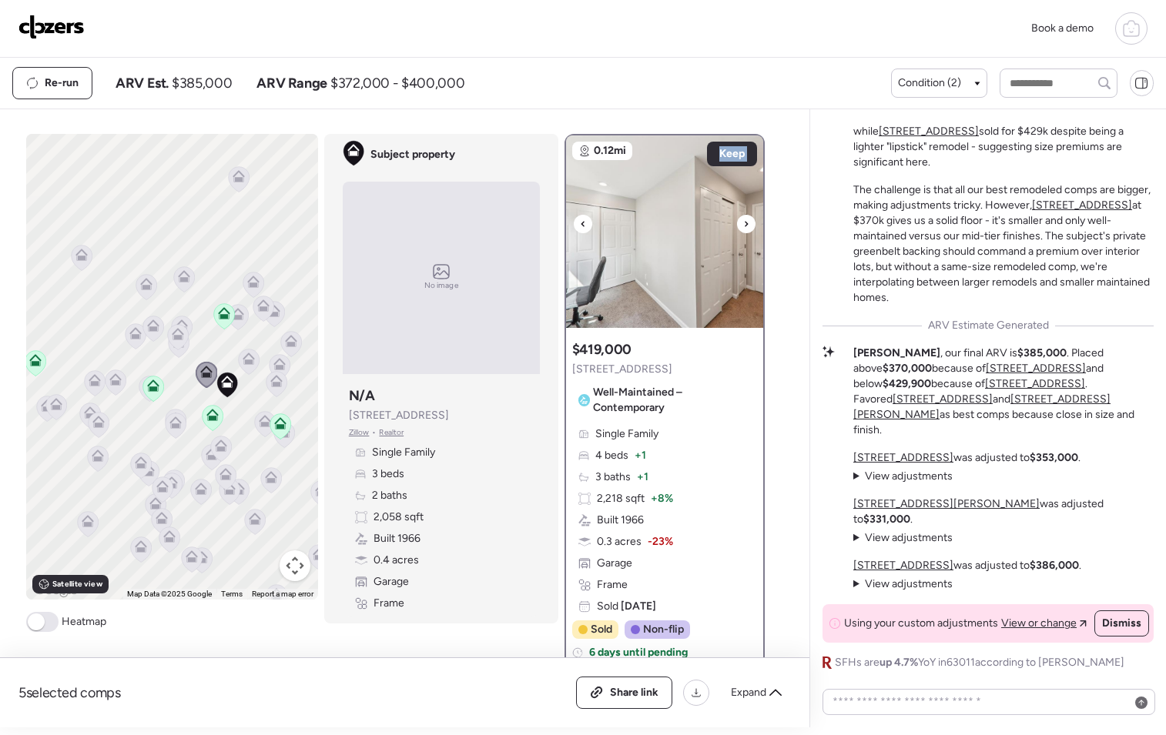
click at [743, 223] on icon at bounding box center [746, 224] width 6 height 18
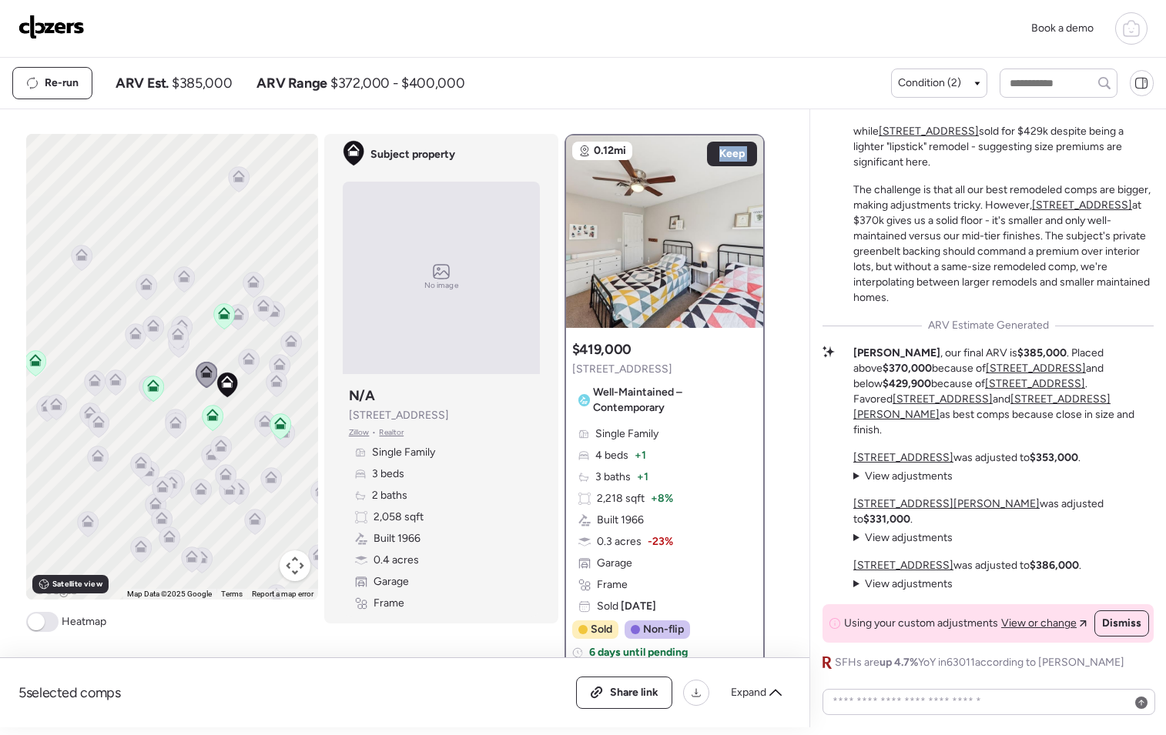
click at [170, 421] on icon at bounding box center [175, 423] width 12 height 12
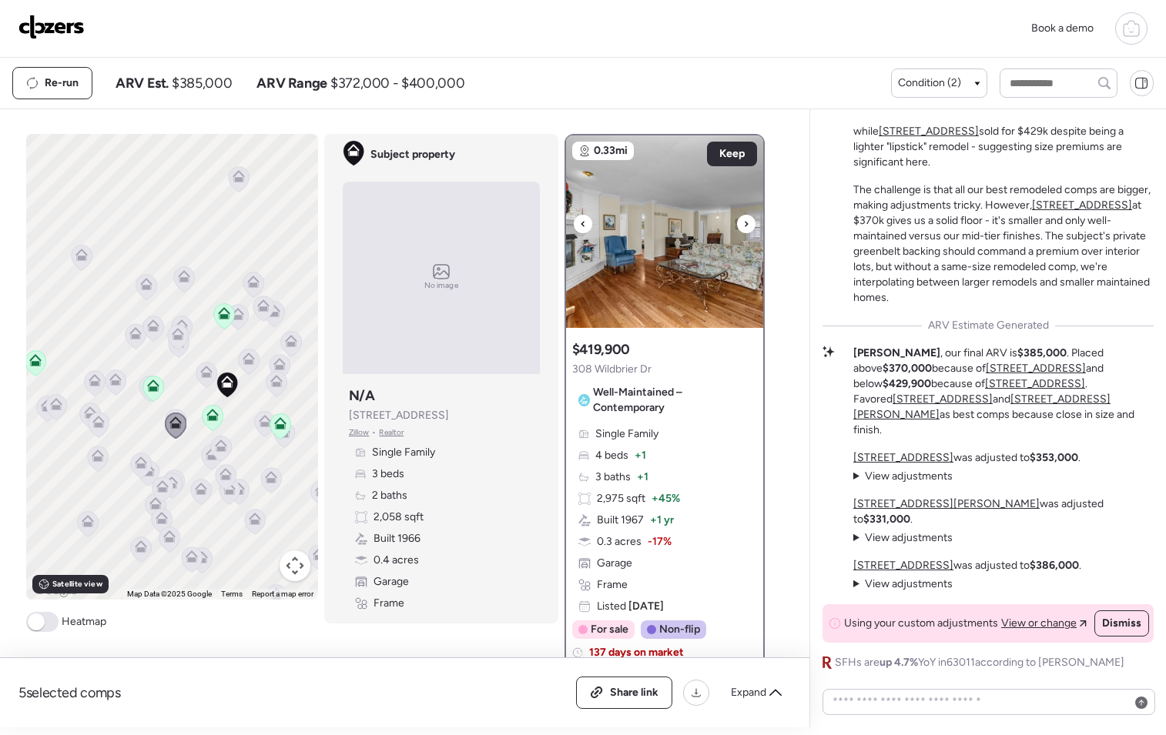
click at [743, 223] on icon at bounding box center [746, 224] width 6 height 18
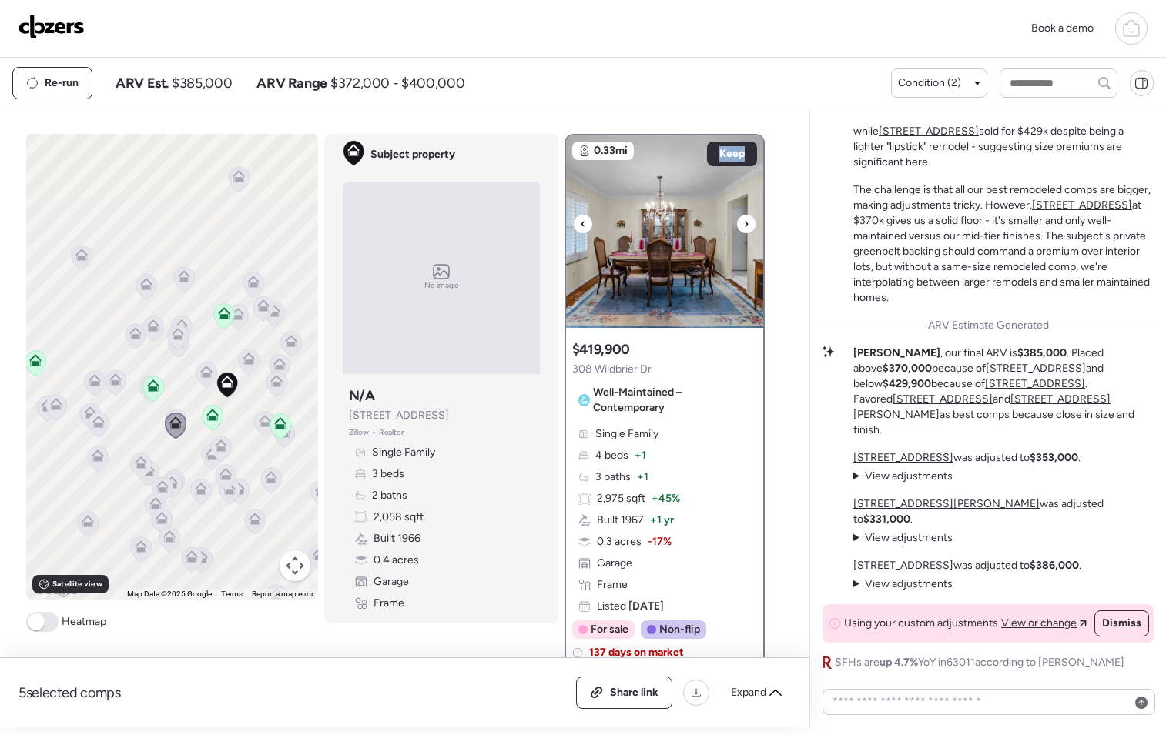
click at [743, 224] on icon at bounding box center [746, 224] width 6 height 18
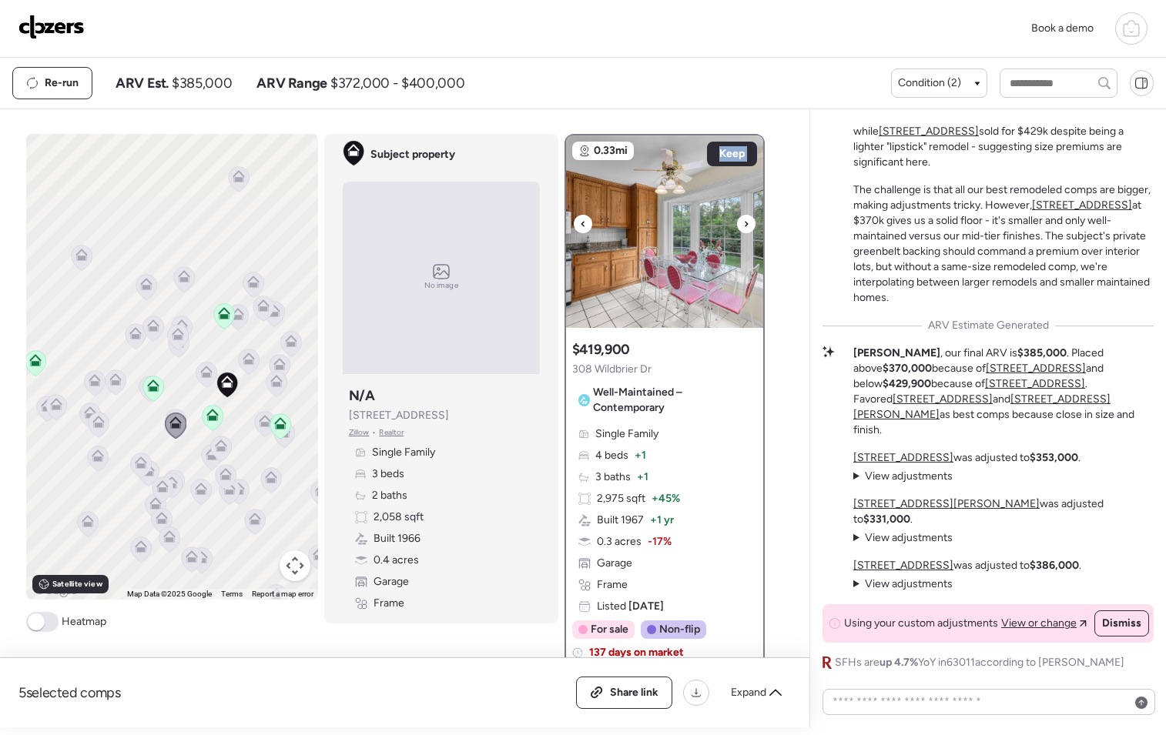
click at [743, 224] on icon at bounding box center [746, 224] width 6 height 18
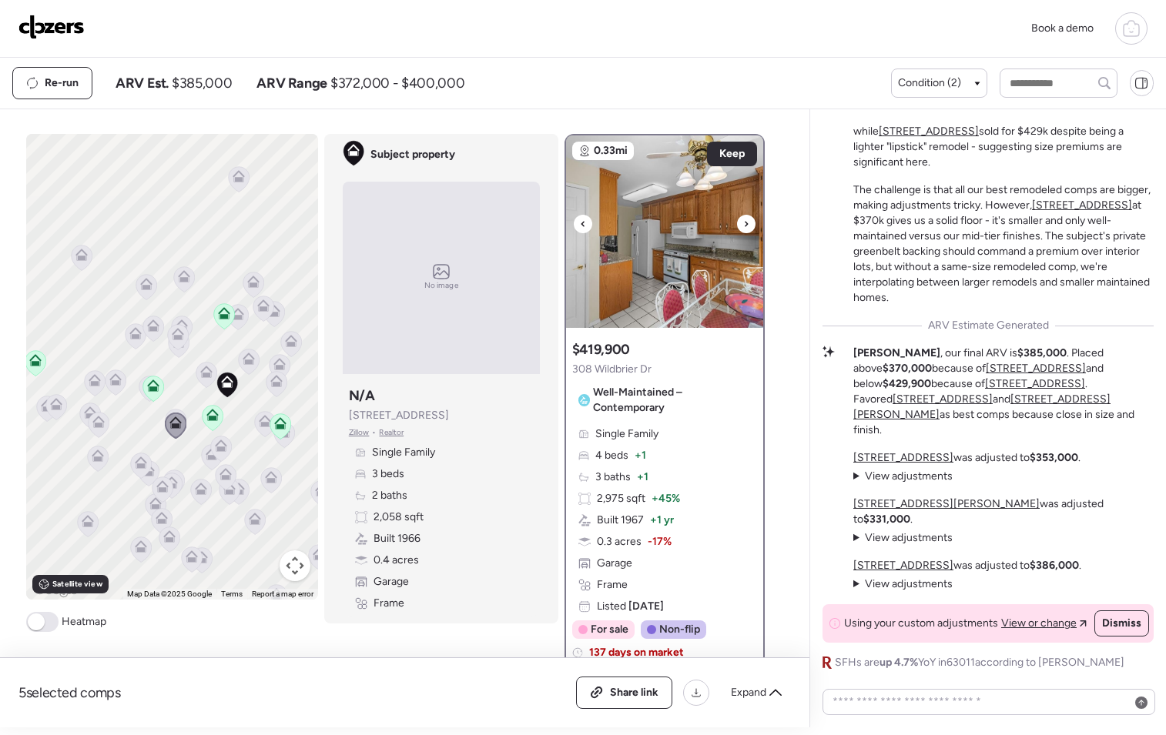
click at [743, 224] on icon at bounding box center [746, 224] width 6 height 18
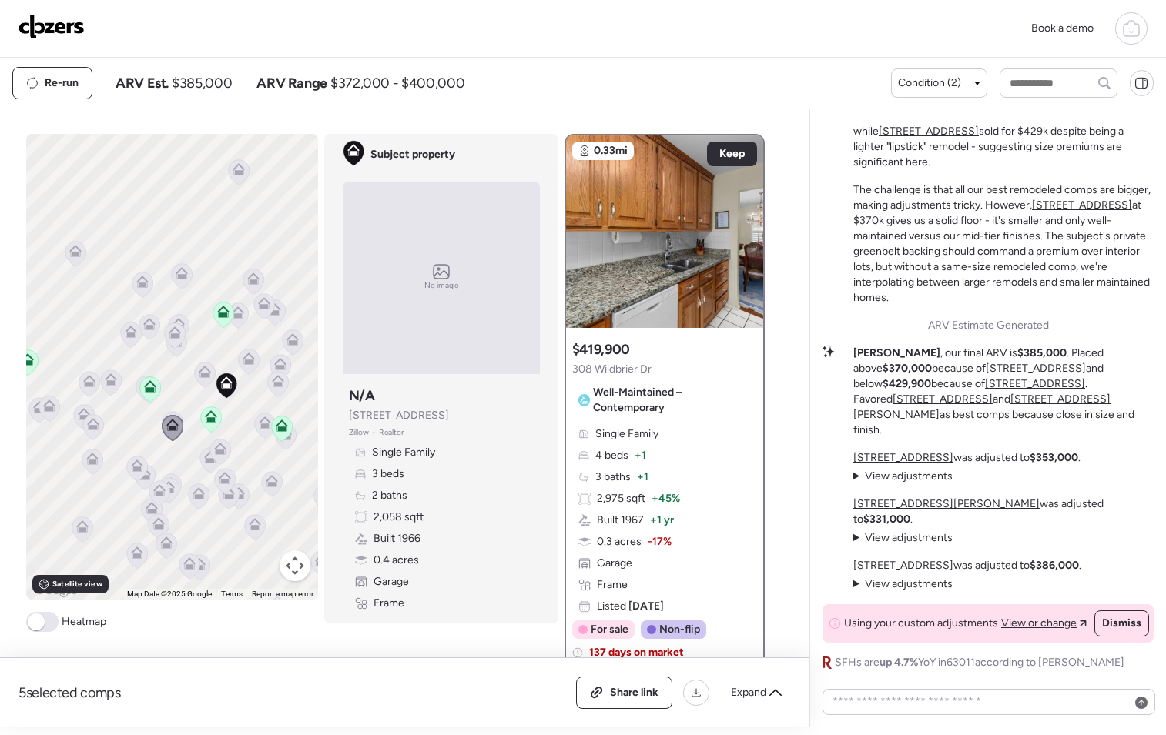
click at [200, 370] on icon at bounding box center [205, 372] width 12 height 12
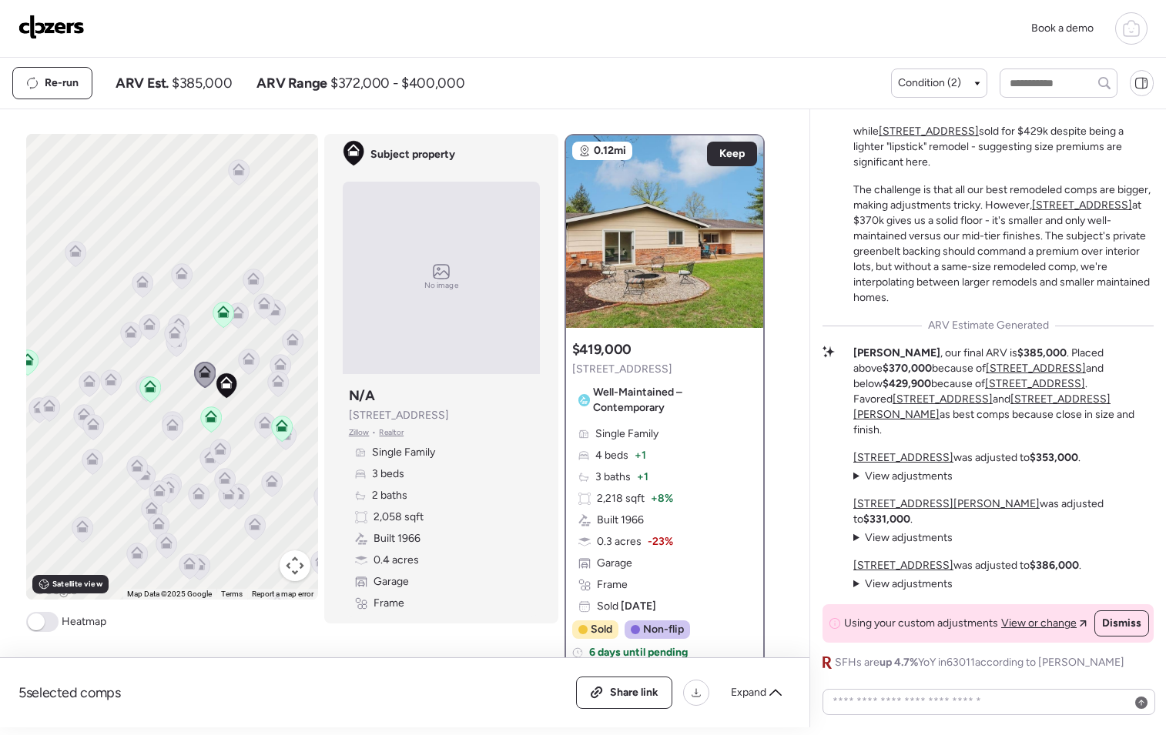
click at [173, 349] on div at bounding box center [175, 337] width 22 height 28
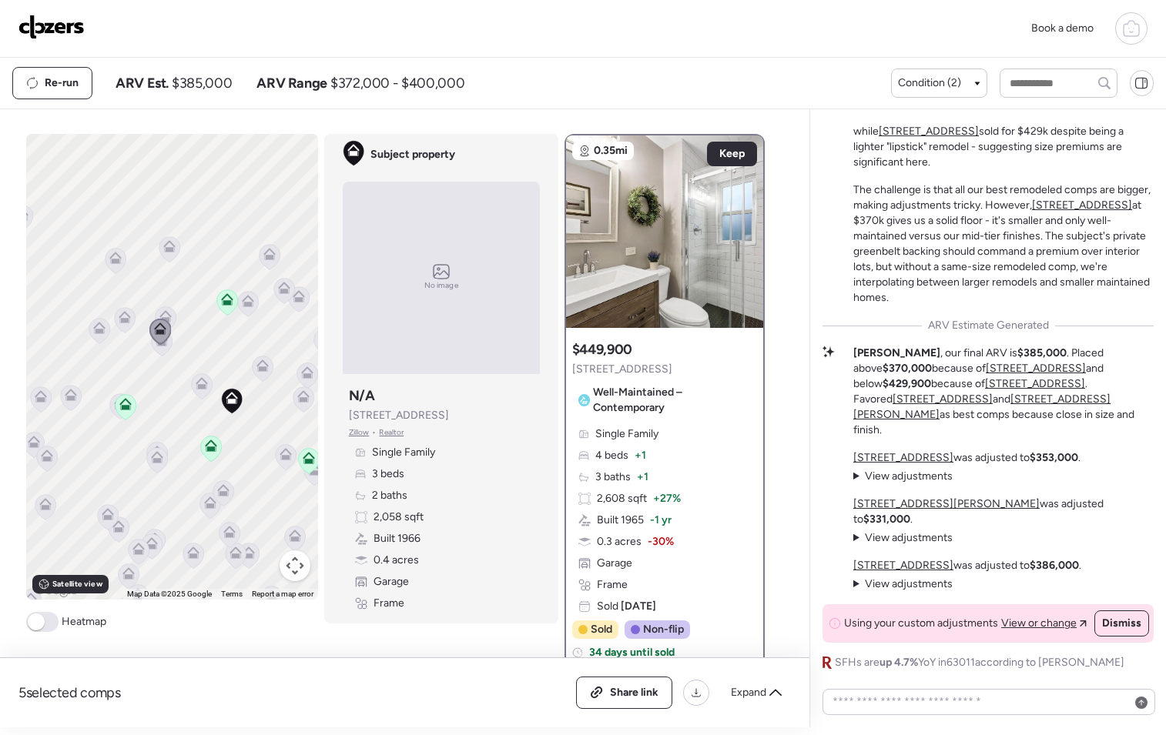
click at [156, 349] on icon at bounding box center [161, 342] width 21 height 25
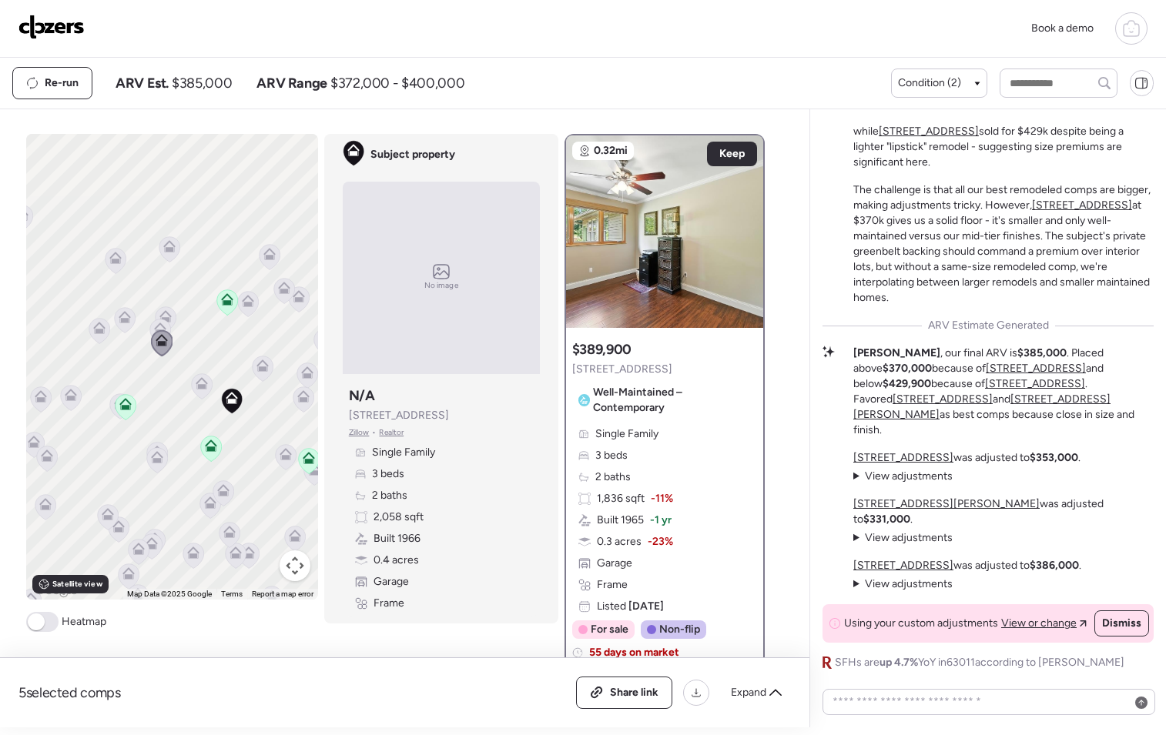
click at [162, 310] on icon at bounding box center [165, 316] width 12 height 12
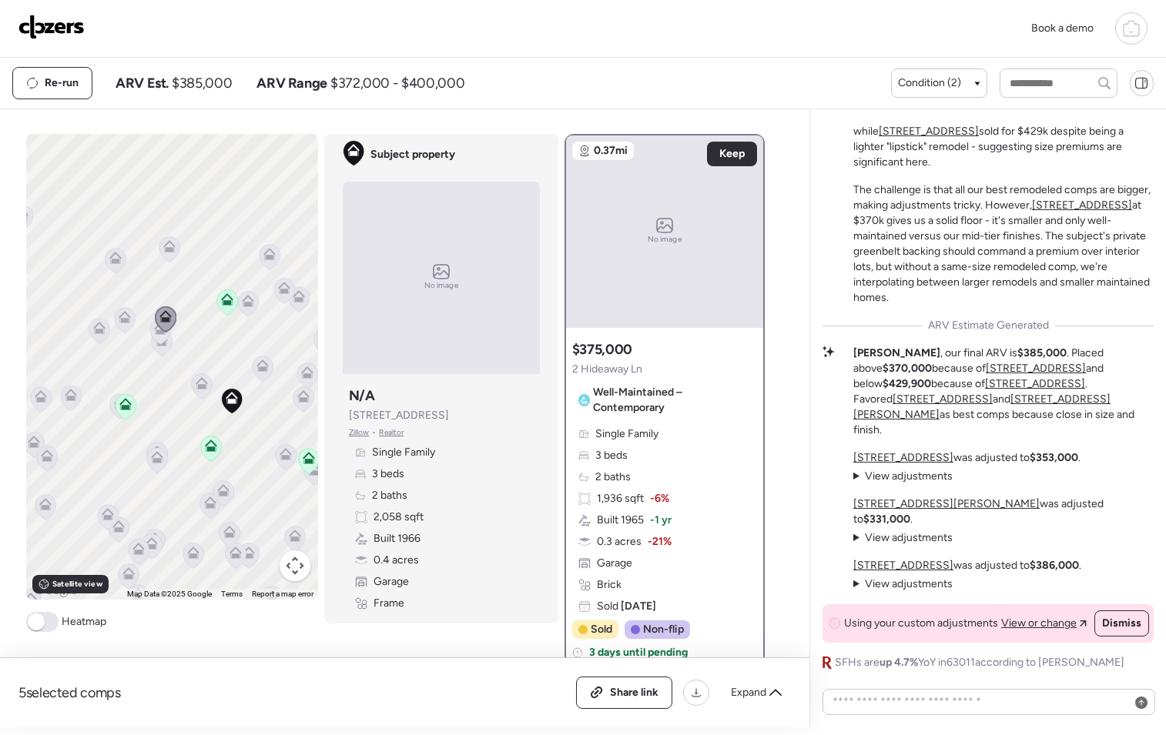
click at [120, 319] on icon at bounding box center [124, 320] width 10 height 5
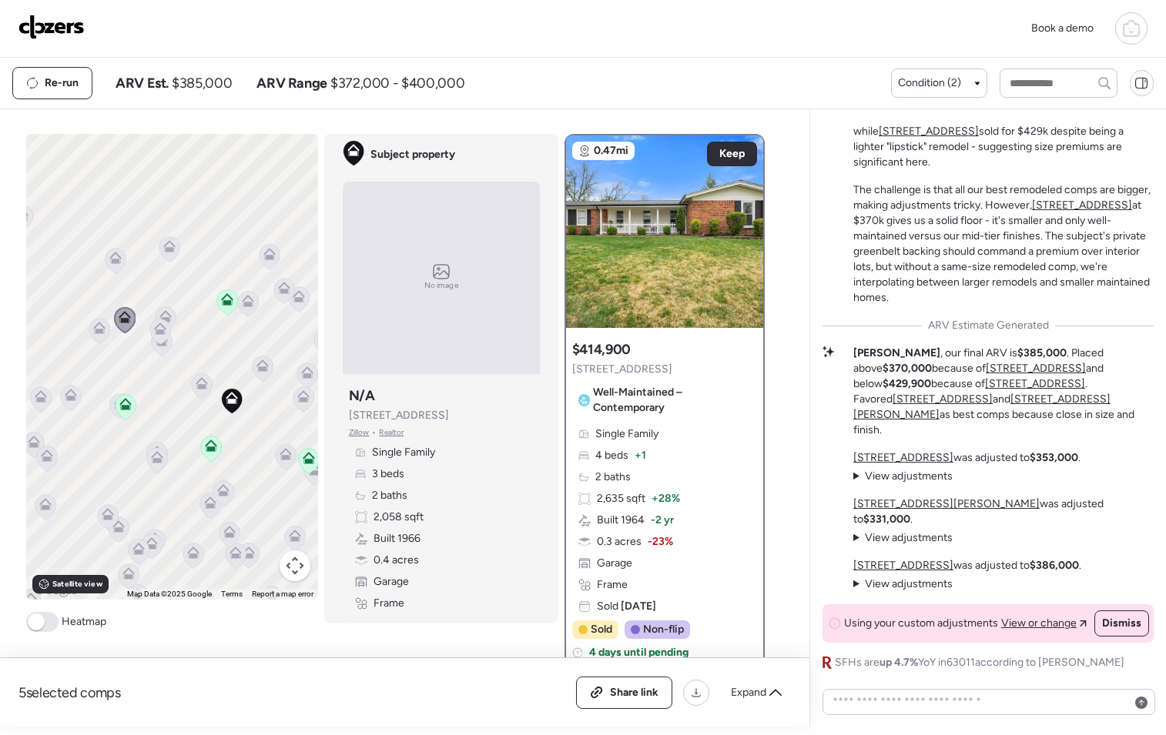
click at [94, 330] on icon at bounding box center [99, 331] width 10 height 5
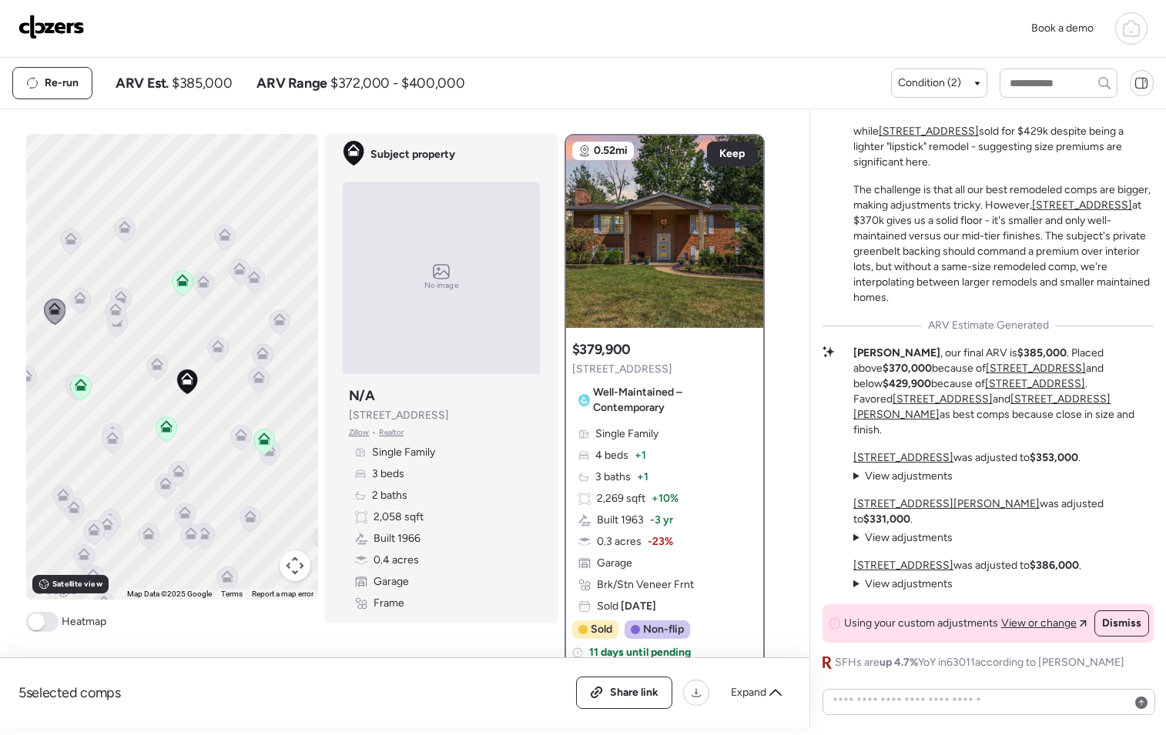
drag, startPoint x: 247, startPoint y: 438, endPoint x: 194, endPoint y: 416, distance: 57.6
click at [194, 416] on div "To activate drag with keyboard, press Alt + Enter. Once in keyboard drag state,…" at bounding box center [172, 367] width 292 height 466
click at [234, 442] on icon at bounding box center [240, 437] width 21 height 25
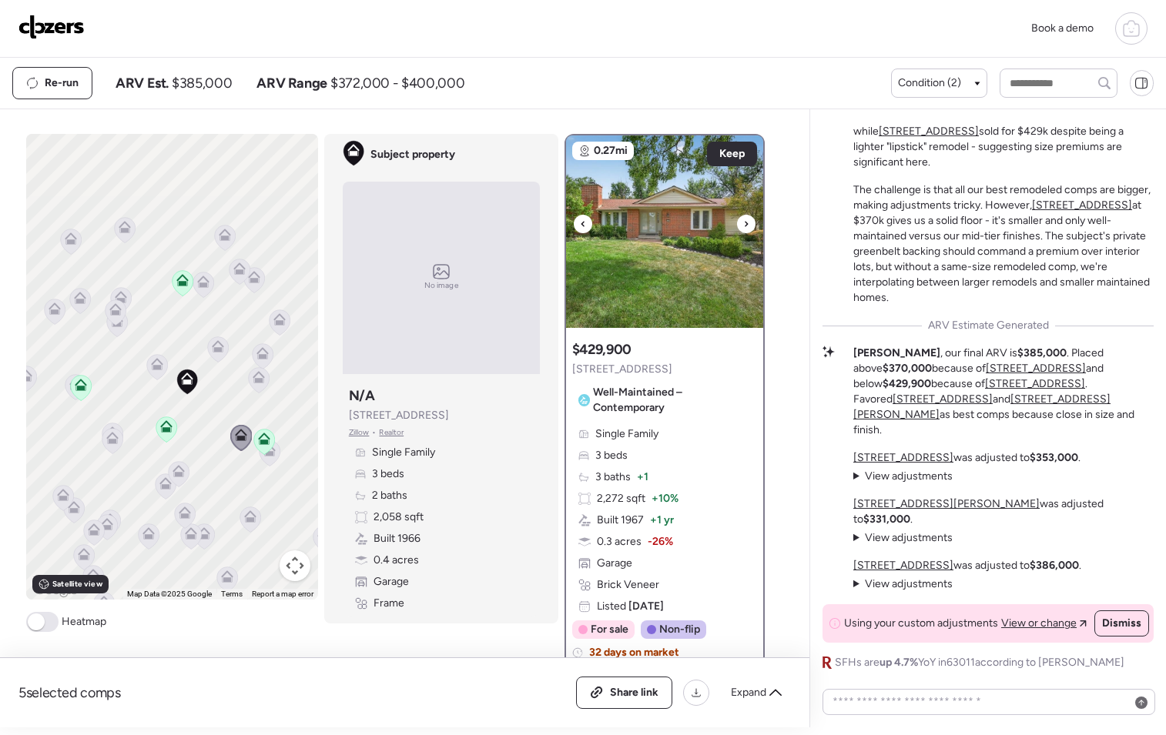
click at [743, 222] on icon at bounding box center [746, 224] width 6 height 18
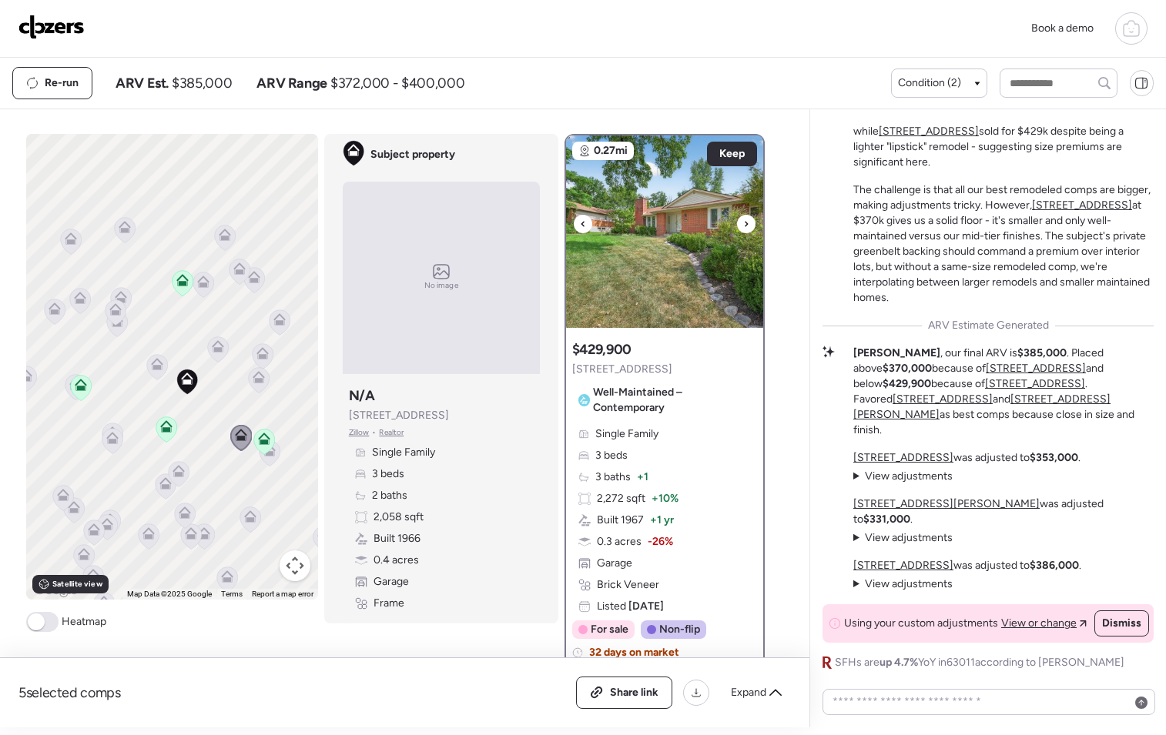
click at [743, 222] on icon at bounding box center [746, 224] width 6 height 18
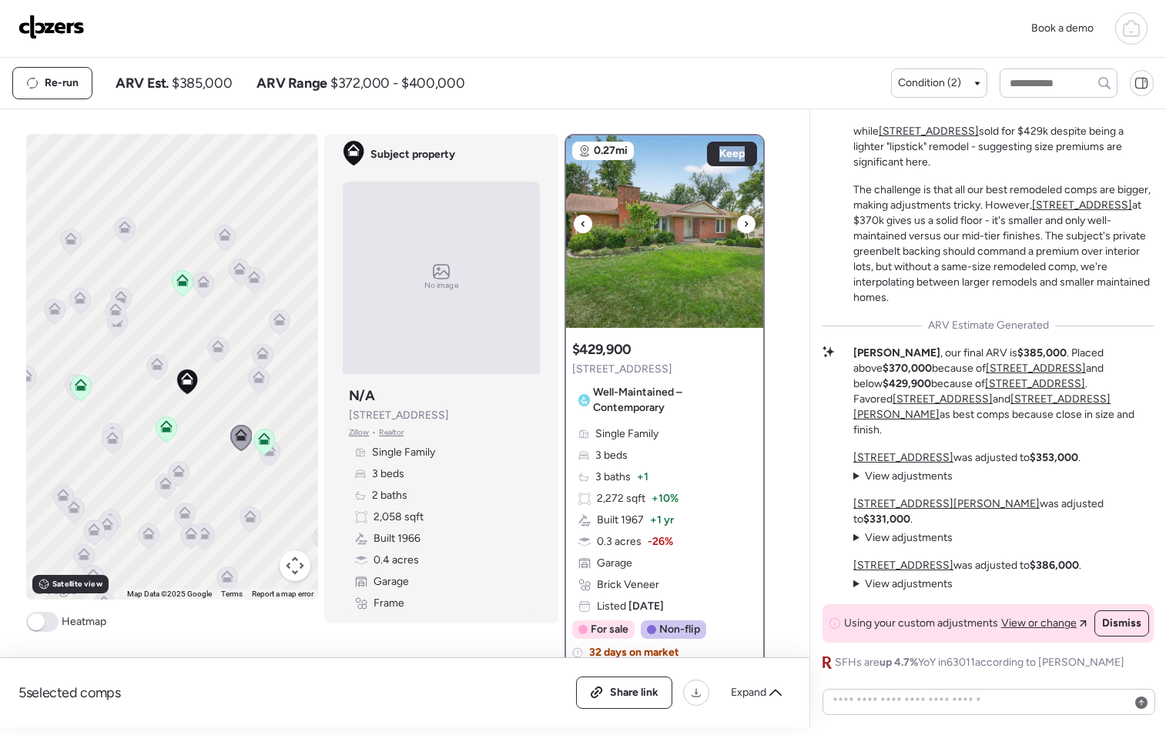
click at [743, 222] on icon at bounding box center [746, 224] width 6 height 18
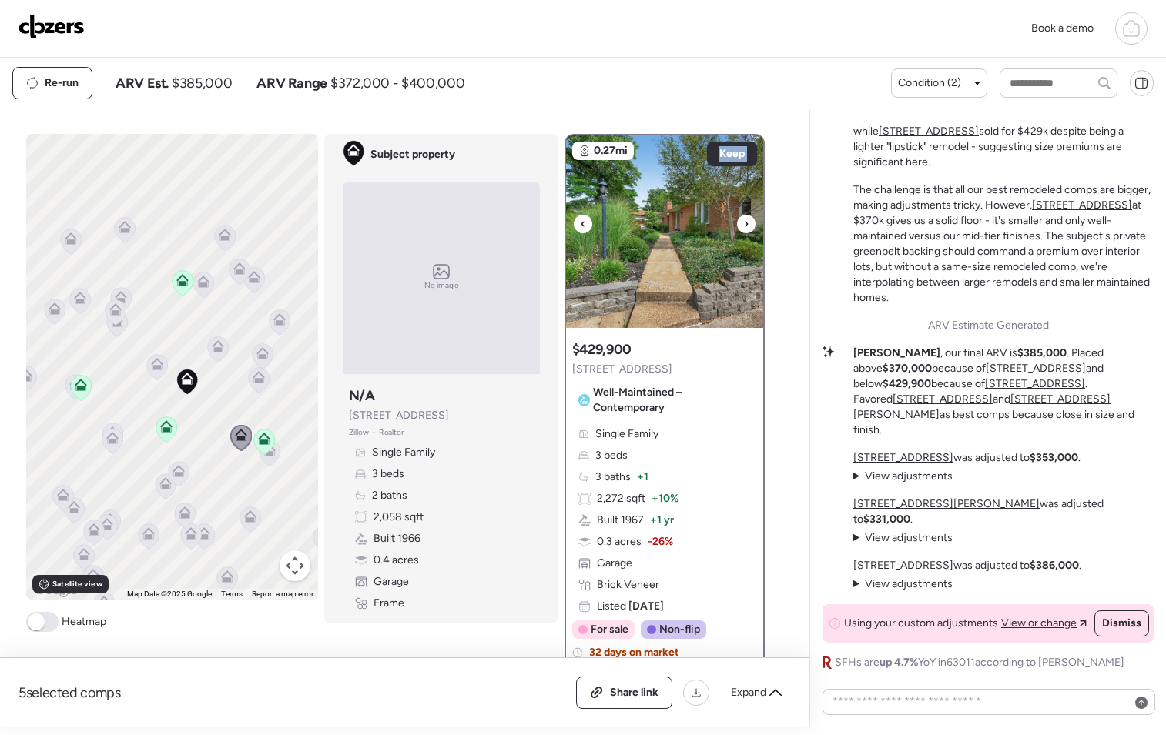
click at [743, 222] on icon at bounding box center [746, 224] width 6 height 18
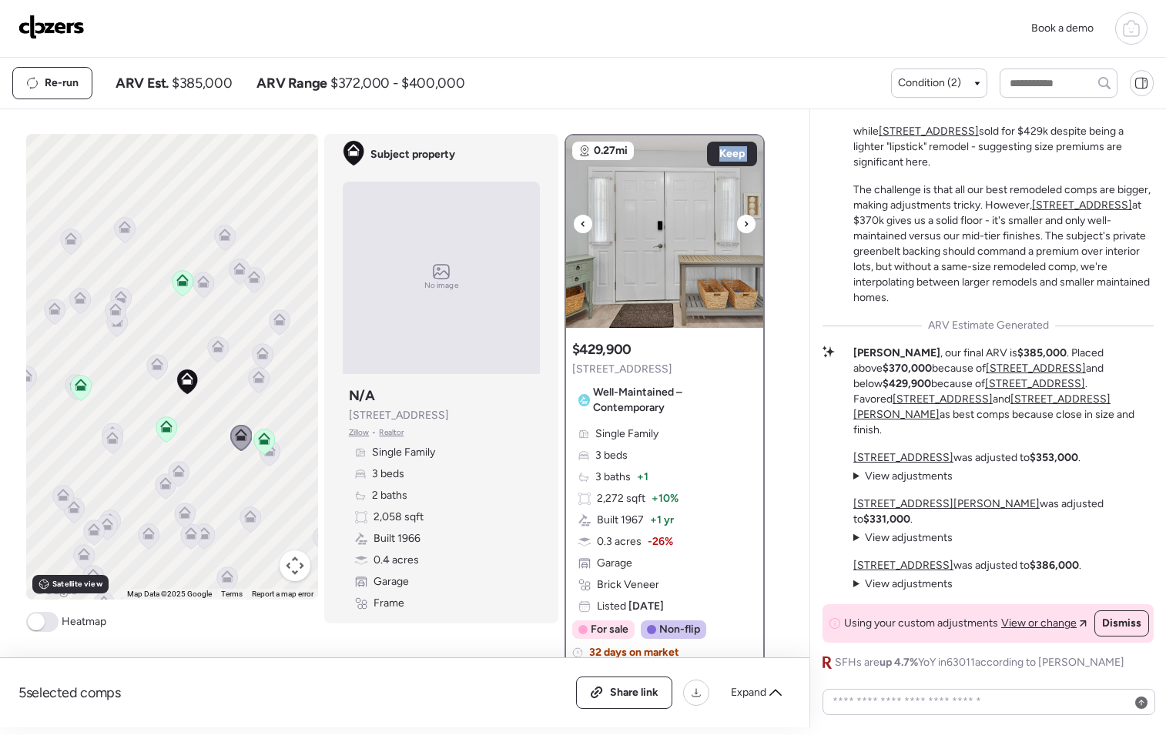
click at [743, 222] on icon at bounding box center [746, 224] width 6 height 18
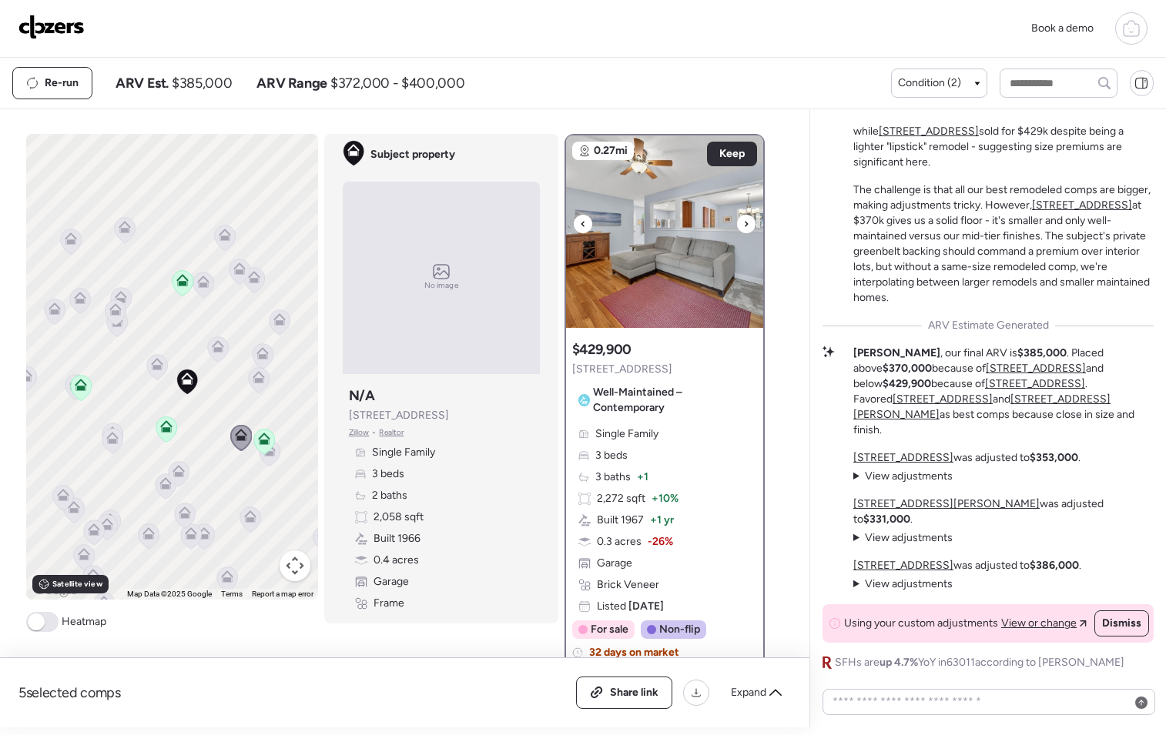
click at [743, 222] on icon at bounding box center [746, 224] width 6 height 18
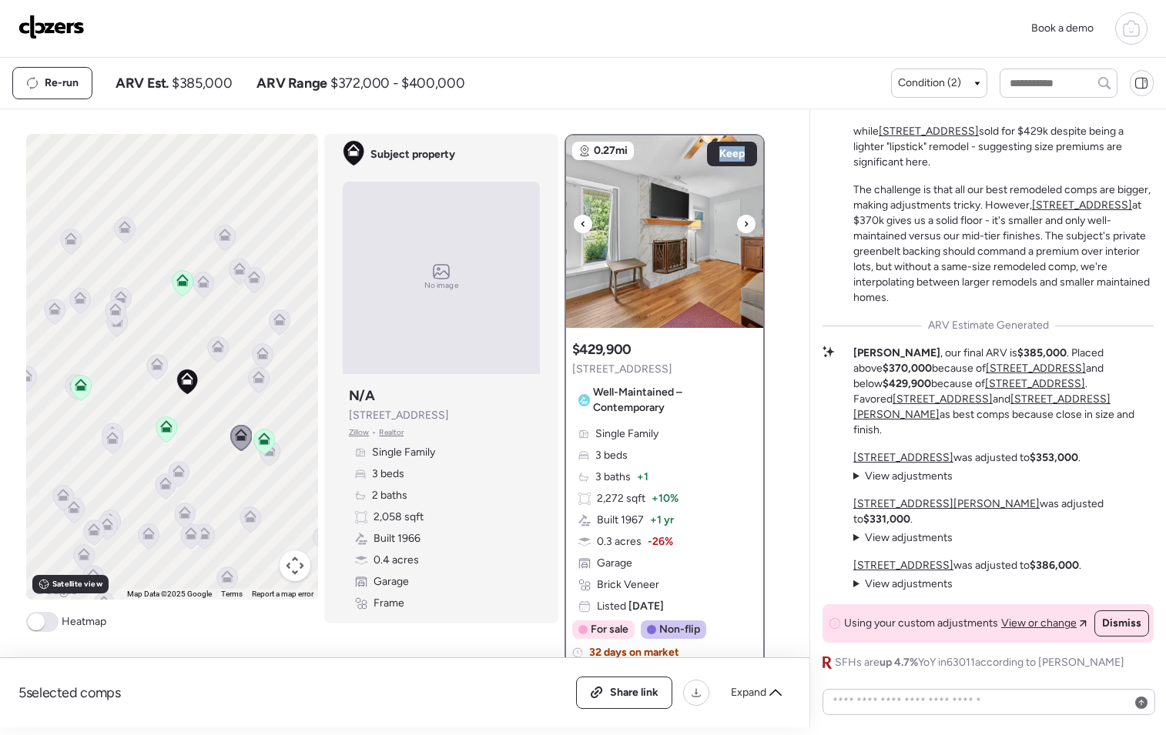
click at [743, 222] on icon at bounding box center [746, 224] width 6 height 18
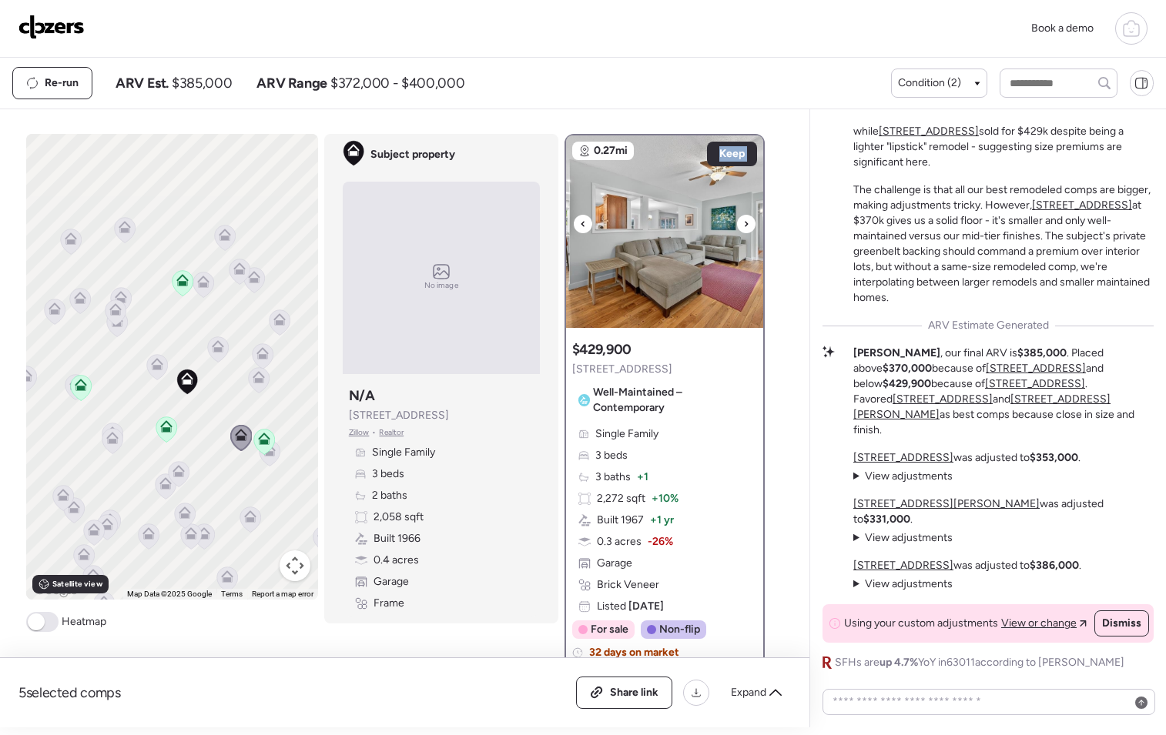
click at [743, 222] on icon at bounding box center [746, 224] width 6 height 18
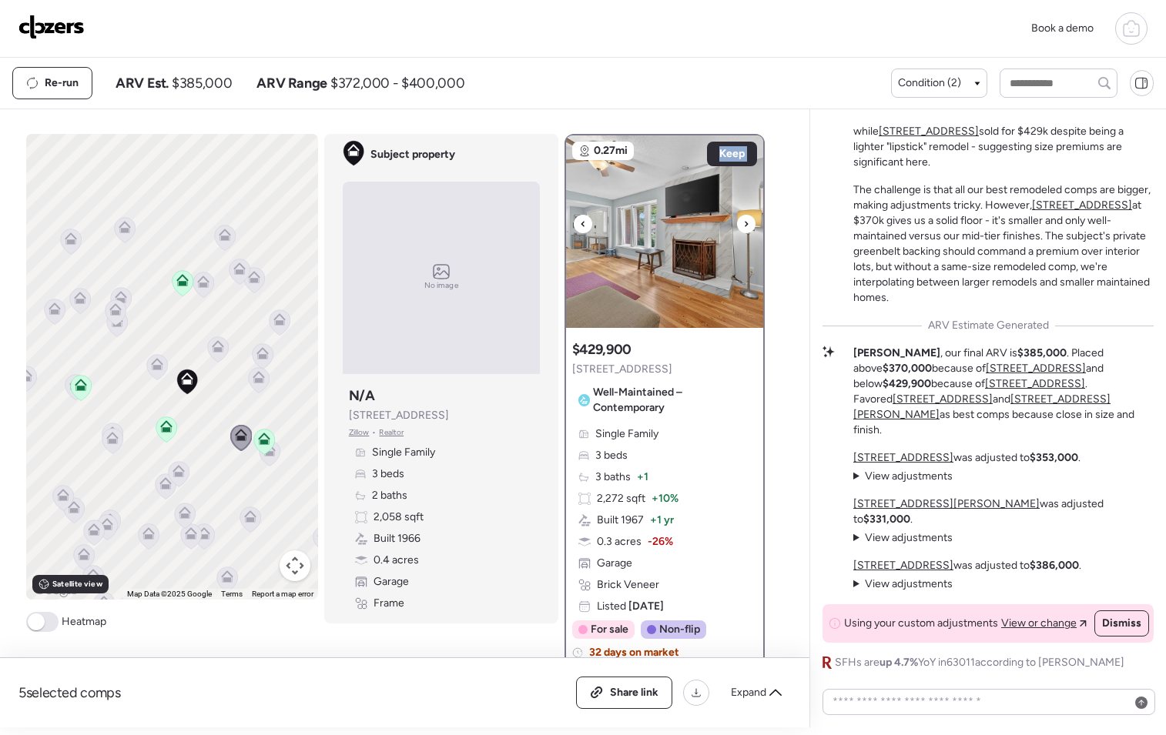
click at [743, 222] on icon at bounding box center [746, 224] width 6 height 18
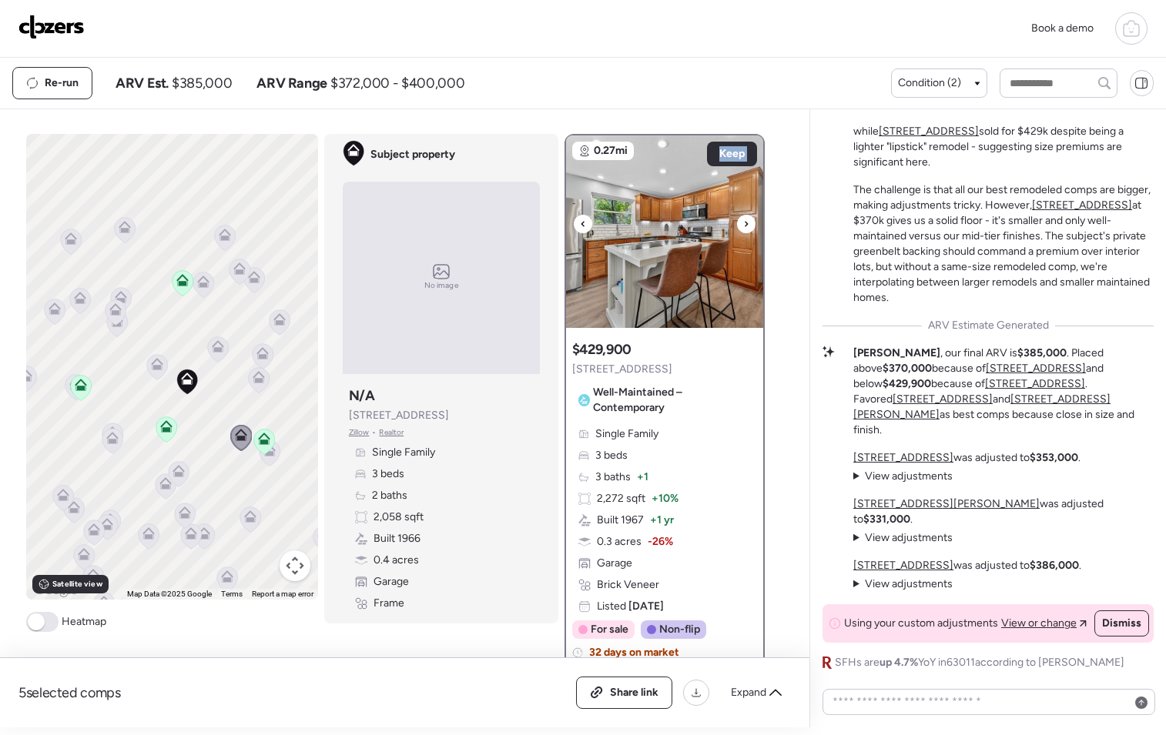
click at [743, 222] on icon at bounding box center [746, 224] width 6 height 18
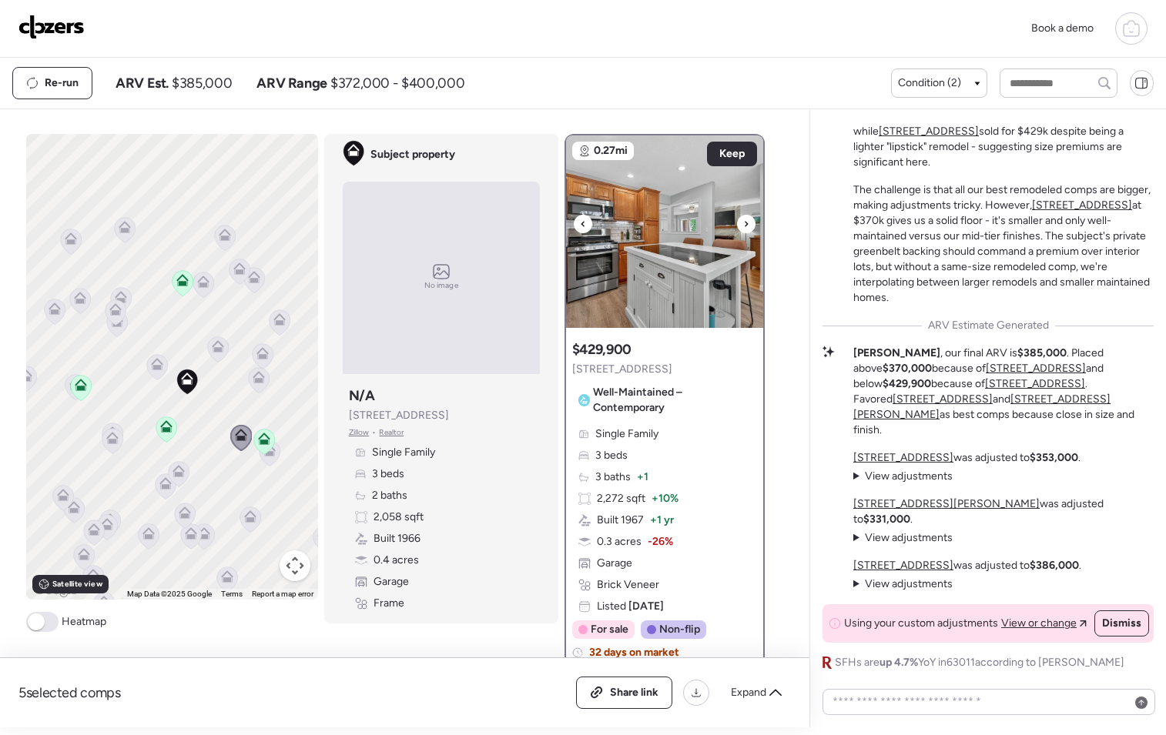
click at [743, 222] on icon at bounding box center [746, 224] width 6 height 18
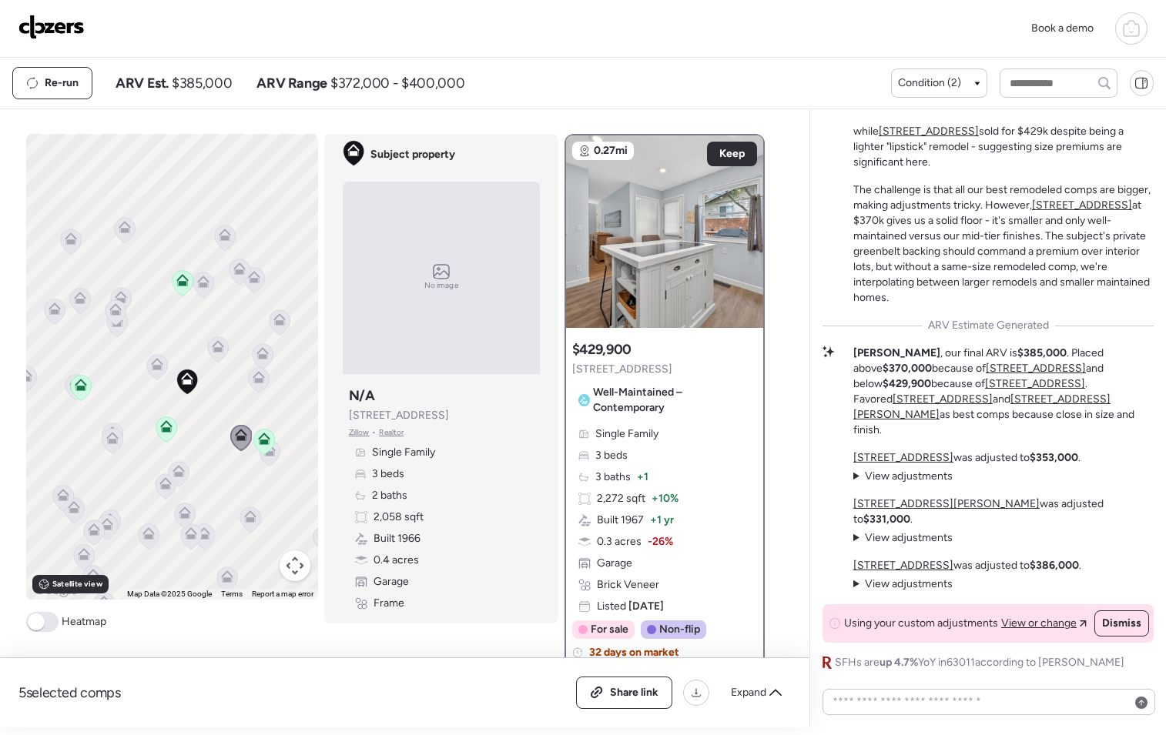
click at [175, 474] on icon at bounding box center [178, 474] width 10 height 5
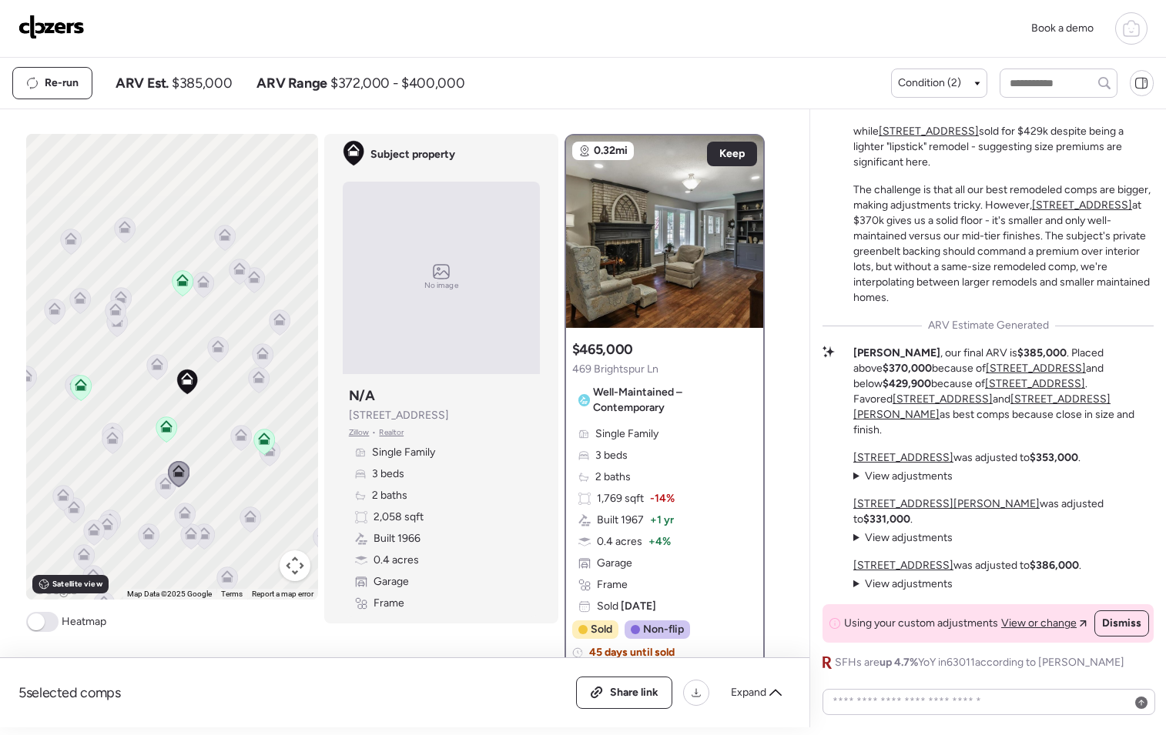
click at [160, 482] on icon at bounding box center [165, 483] width 12 height 12
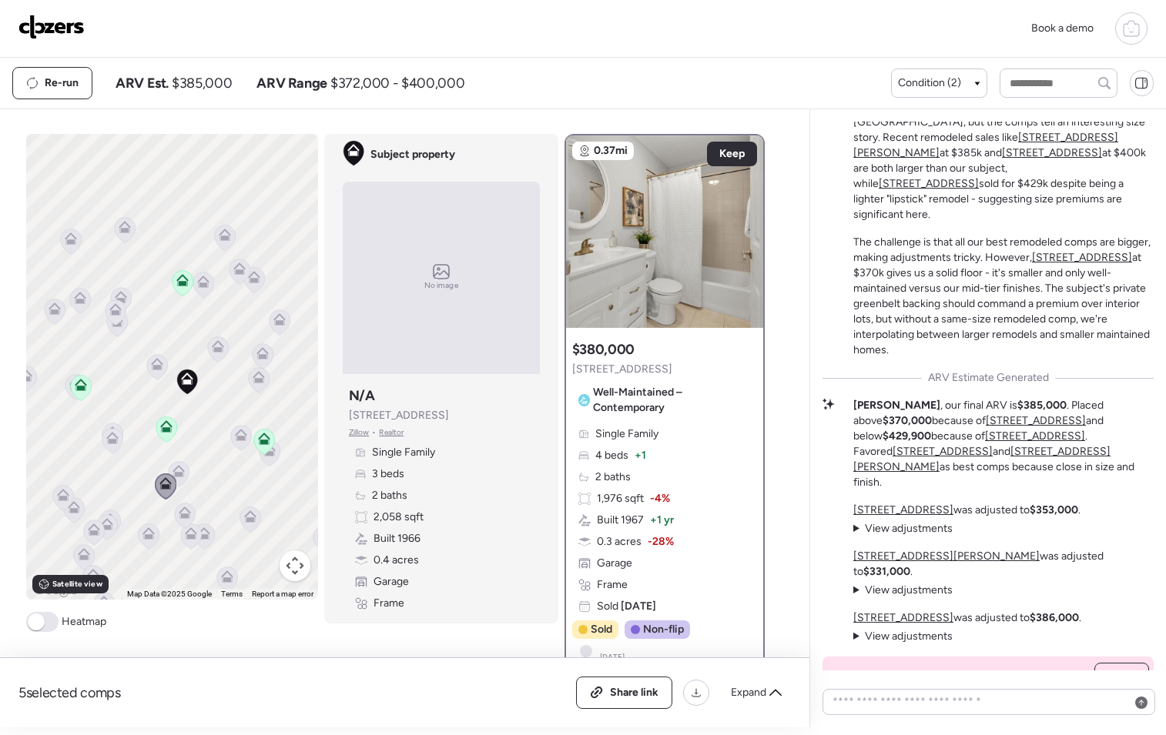
scroll to position [-61, 0]
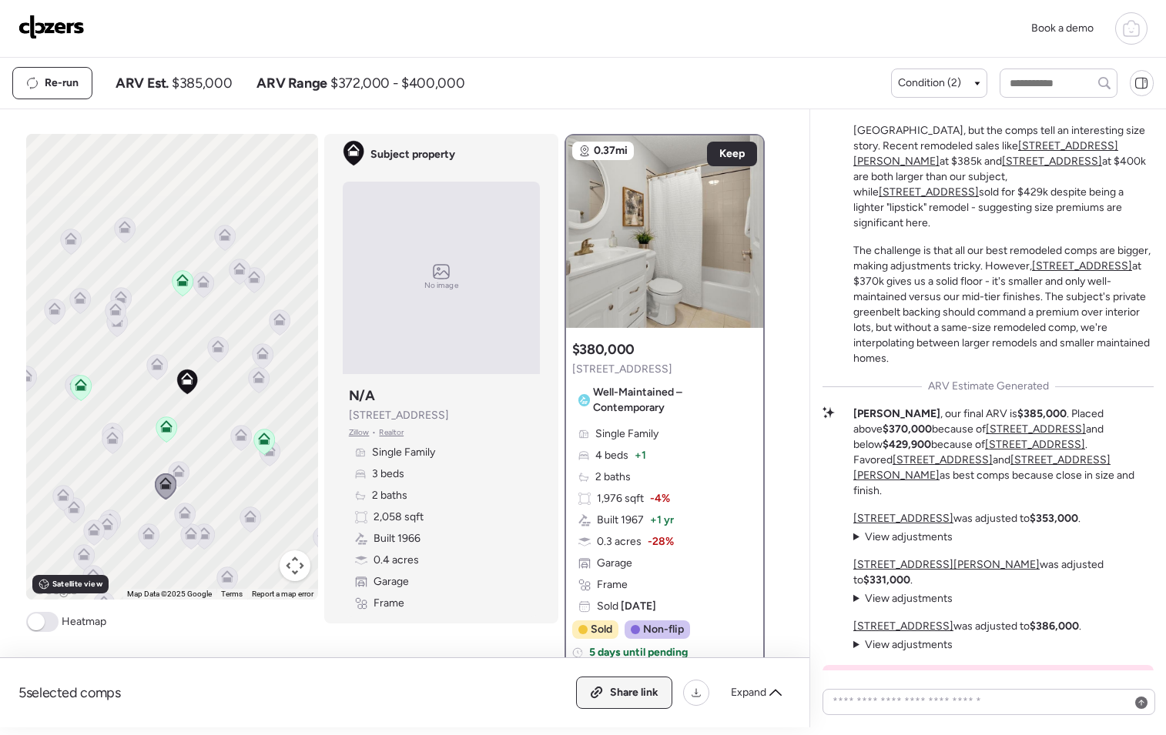
click at [644, 695] on span "Share link" at bounding box center [634, 692] width 49 height 15
